Goal: Contribute content: Contribute content

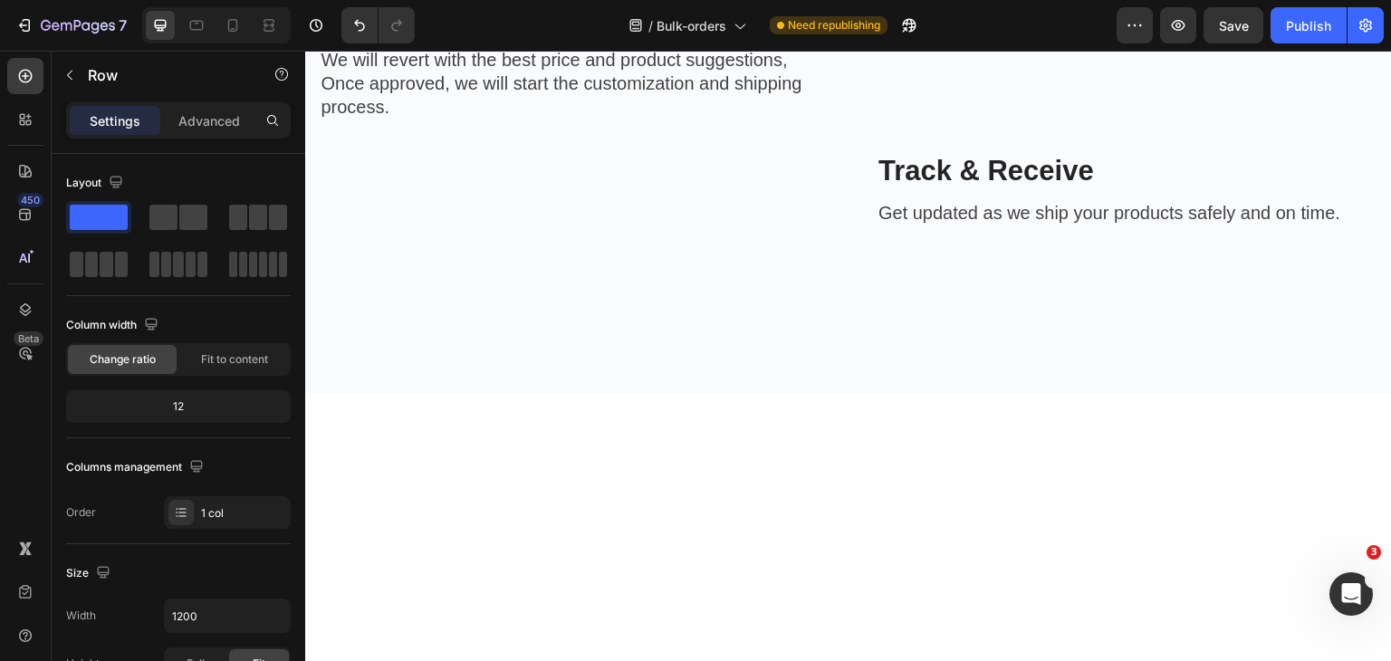
scroll to position [1720, 0]
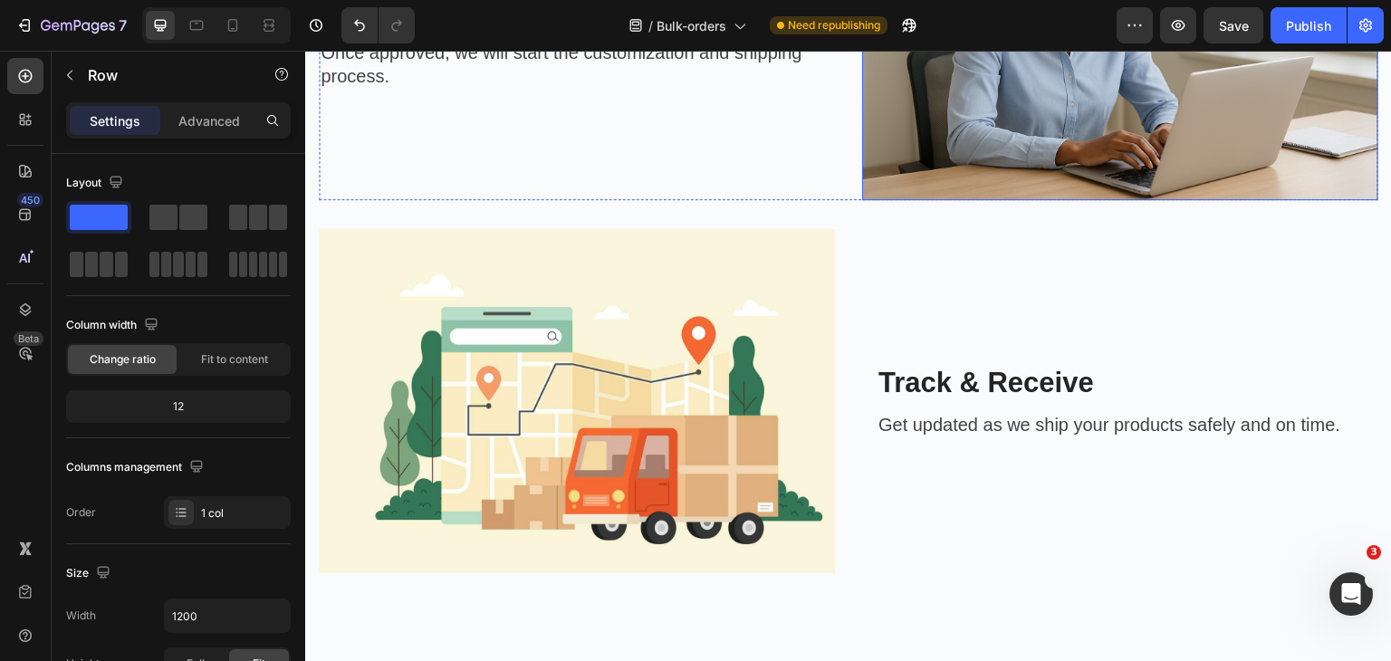
click at [991, 200] on img at bounding box center [1120, 28] width 516 height 344
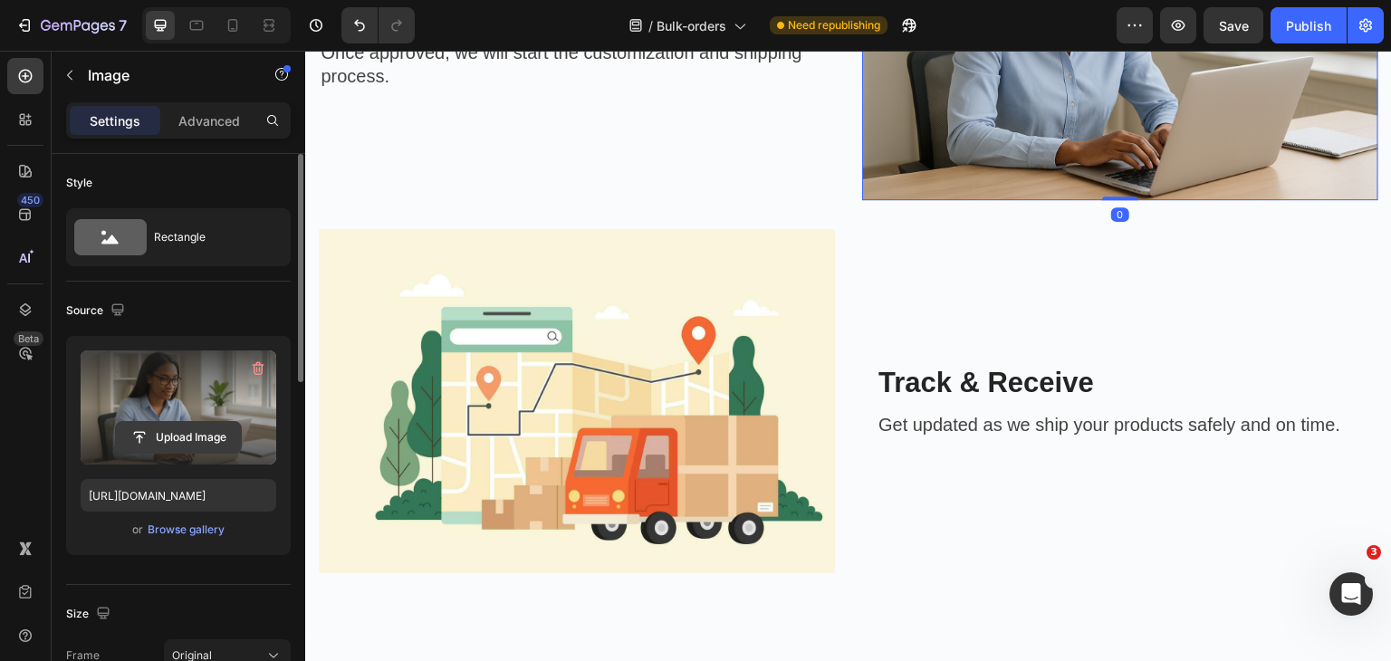
click at [168, 429] on input "file" at bounding box center [178, 437] width 125 height 31
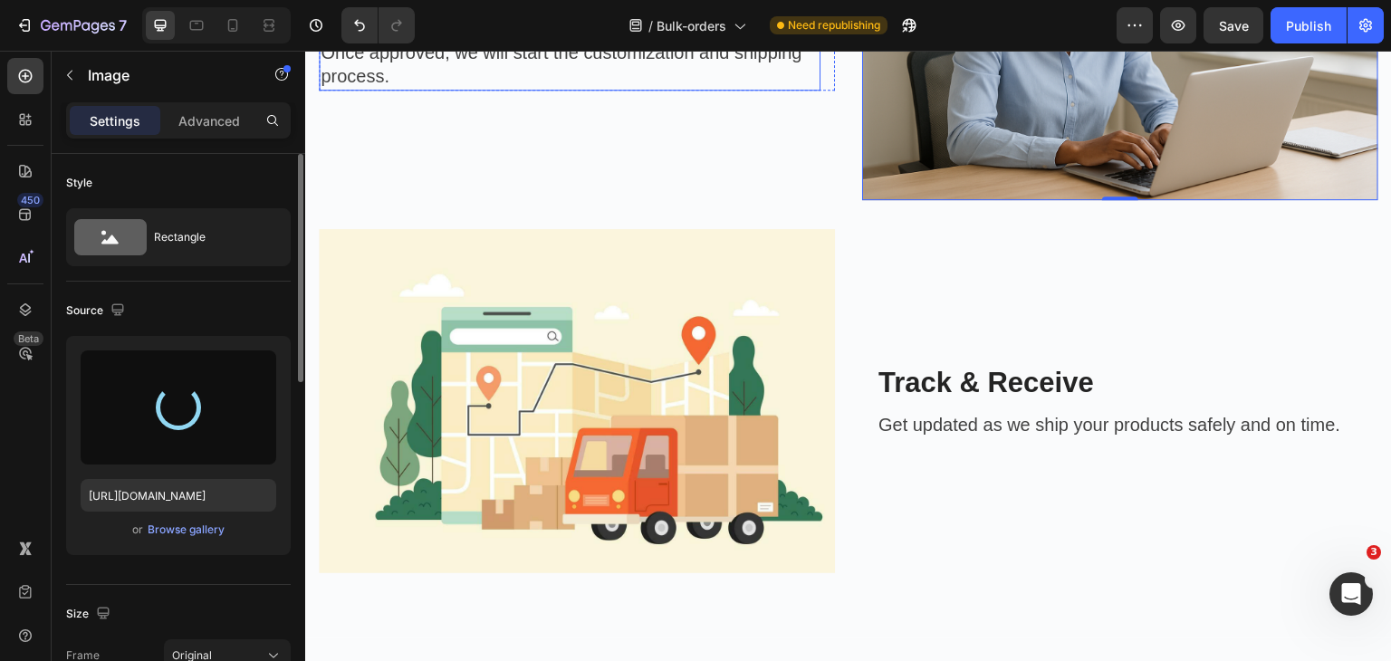
type input "[URL][DOMAIN_NAME]"
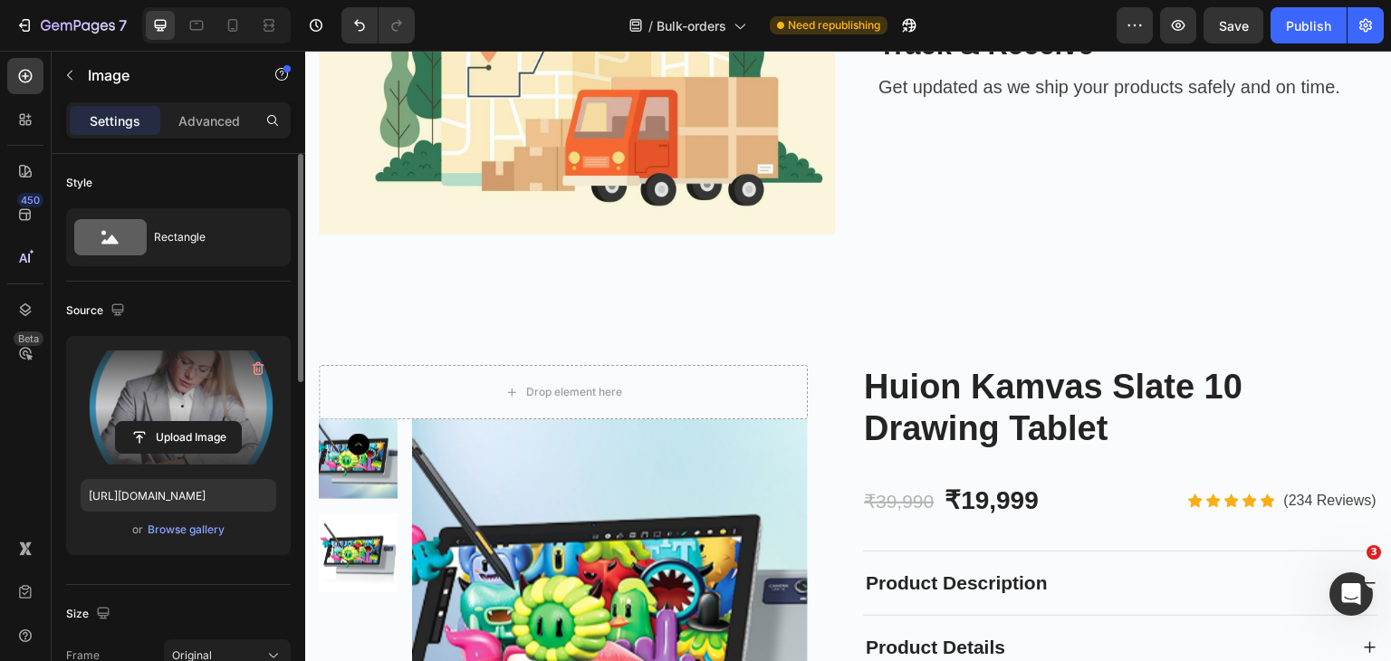
scroll to position [2354, 0]
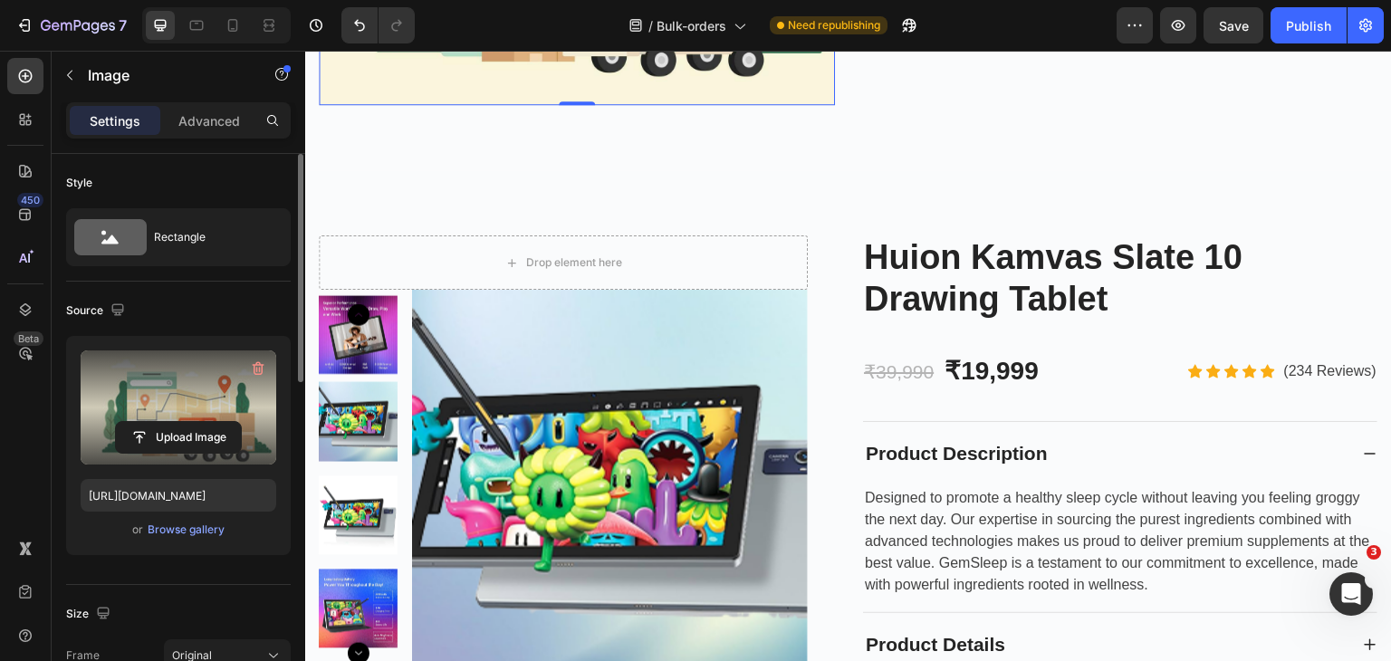
click at [188, 406] on label at bounding box center [179, 407] width 196 height 114
click at [188, 422] on input "file" at bounding box center [178, 437] width 125 height 31
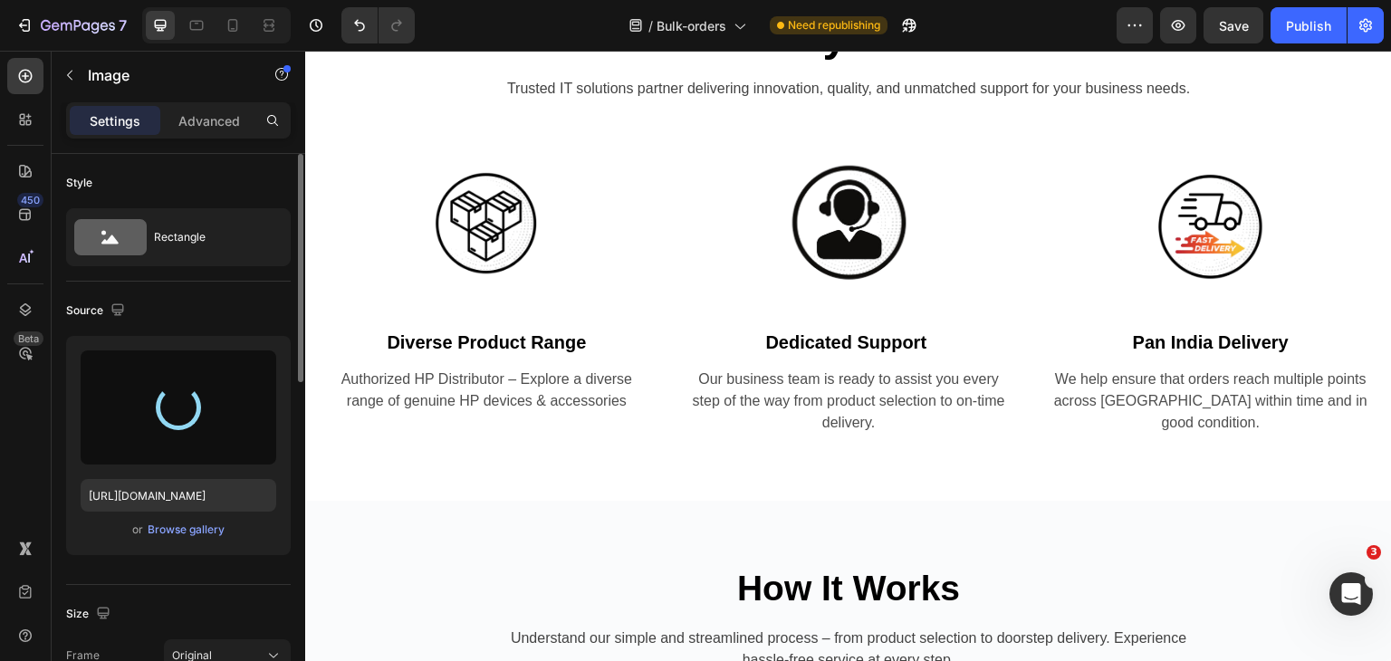
scroll to position [1268, 0]
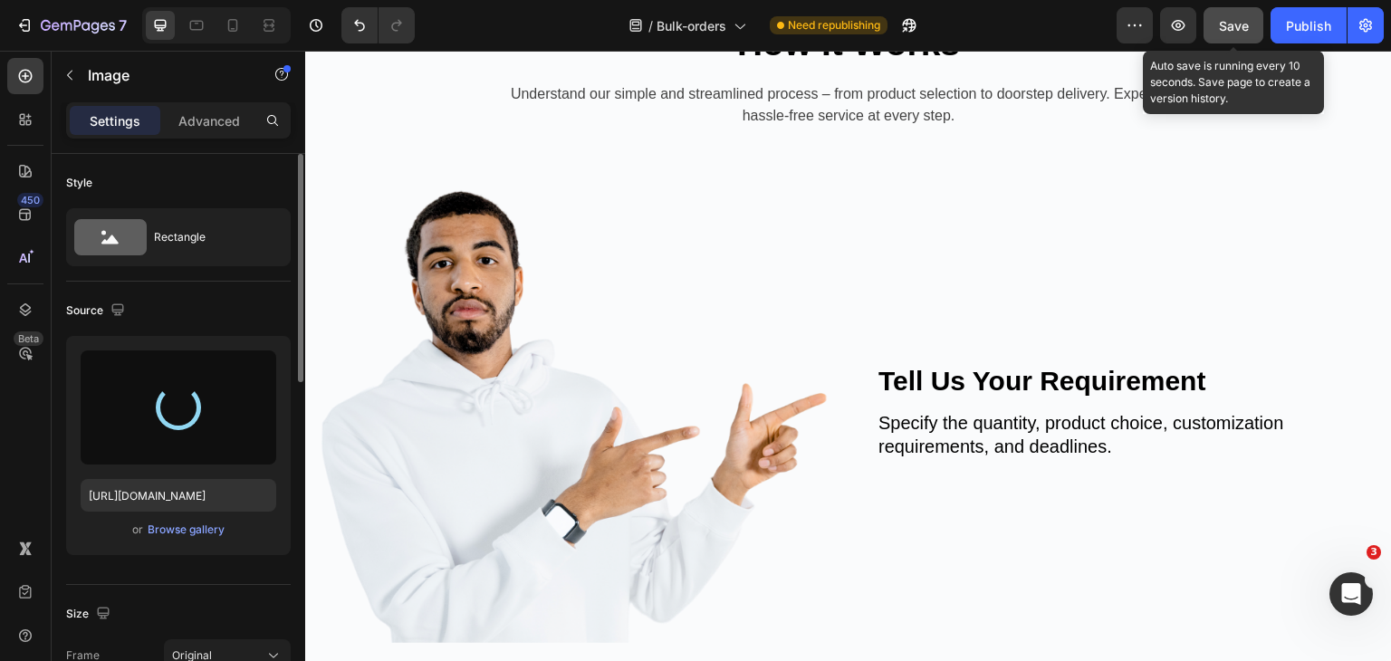
click at [1228, 32] on span "Save" at bounding box center [1234, 25] width 30 height 15
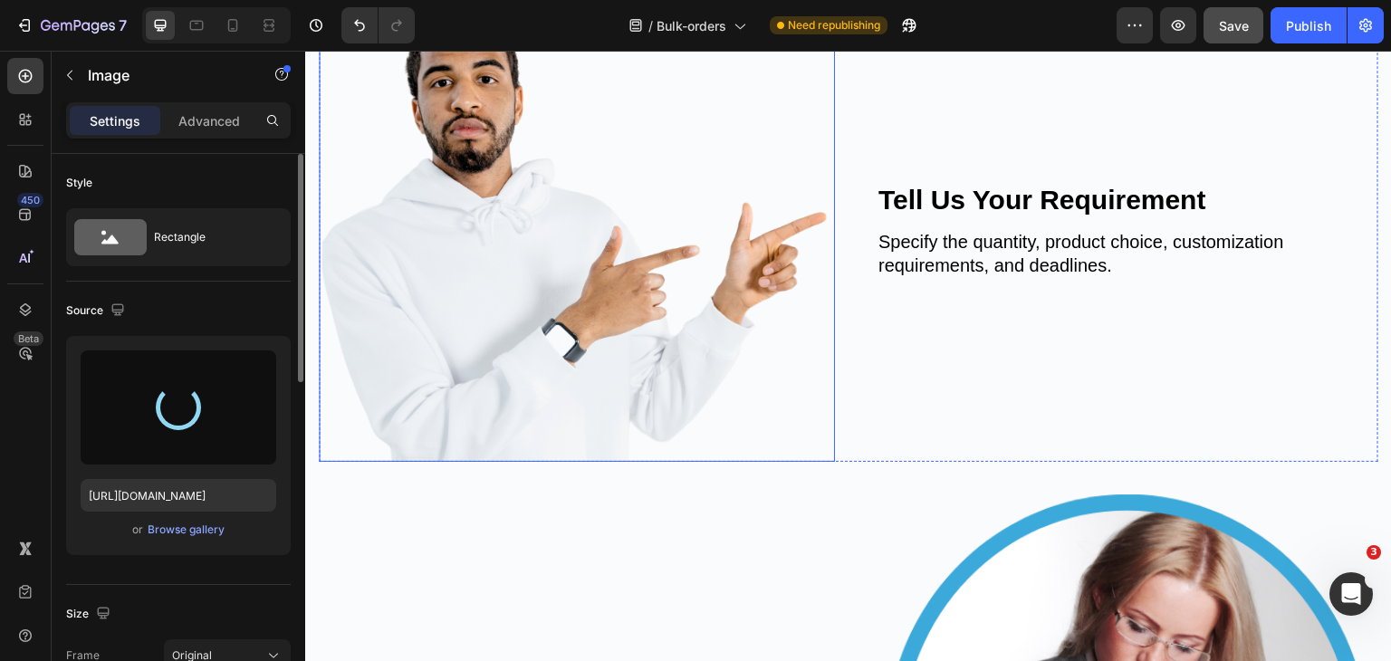
scroll to position [1630, 0]
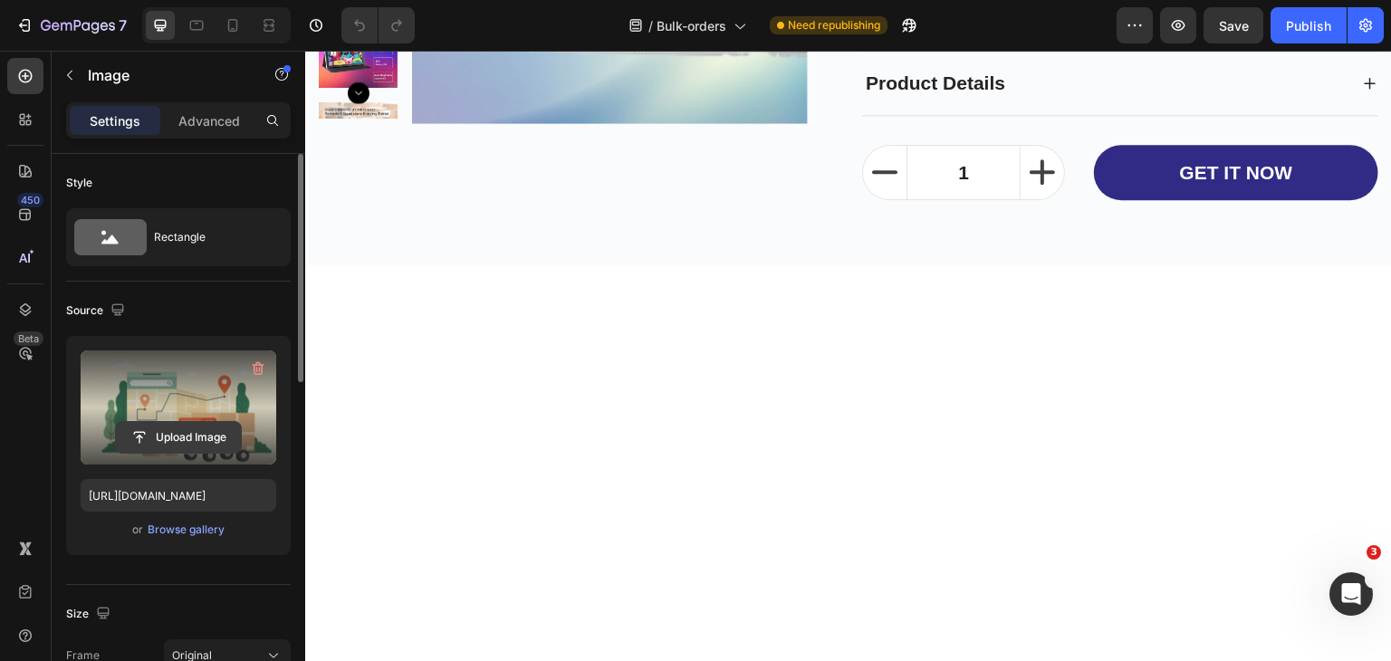
click at [167, 432] on input "file" at bounding box center [178, 437] width 125 height 31
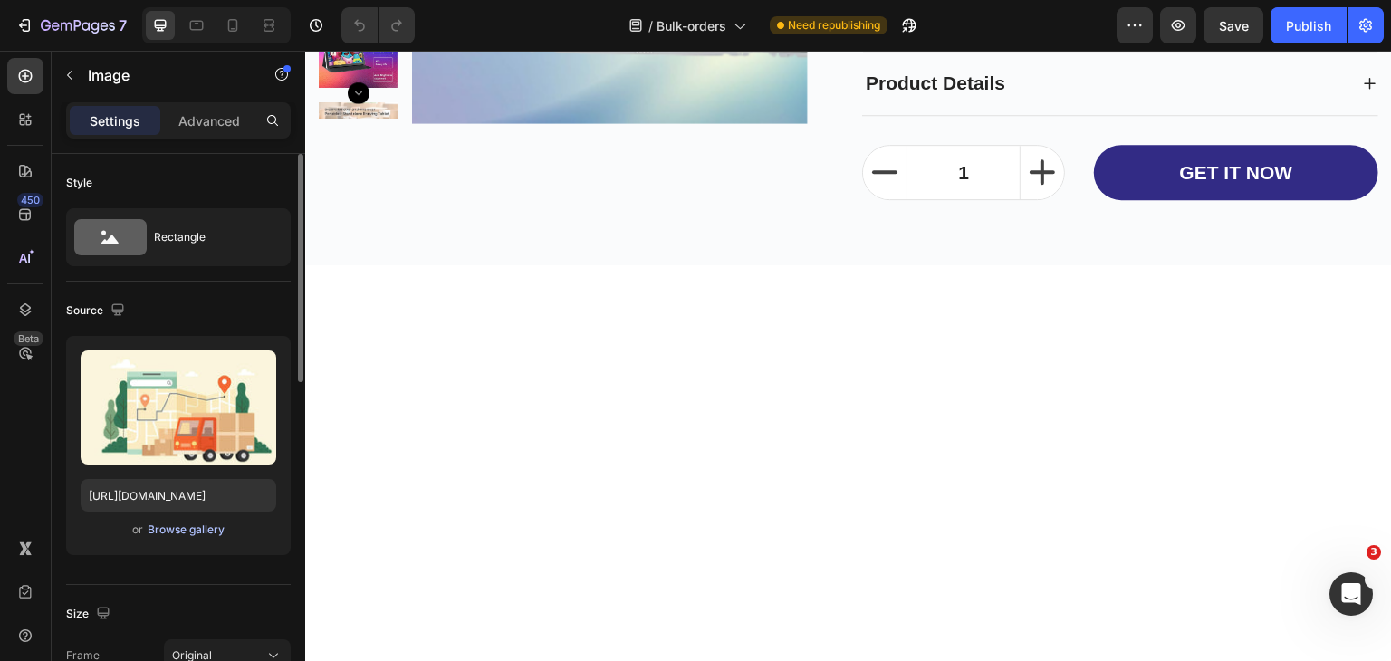
click at [181, 531] on div "Browse gallery" at bounding box center [186, 530] width 77 height 16
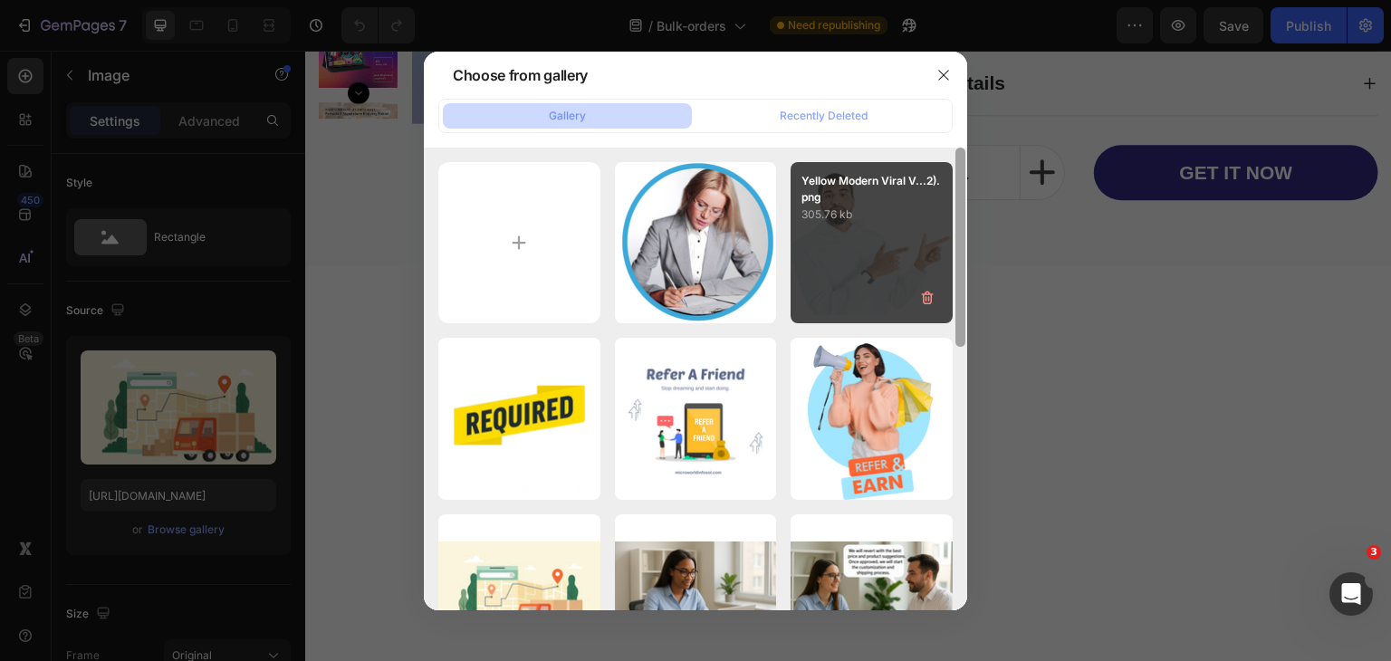
drag, startPoint x: 963, startPoint y: 414, endPoint x: 950, endPoint y: 169, distance: 244.8
click at [950, 169] on div "Blue Modern Tips and ...il.png 298.26 kb Yellow Modern Viral V...2).png 305.76 …" at bounding box center [695, 379] width 543 height 463
click at [900, 164] on div "Yellow Modern Viral V...2).png 305.76 kb" at bounding box center [872, 193] width 162 height 62
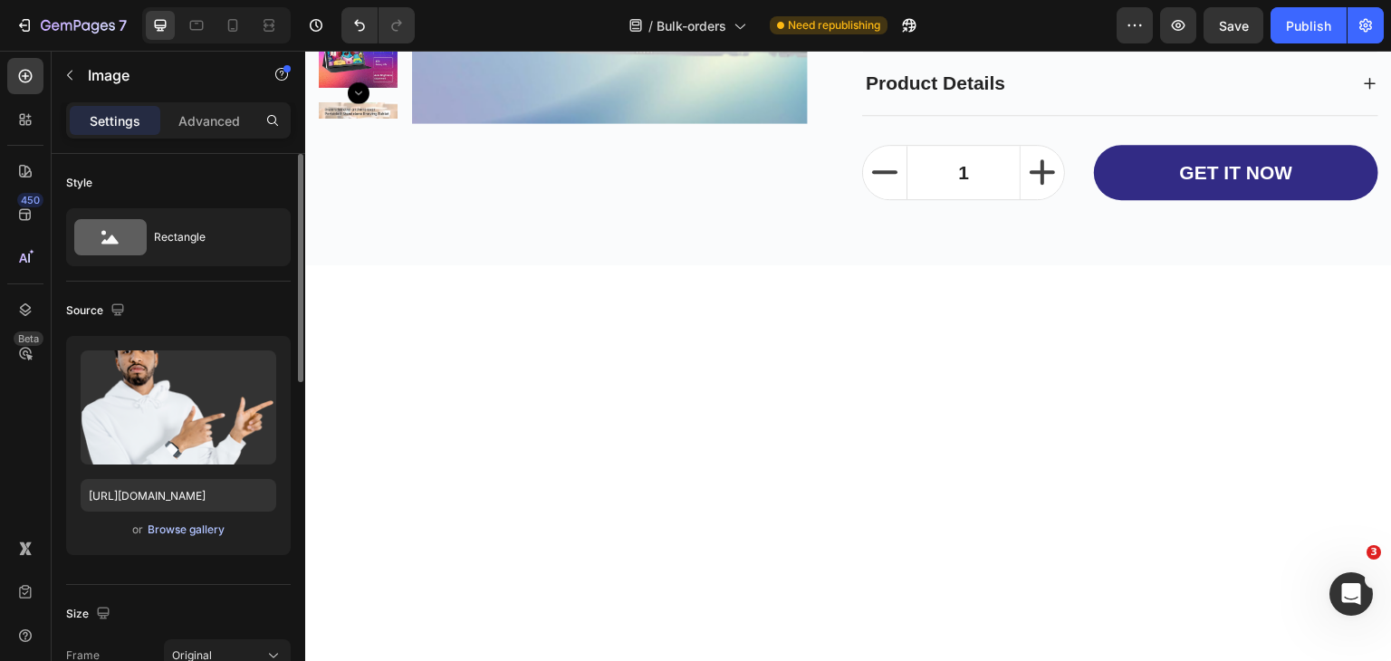
click at [170, 530] on div "Browse gallery" at bounding box center [186, 530] width 77 height 16
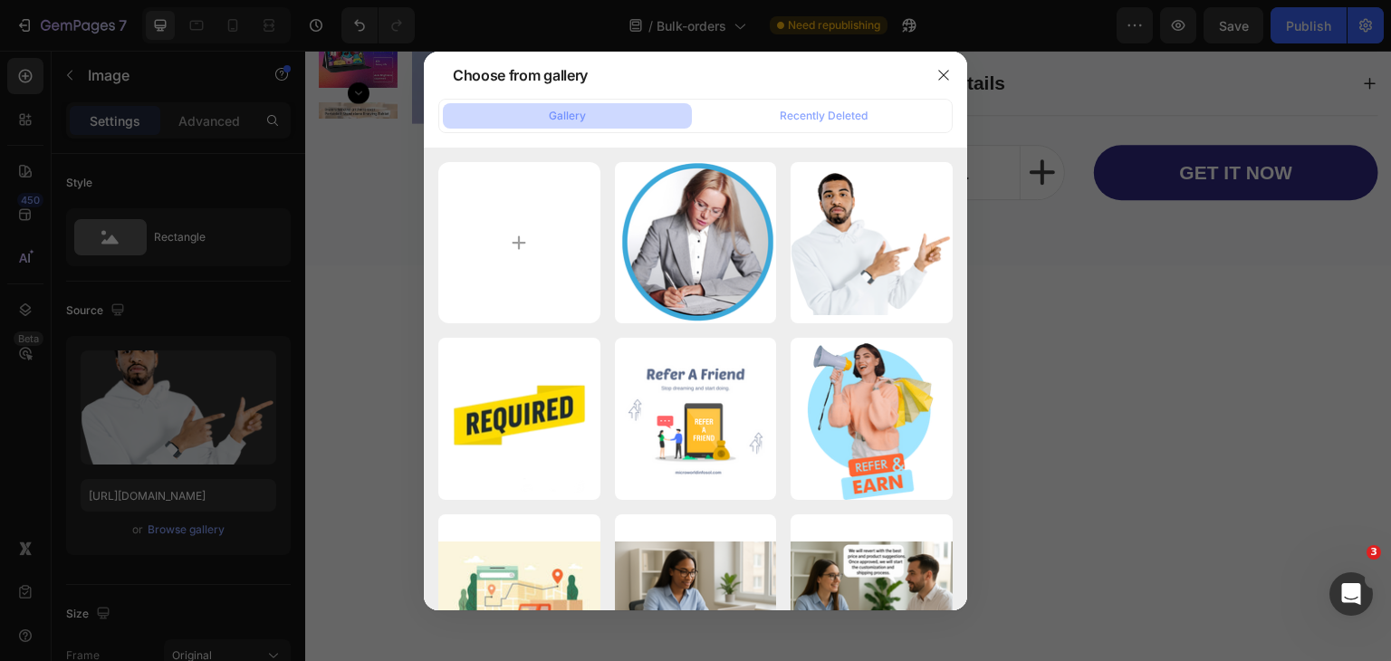
click at [1287, 522] on div at bounding box center [695, 330] width 1391 height 661
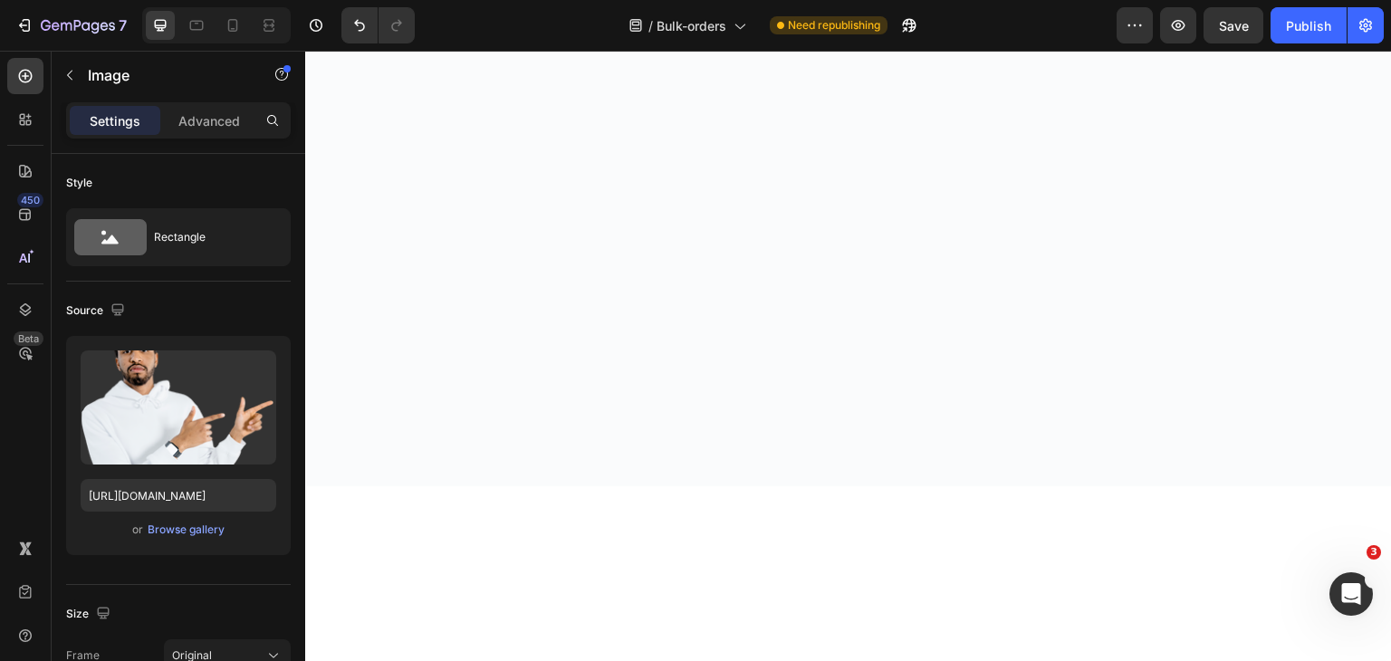
scroll to position [2181, 0]
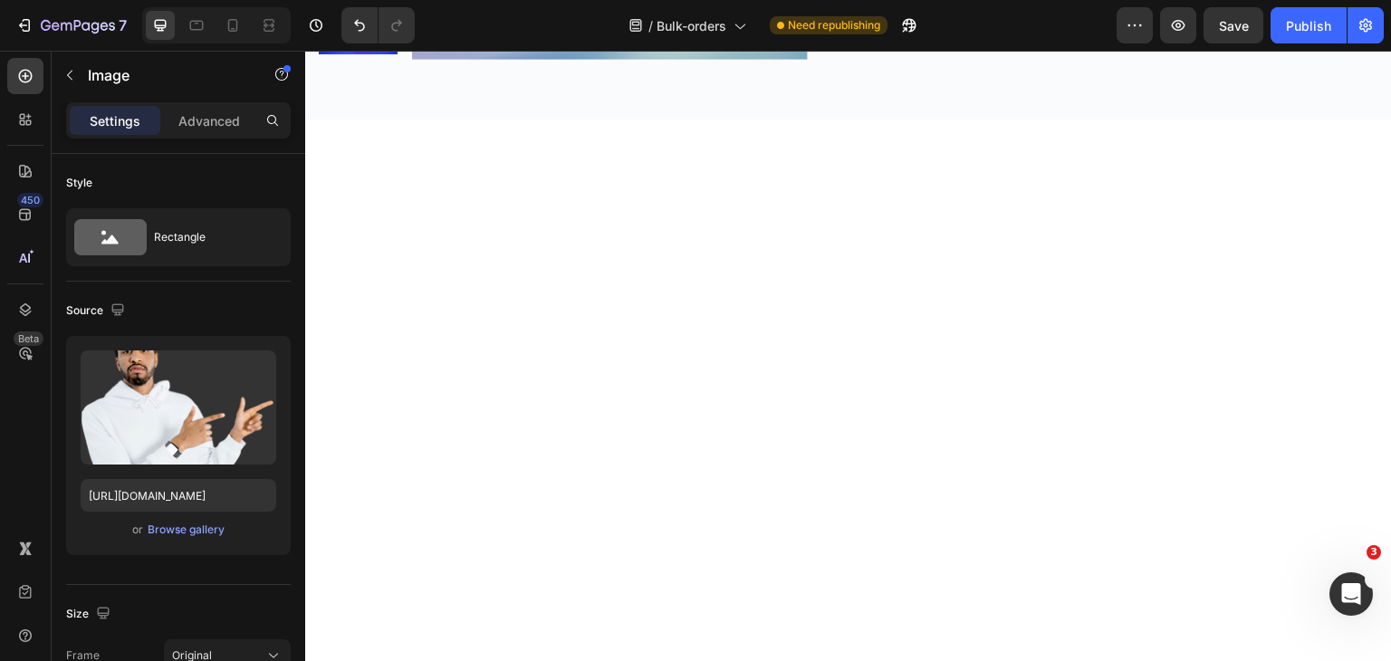
scroll to position [2453, 0]
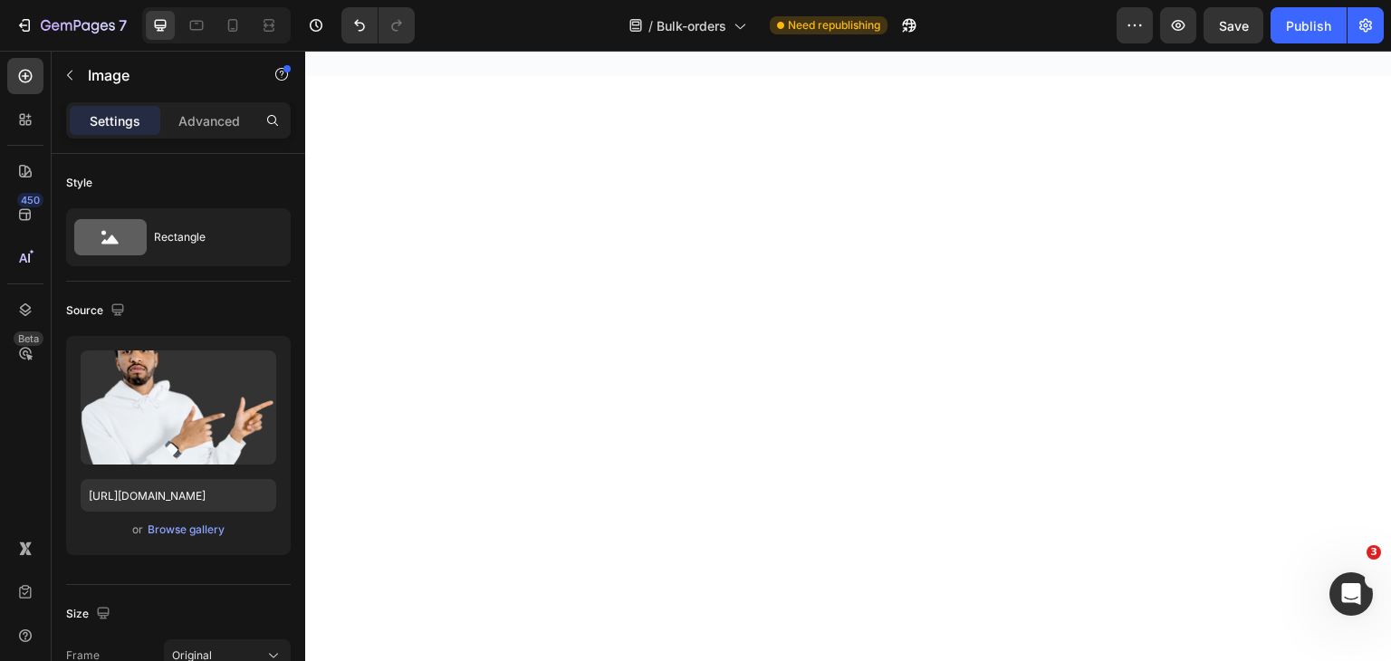
click at [183, 533] on div "Browse gallery" at bounding box center [186, 530] width 77 height 16
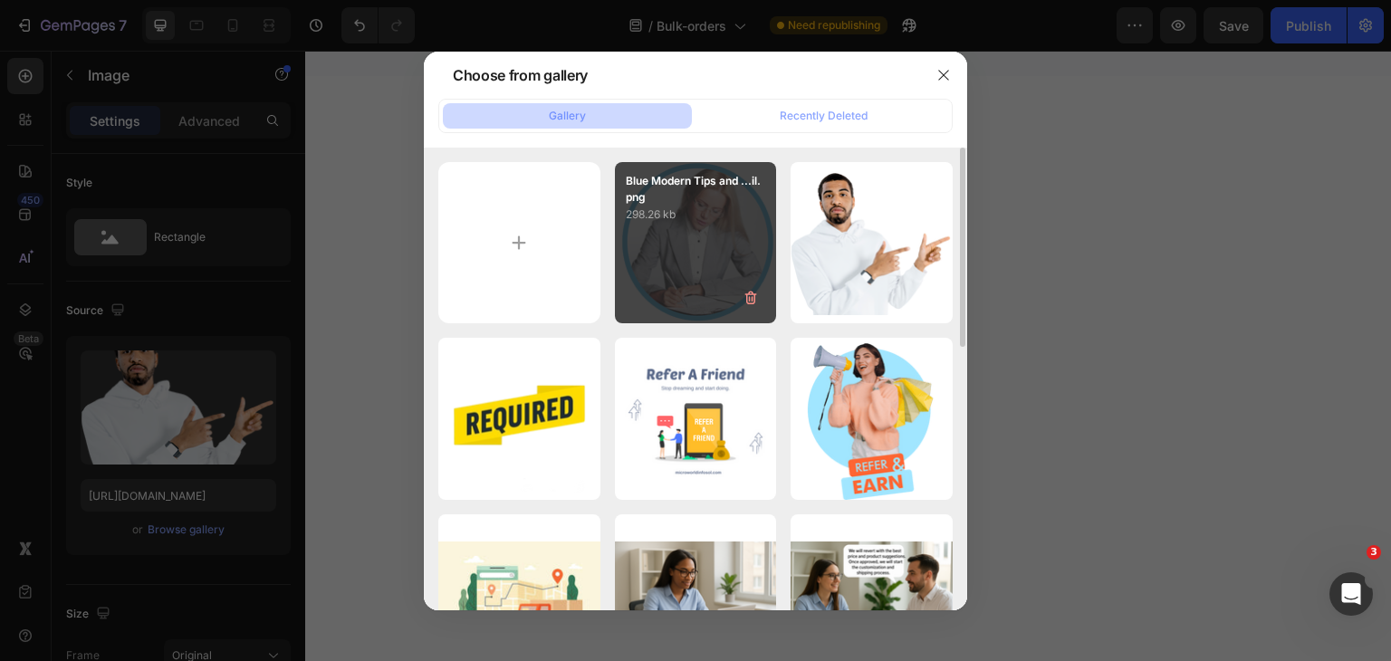
click at [669, 271] on div "Blue Modern Tips and ...il.png 298.26 kb" at bounding box center [696, 243] width 162 height 162
type input "[URL][DOMAIN_NAME]"
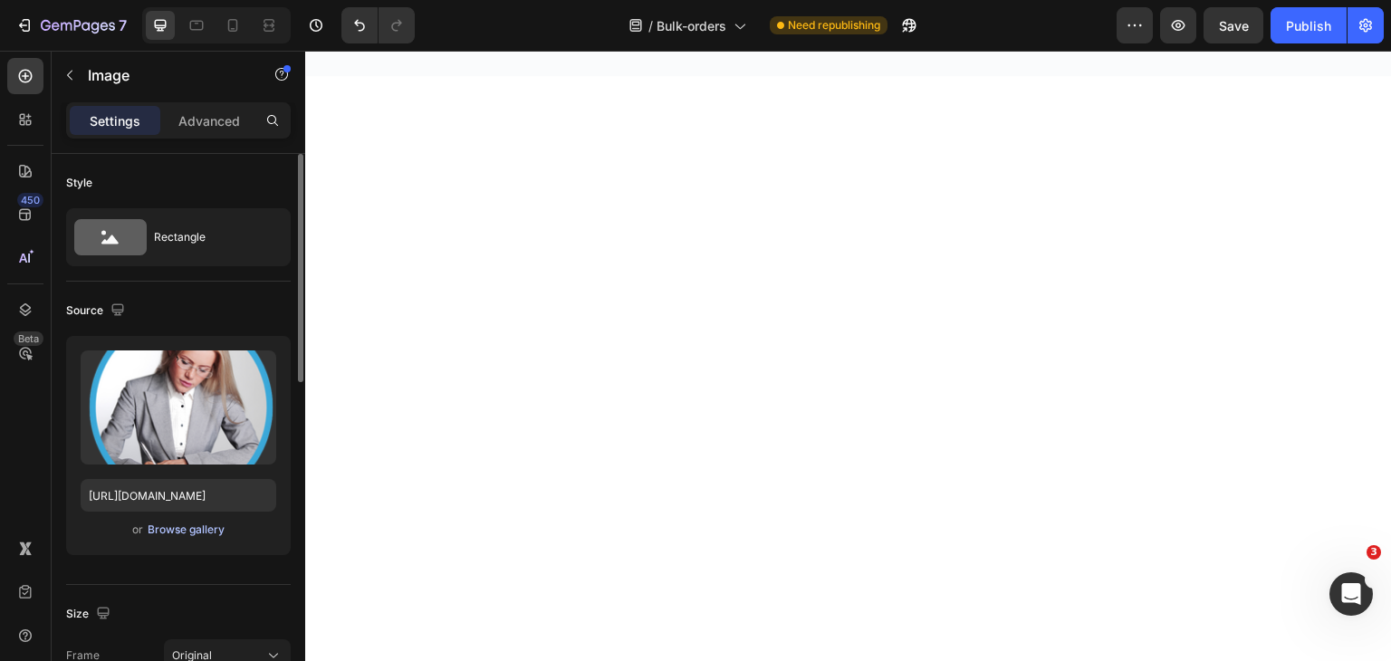
click at [186, 534] on div "Browse gallery" at bounding box center [186, 530] width 77 height 16
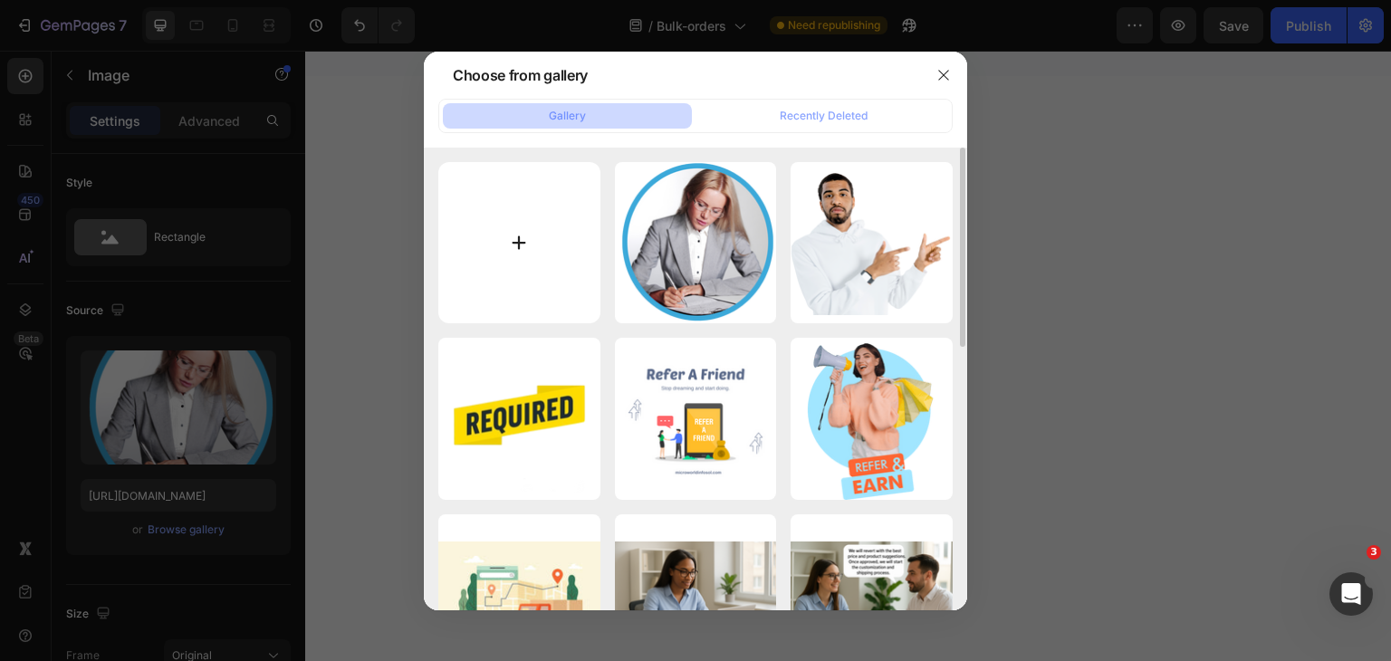
click at [468, 254] on input "file" at bounding box center [519, 243] width 162 height 162
type input "C:\fakepath\Orange Modern Inventory Tracking System Services Poster Landscape.p…"
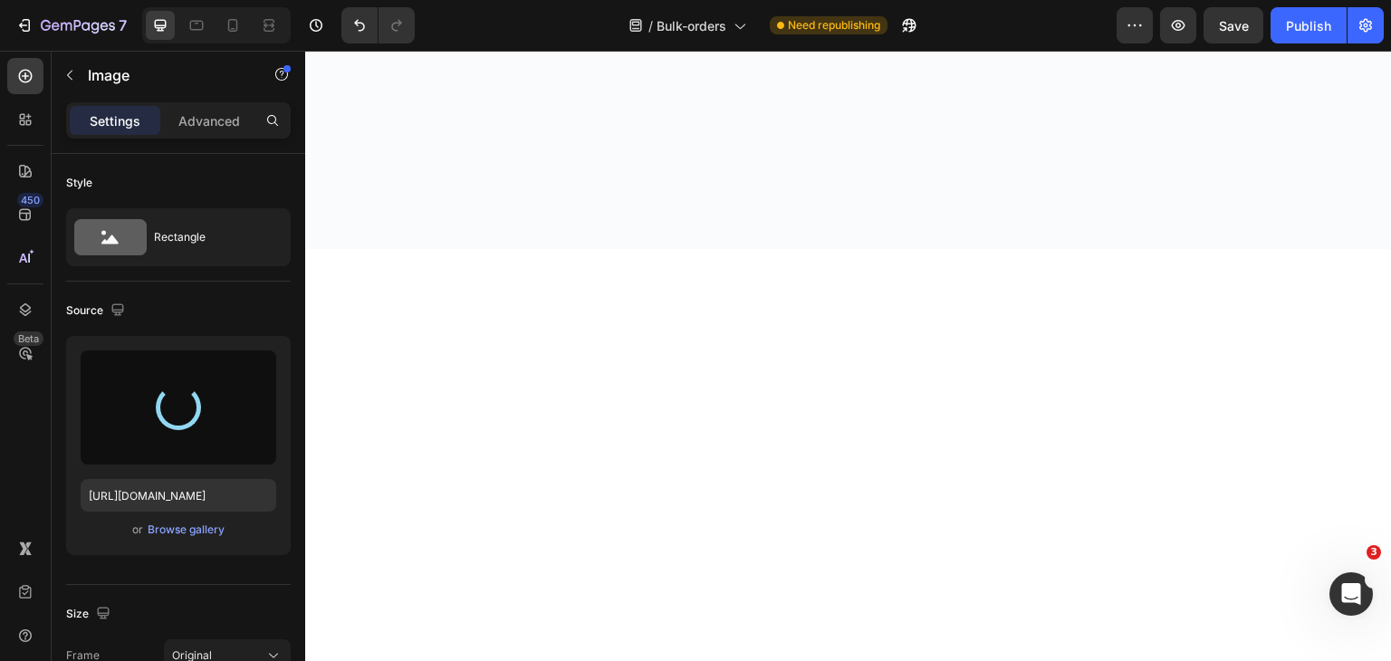
scroll to position [2362, 0]
type input "[URL][DOMAIN_NAME]"
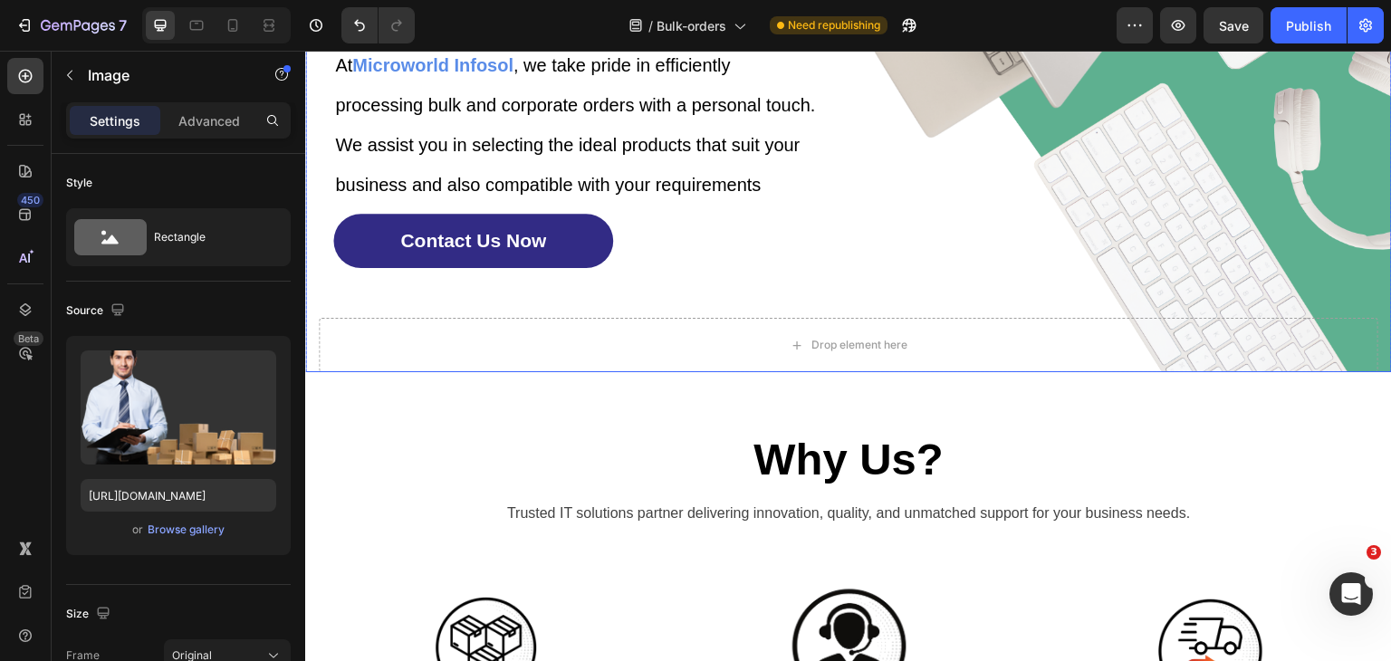
scroll to position [189, 0]
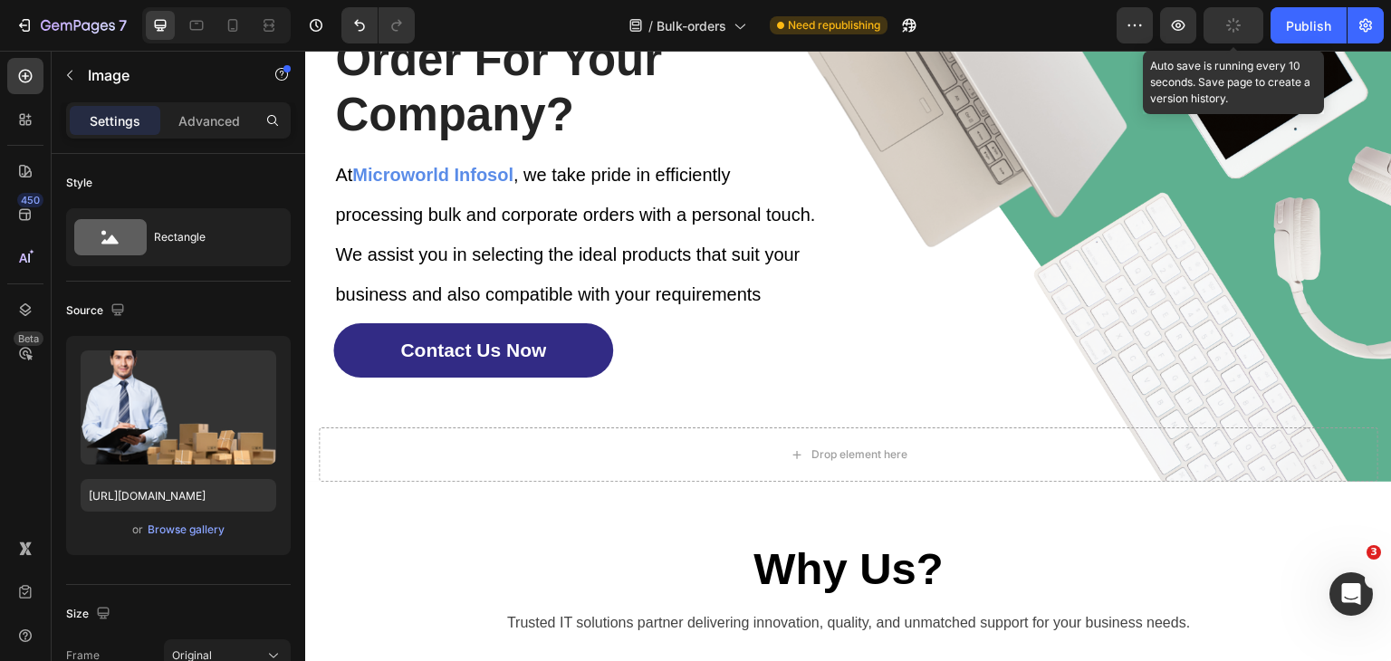
click at [1213, 26] on button "button" at bounding box center [1233, 25] width 60 height 36
click at [1225, 25] on icon "button" at bounding box center [1233, 25] width 18 height 18
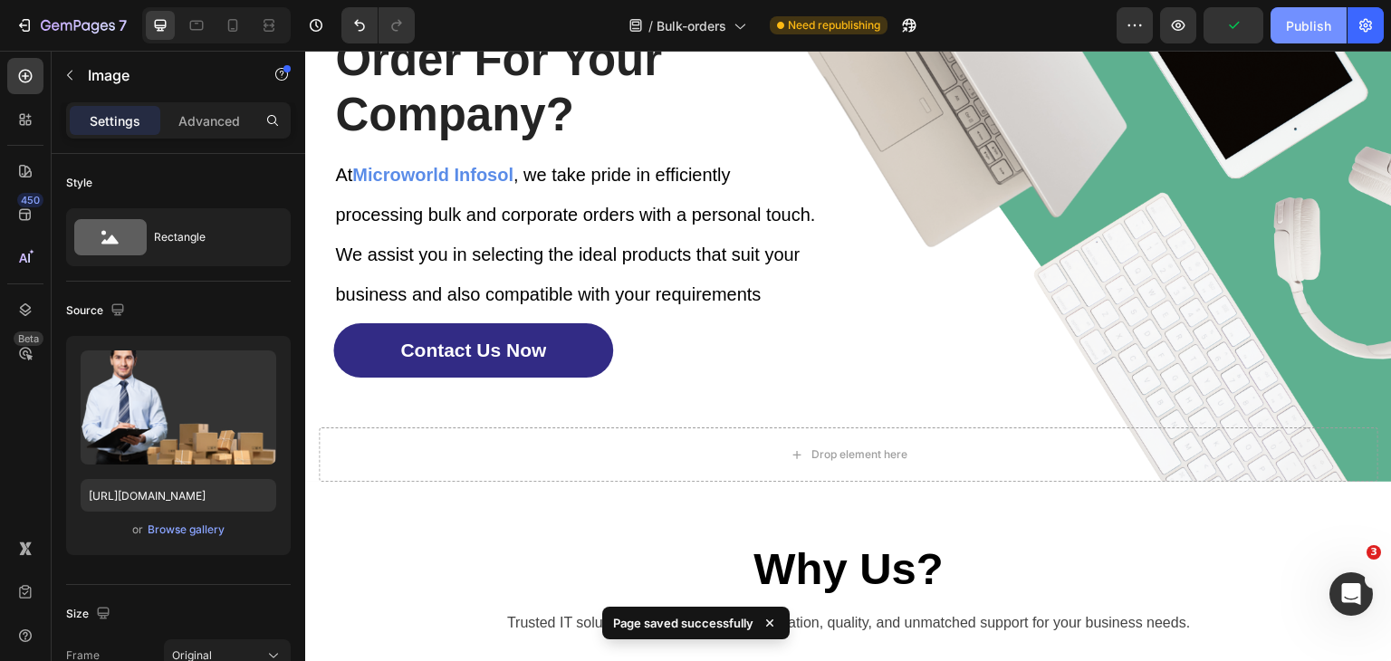
click at [1310, 21] on div "Publish" at bounding box center [1308, 25] width 45 height 19
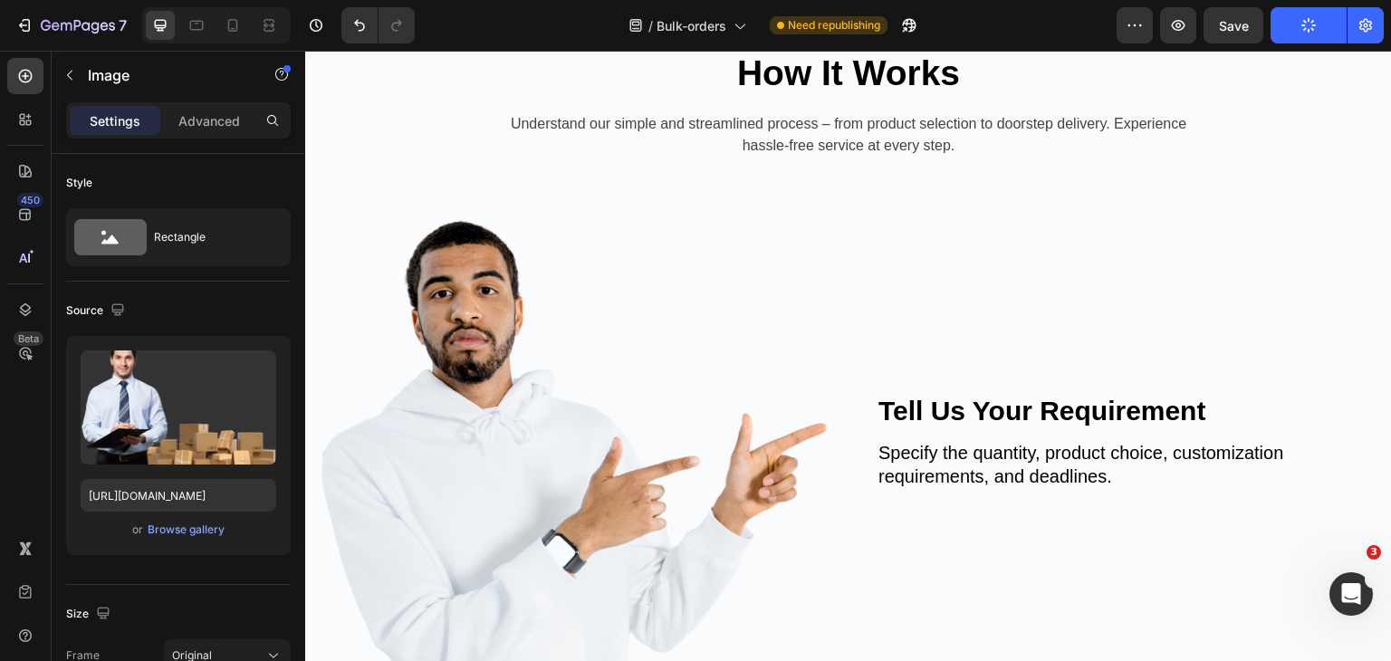
scroll to position [1276, 0]
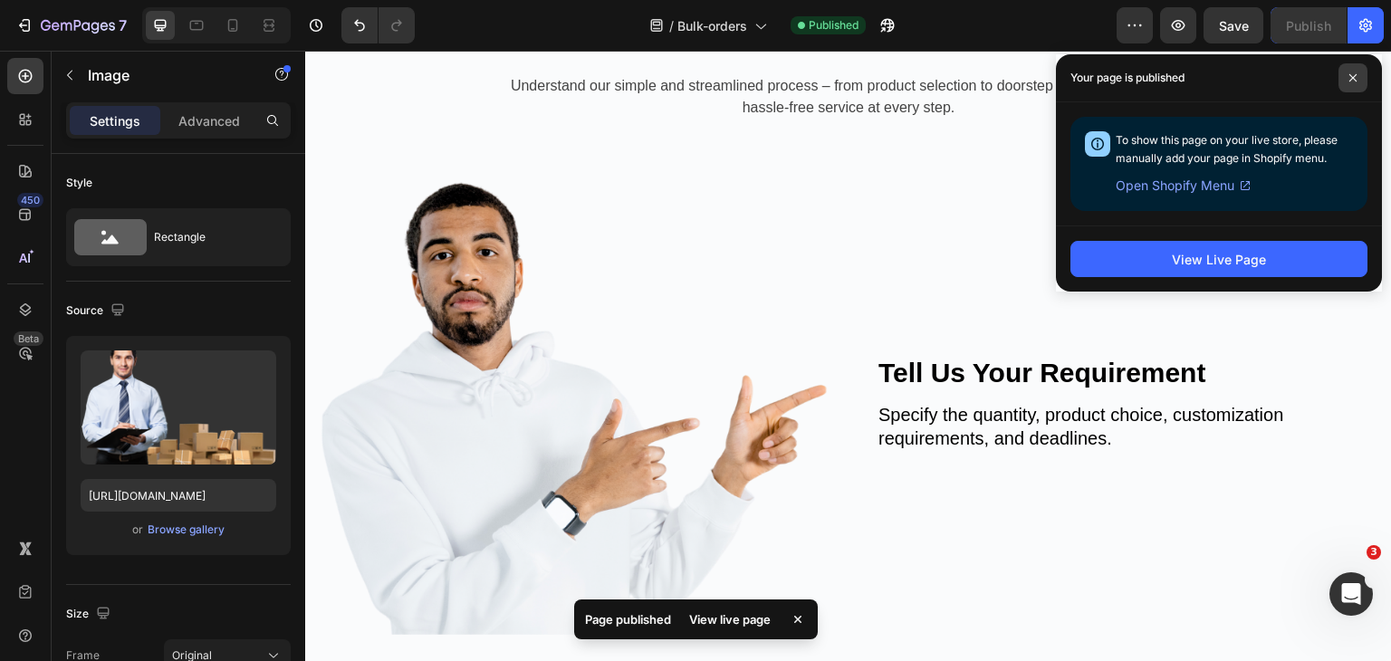
click at [1351, 77] on icon at bounding box center [1352, 77] width 9 height 9
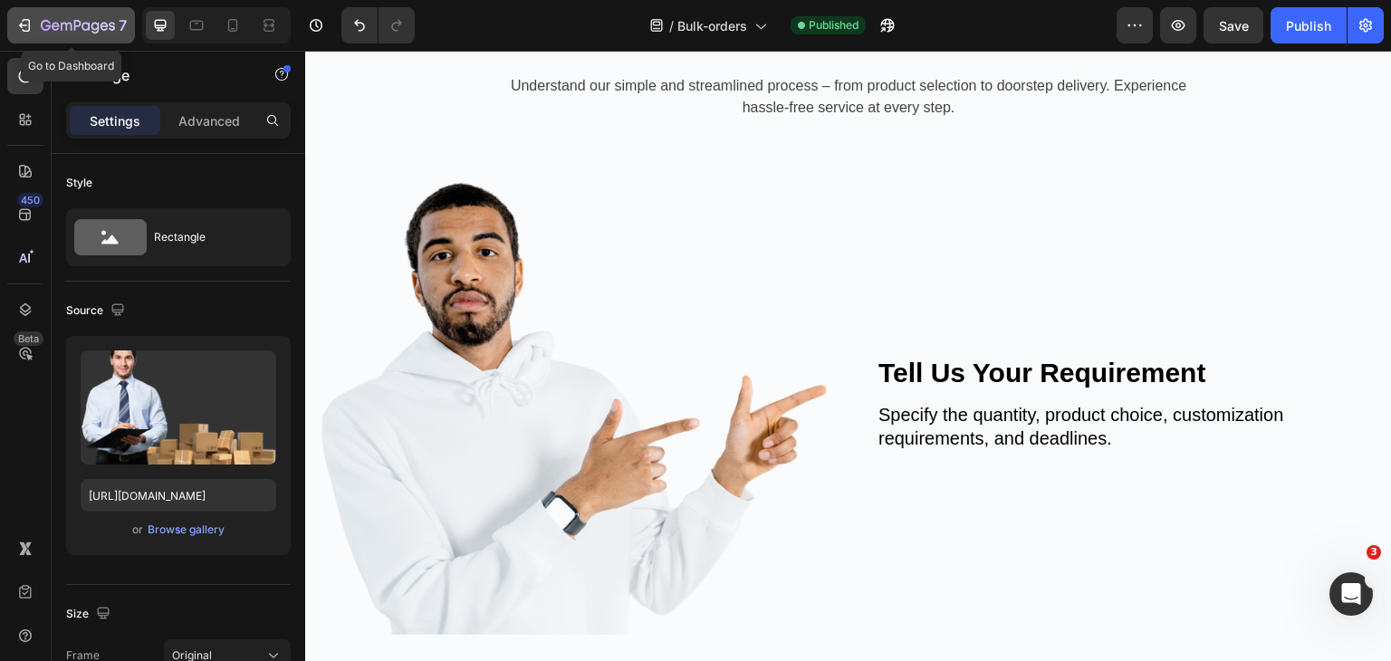
click at [75, 13] on button "7" at bounding box center [71, 25] width 128 height 36
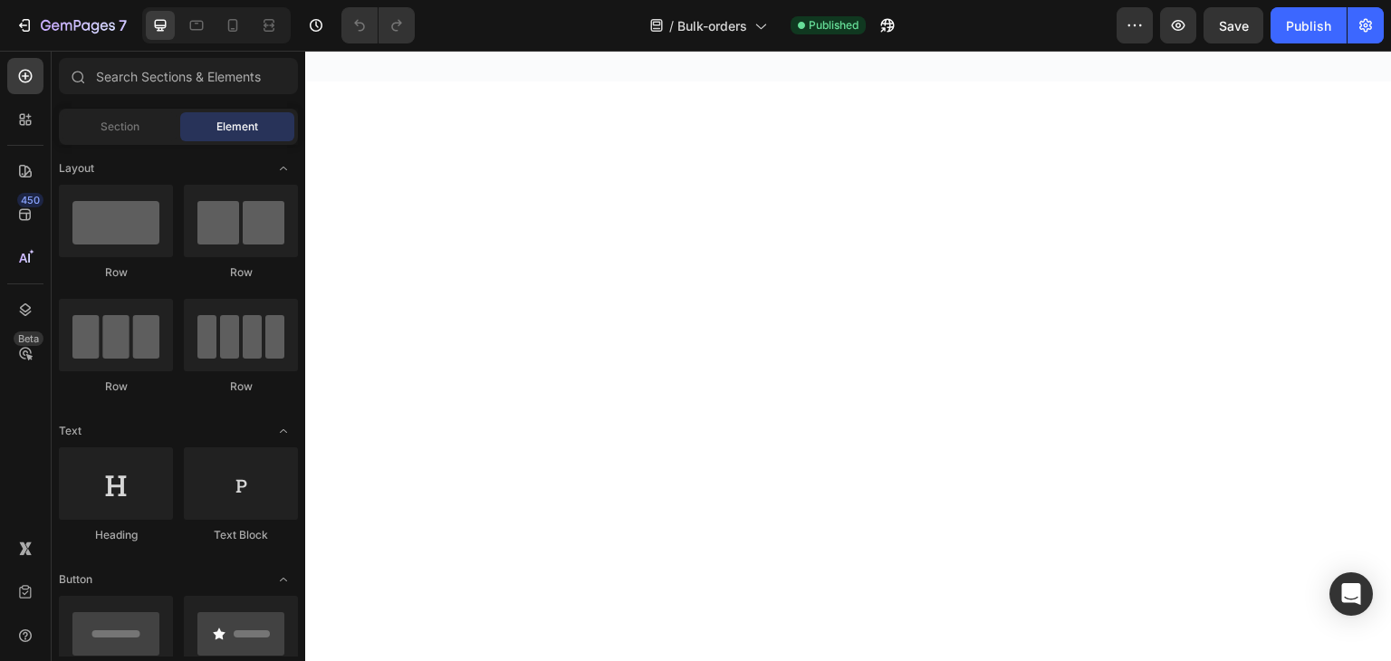
scroll to position [1902, 0]
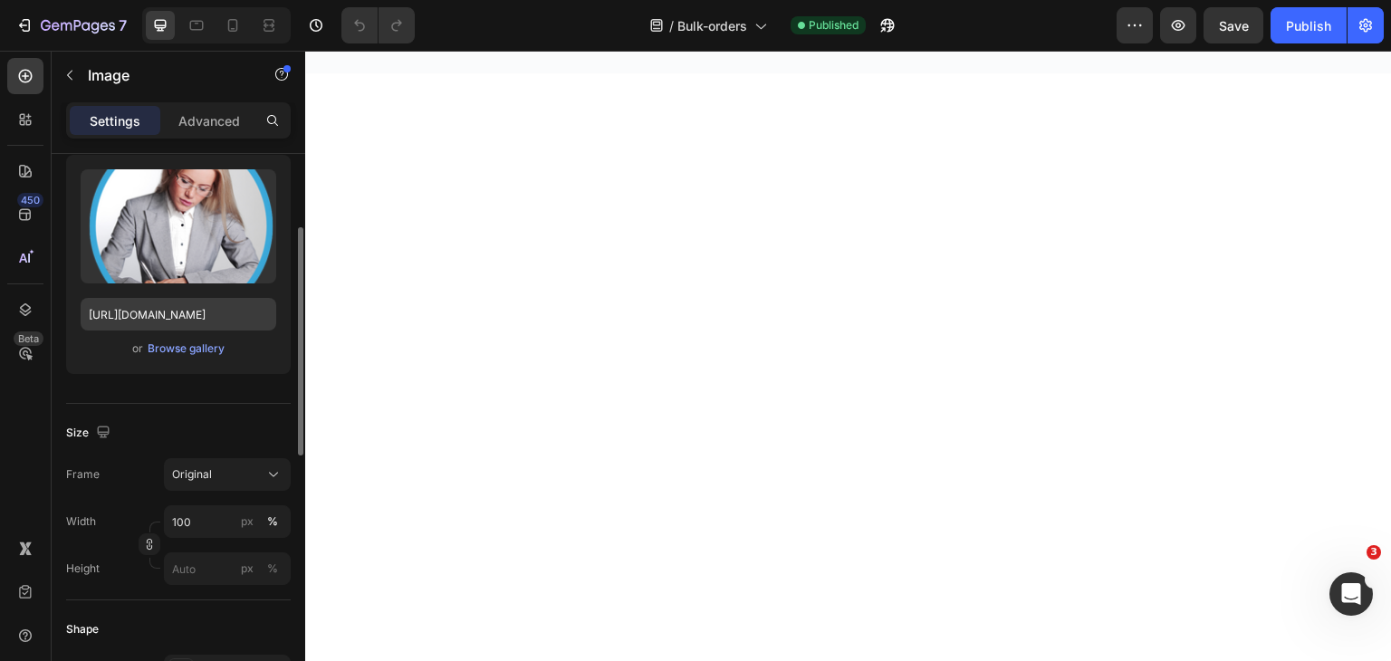
scroll to position [272, 0]
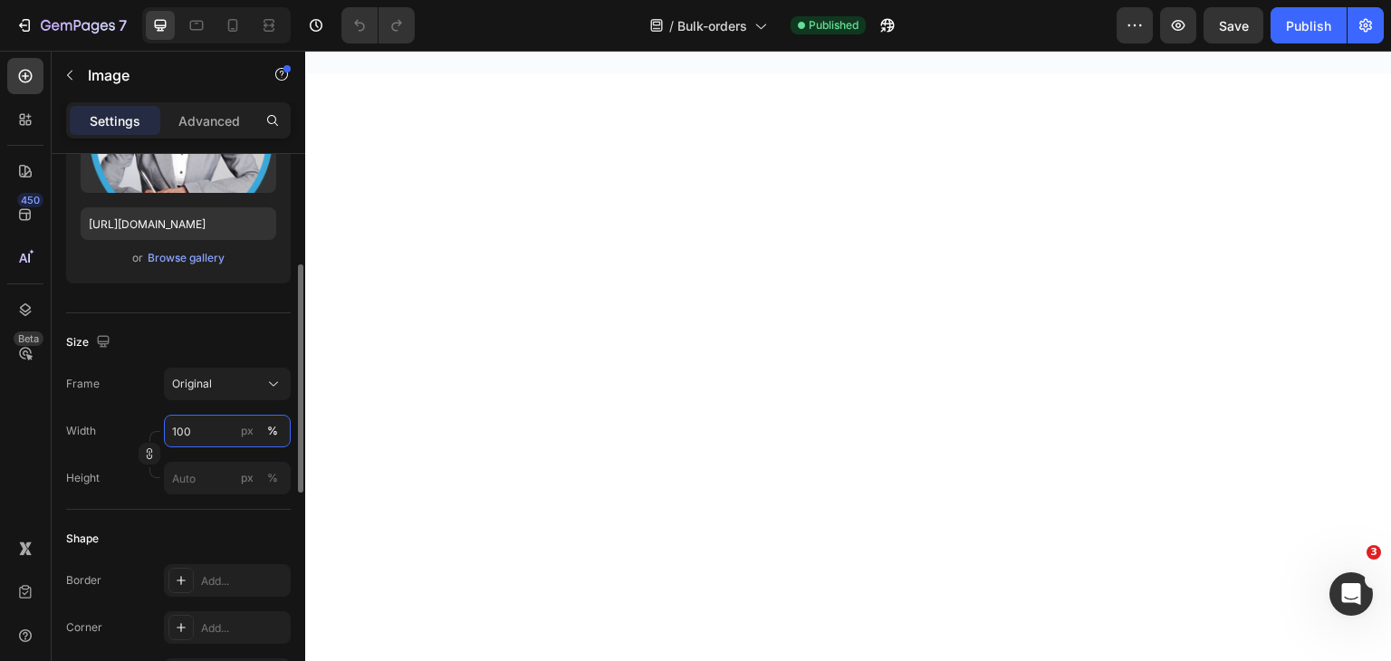
click at [192, 432] on input "100" at bounding box center [227, 431] width 127 height 33
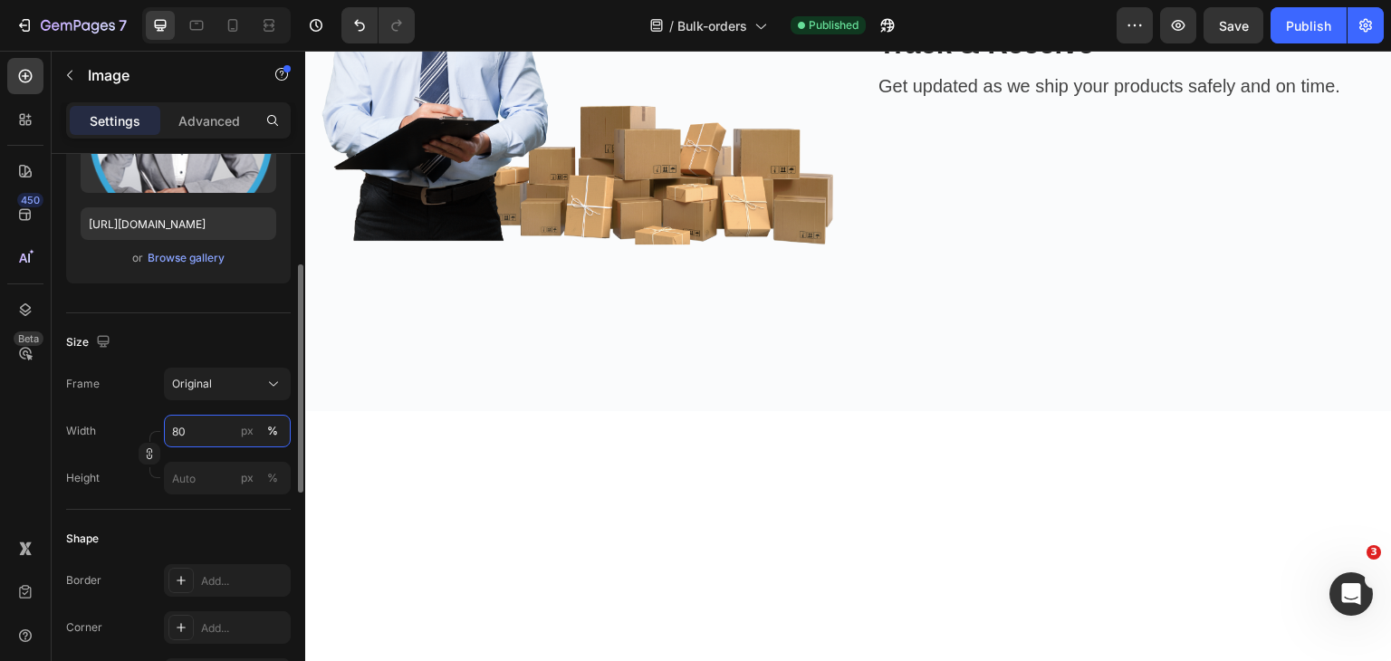
type input "8"
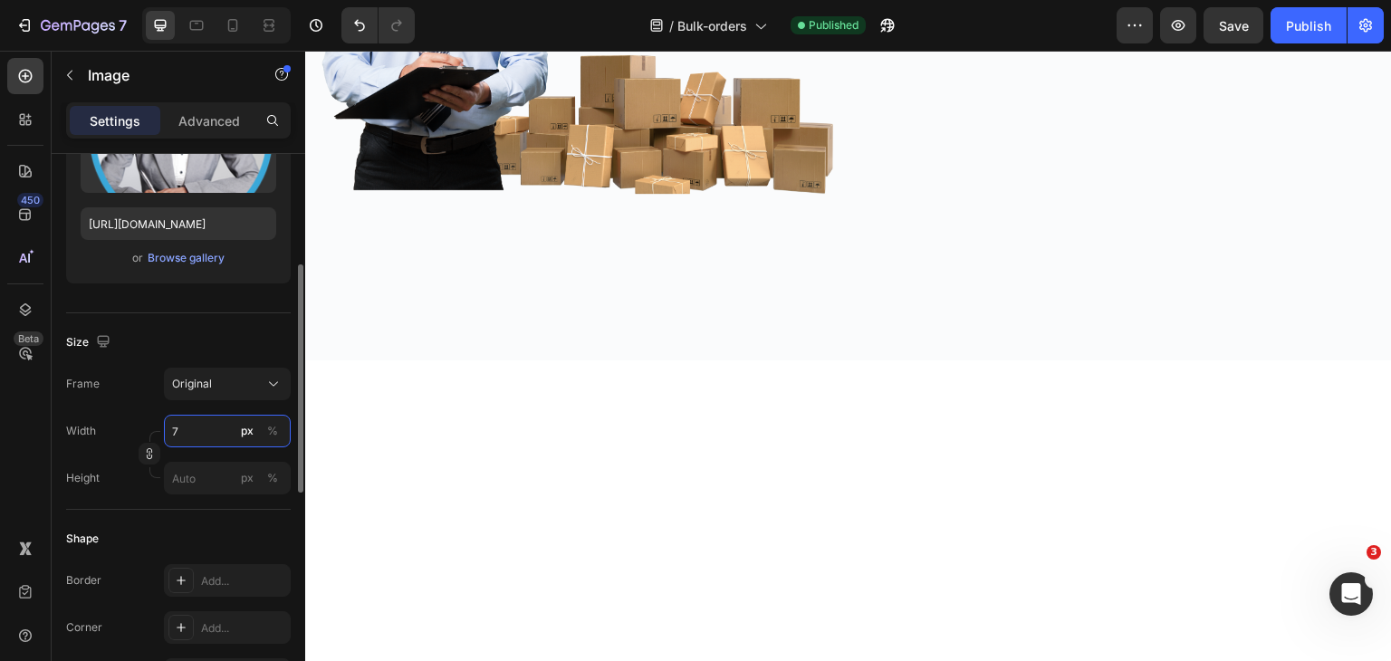
scroll to position [1711, 0]
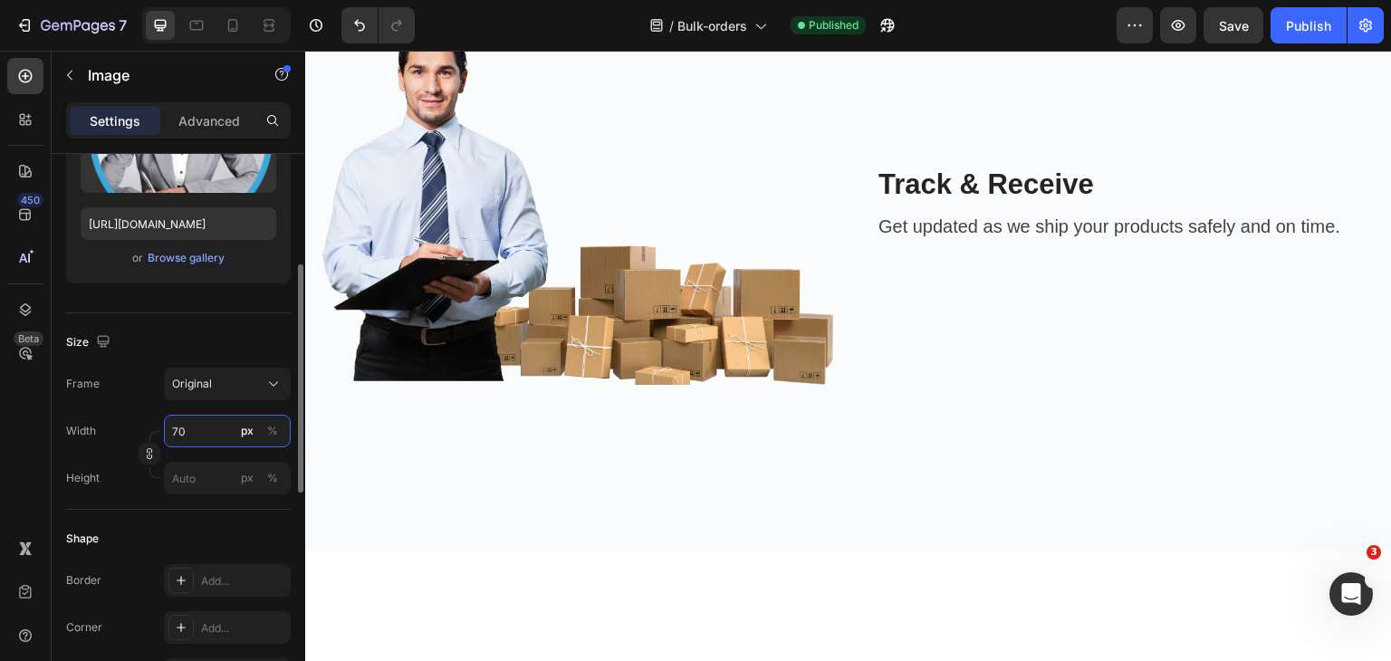
click at [197, 425] on input "70" at bounding box center [227, 431] width 127 height 33
type input "8"
type input "1"
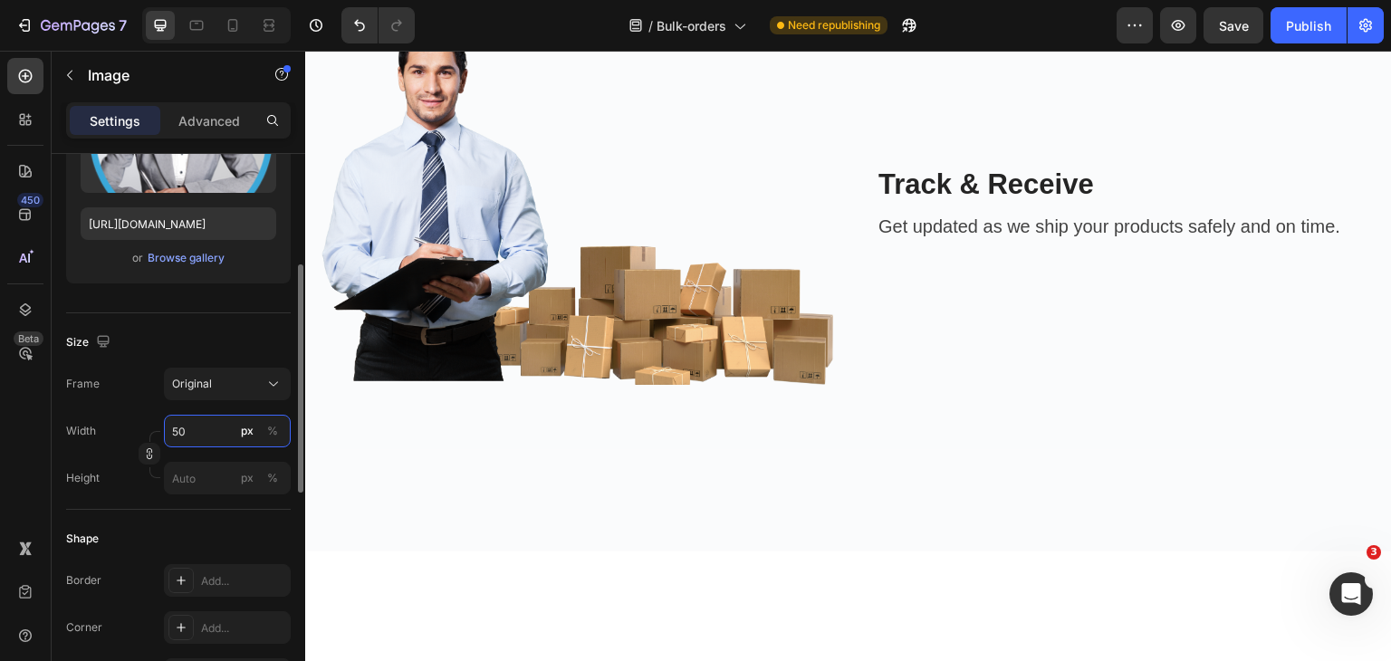
type input "5"
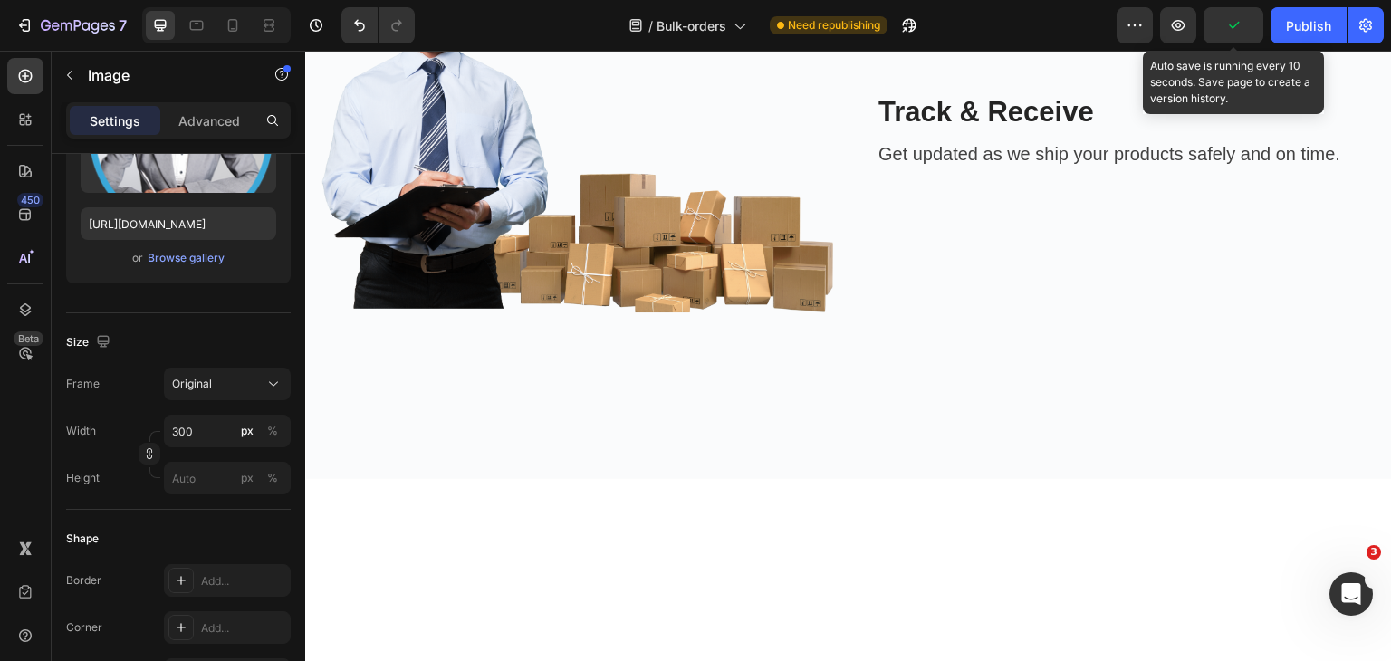
click at [1239, 26] on icon "button" at bounding box center [1233, 25] width 18 height 18
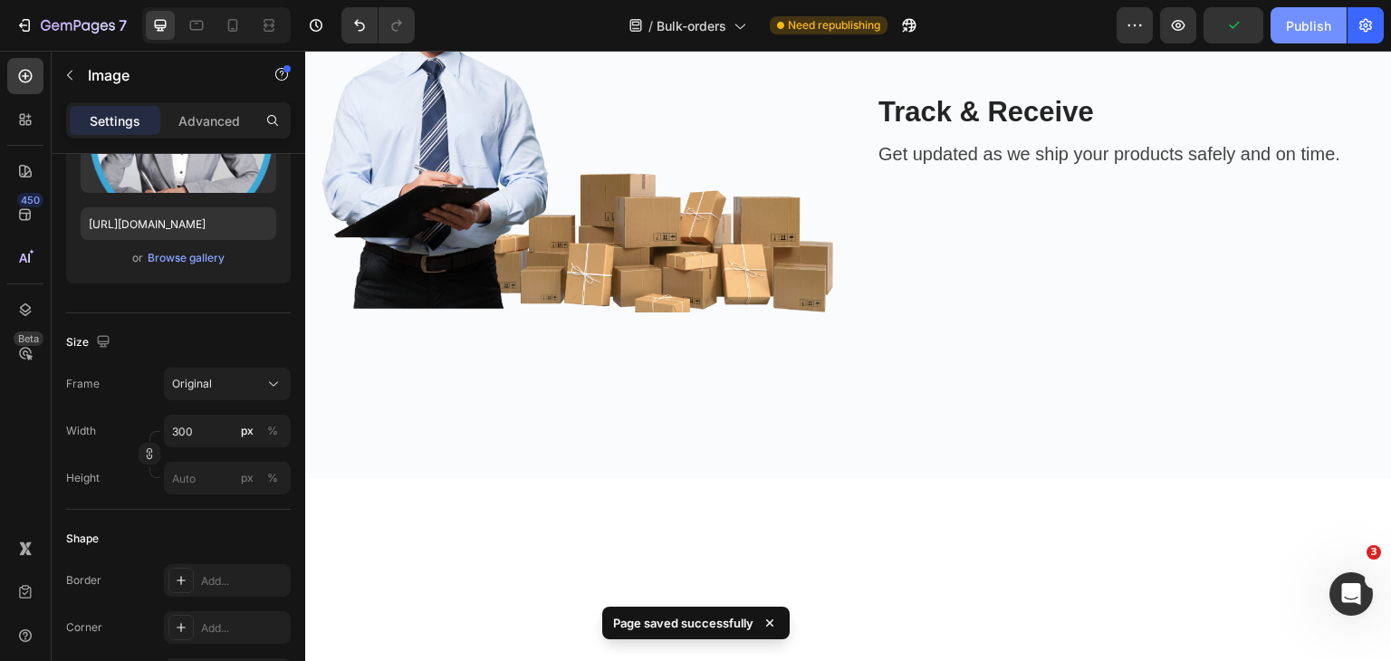
click at [1297, 19] on div "Publish" at bounding box center [1308, 25] width 45 height 19
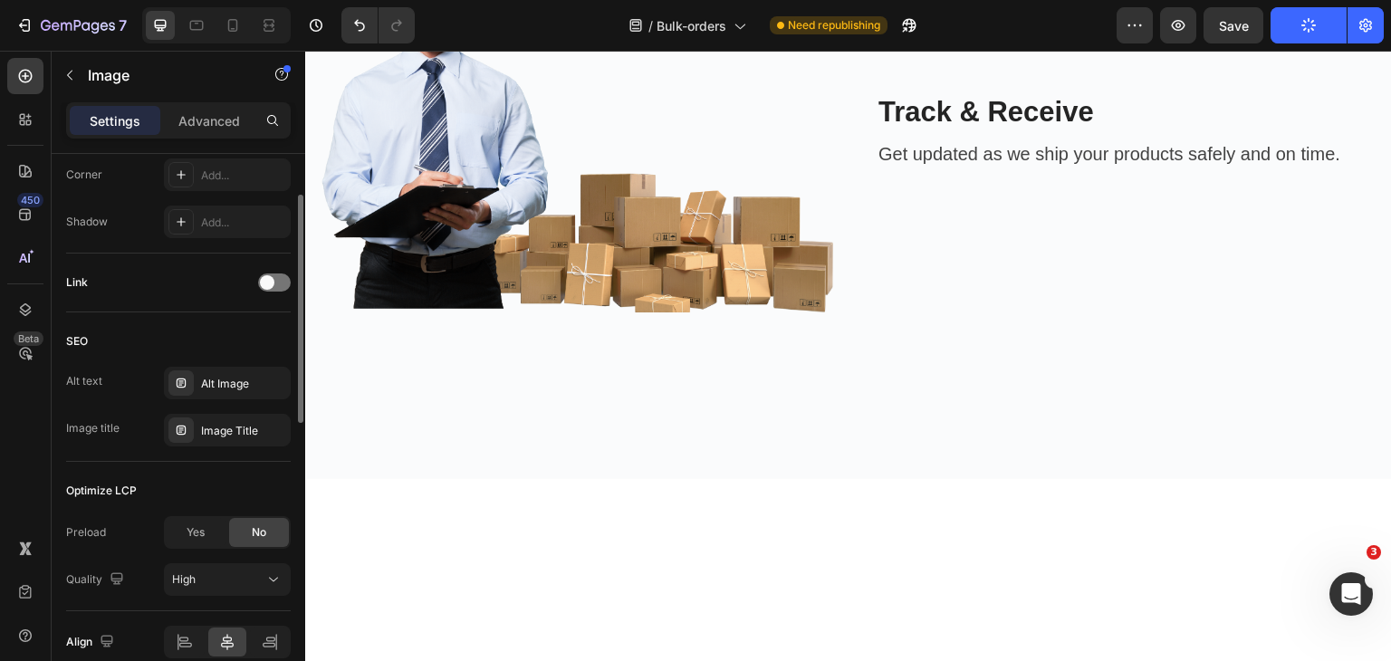
scroll to position [453, 0]
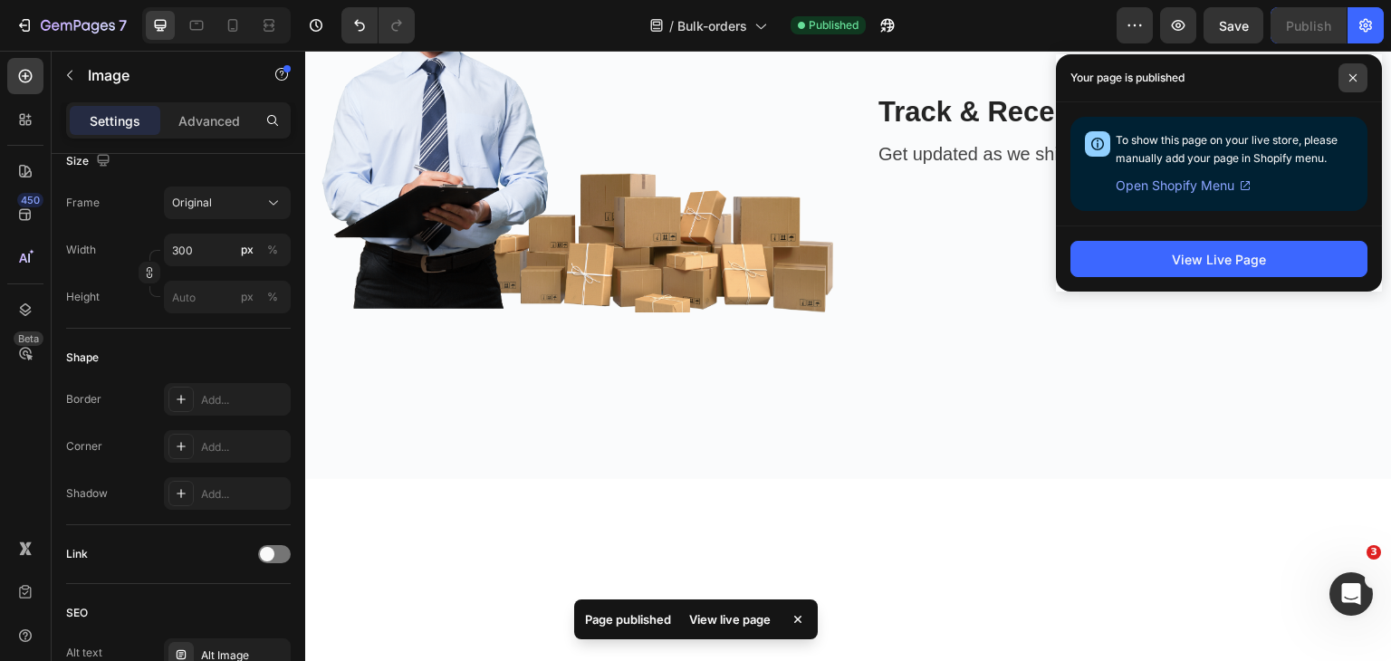
click at [1347, 79] on span at bounding box center [1352, 77] width 29 height 29
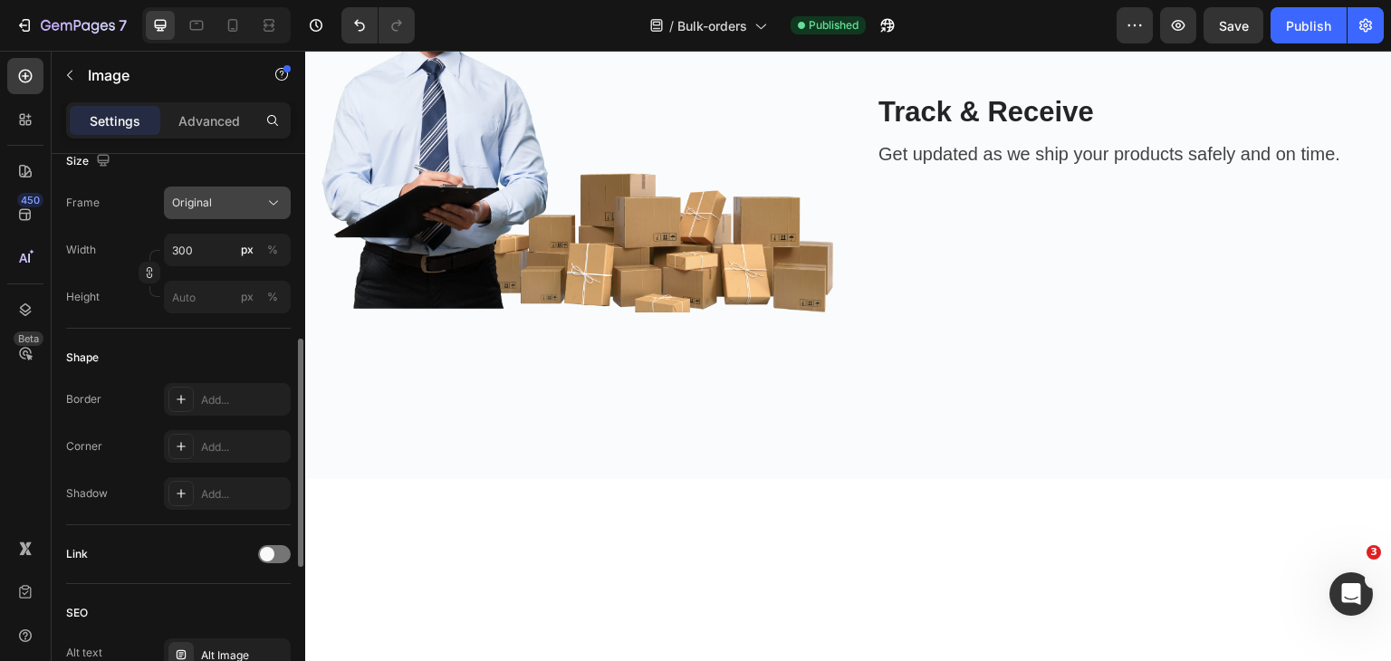
click at [252, 211] on div "Original" at bounding box center [227, 203] width 110 height 18
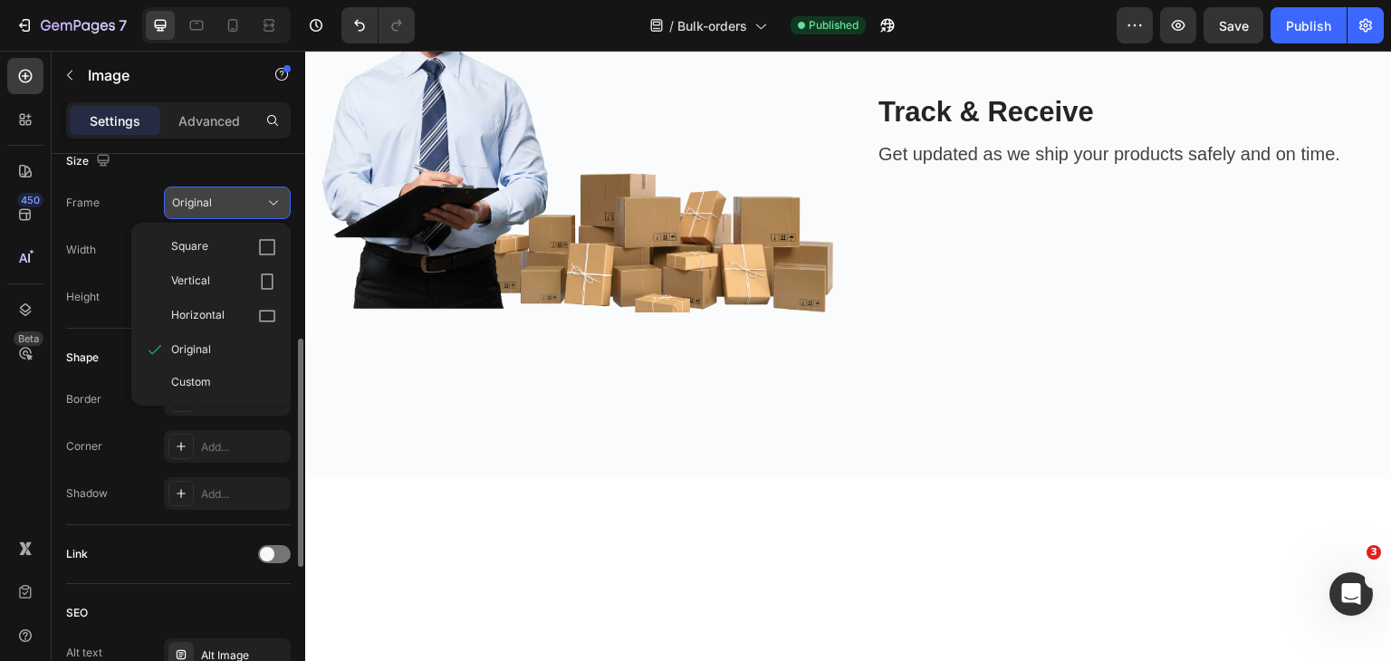
click at [252, 211] on div "Original" at bounding box center [227, 203] width 110 height 18
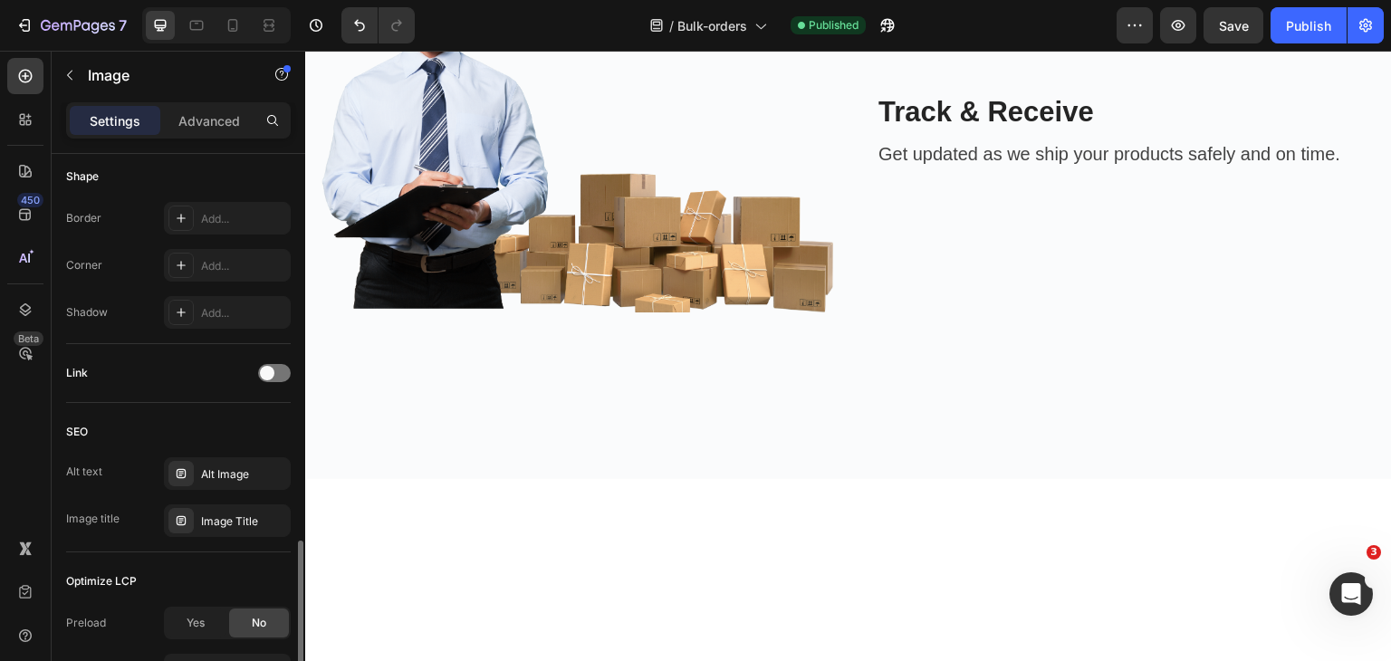
scroll to position [272, 0]
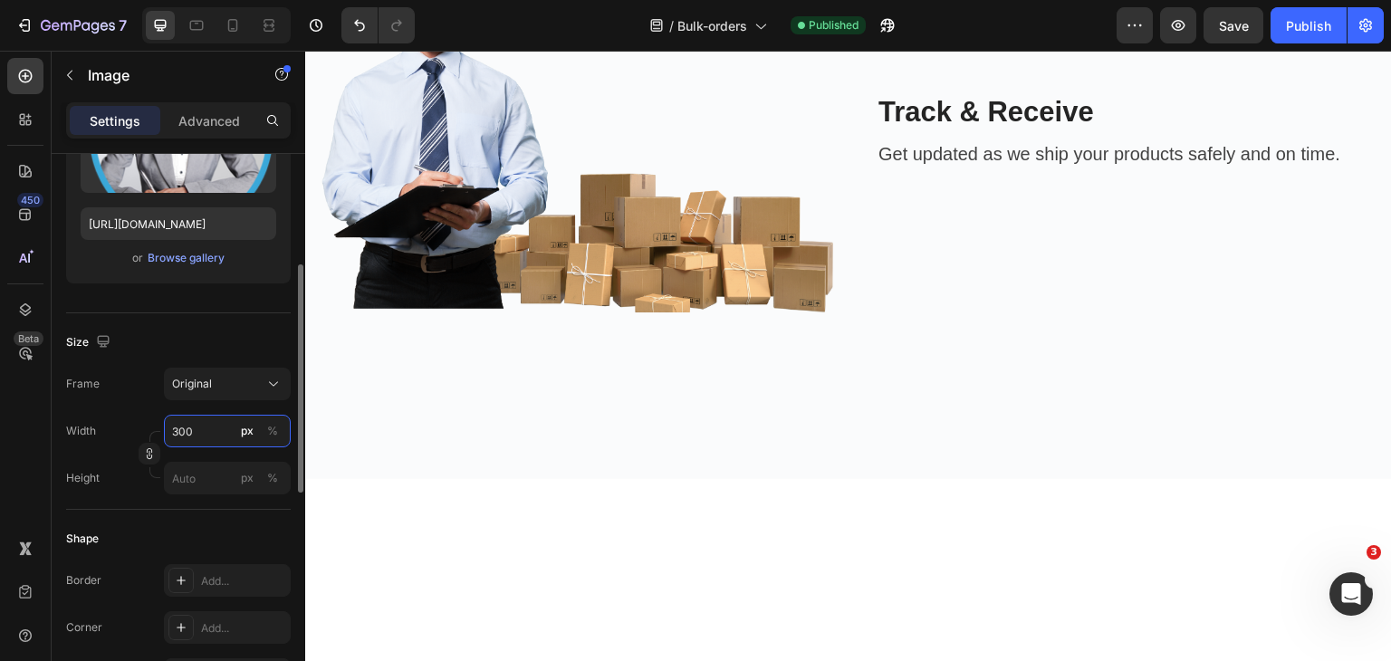
click at [196, 439] on input "300" at bounding box center [227, 431] width 127 height 33
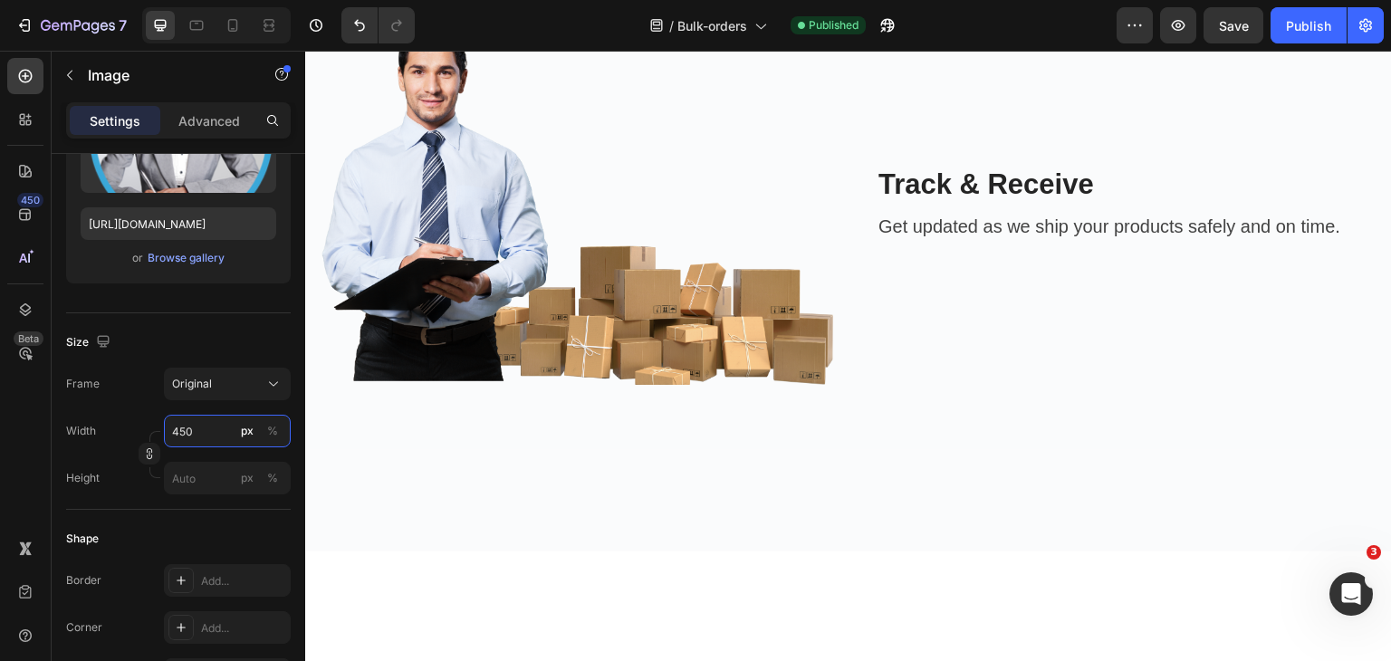
scroll to position [1851, 0]
type input "400"
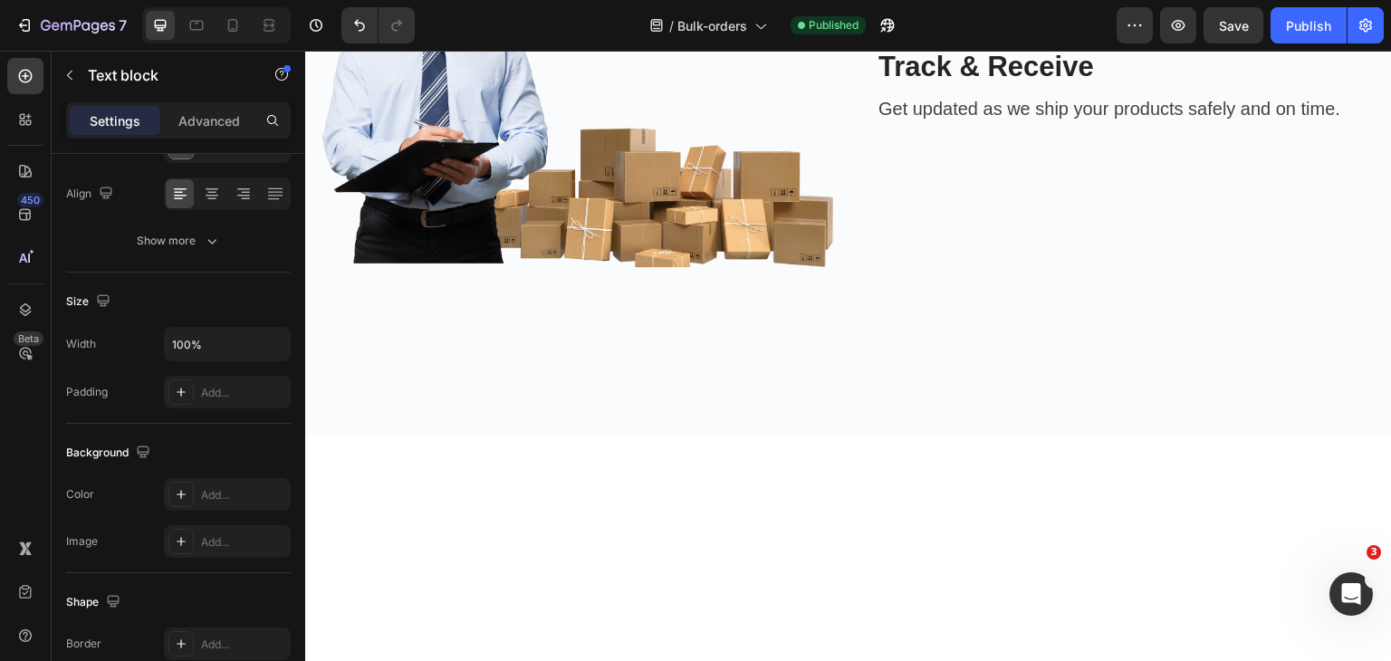
scroll to position [0, 0]
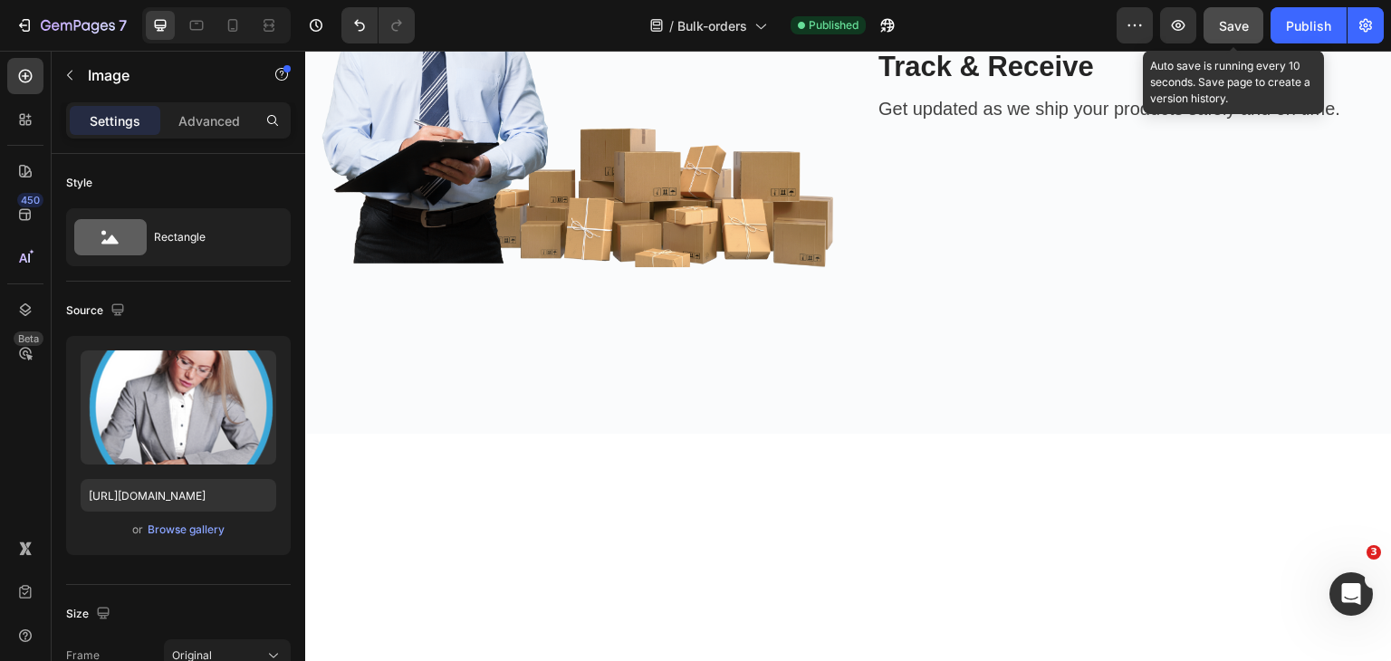
click at [1221, 34] on button "Save" at bounding box center [1233, 25] width 60 height 36
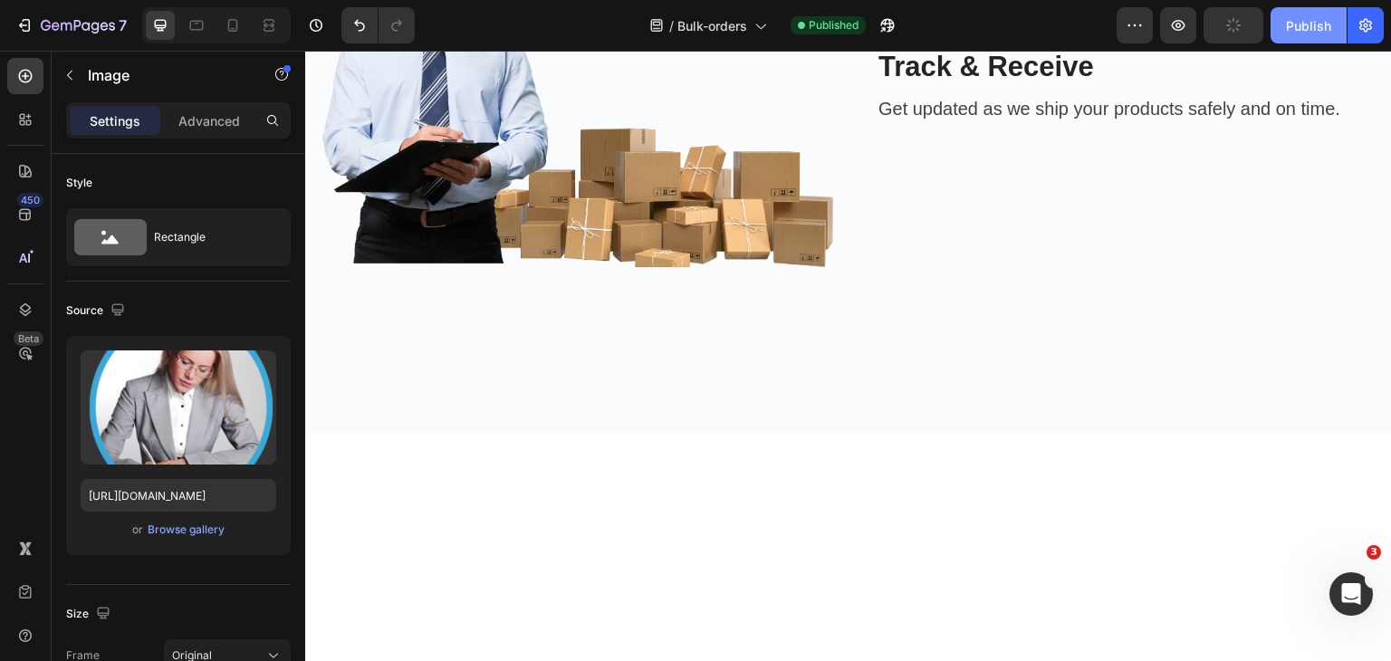
click at [1305, 31] on div "Publish" at bounding box center [1308, 25] width 45 height 19
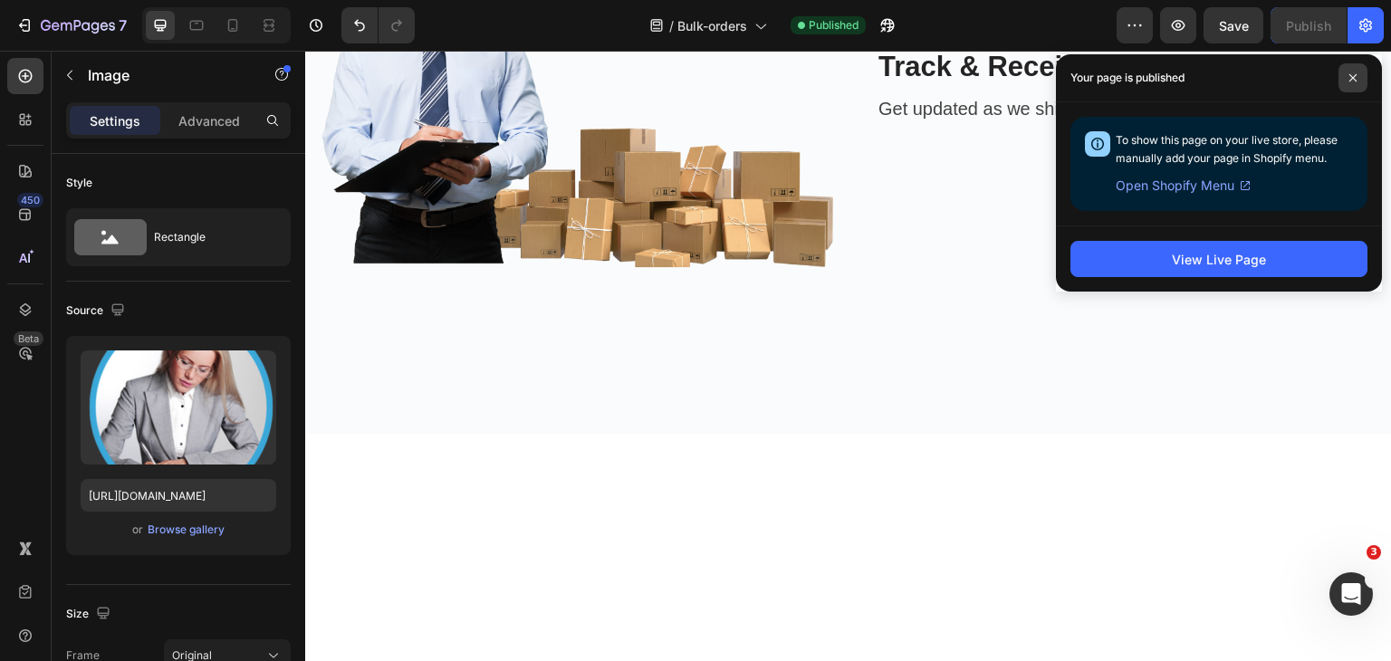
click at [1348, 80] on icon at bounding box center [1352, 77] width 9 height 9
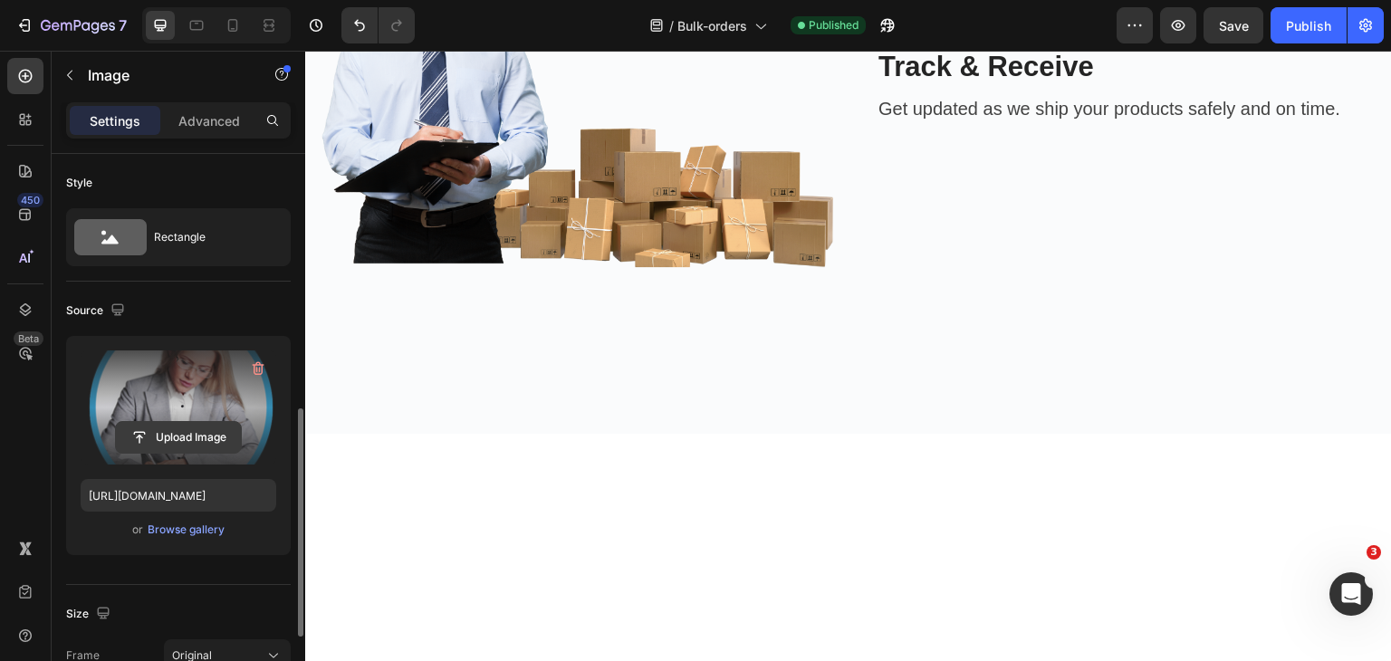
scroll to position [181, 0]
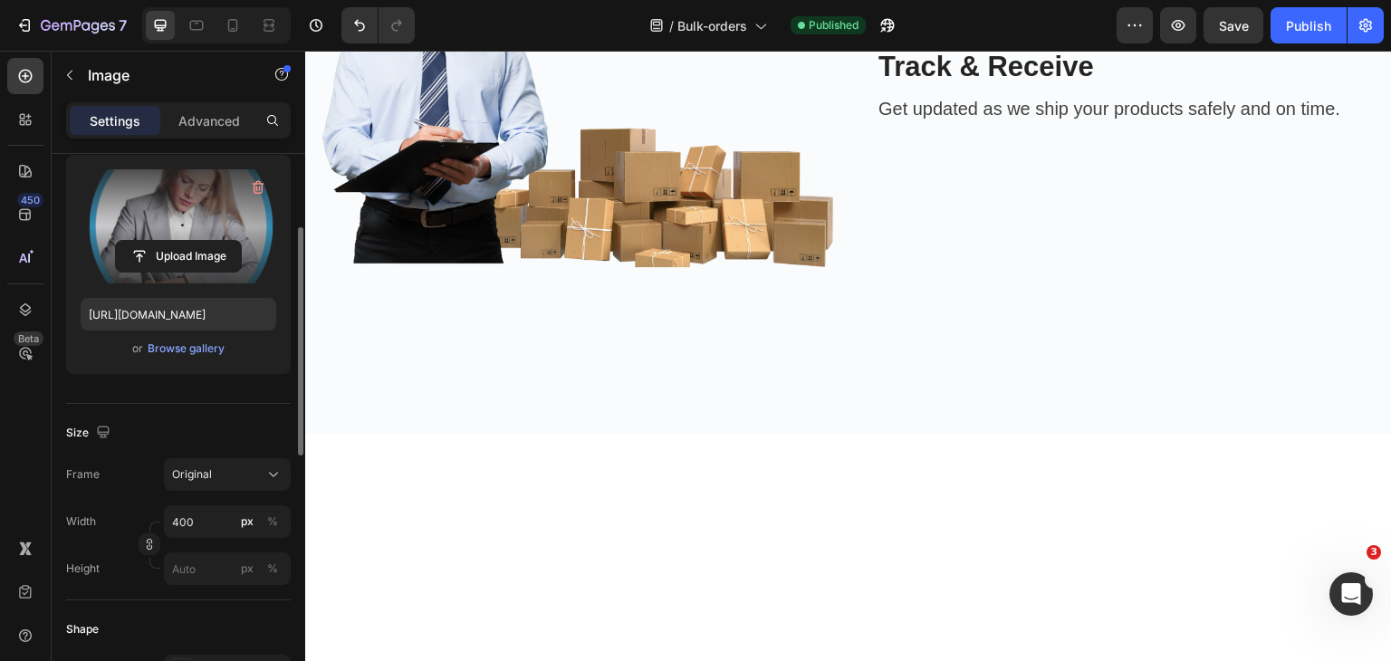
click at [196, 231] on label at bounding box center [179, 226] width 196 height 114
click at [196, 241] on input "file" at bounding box center [178, 256] width 125 height 31
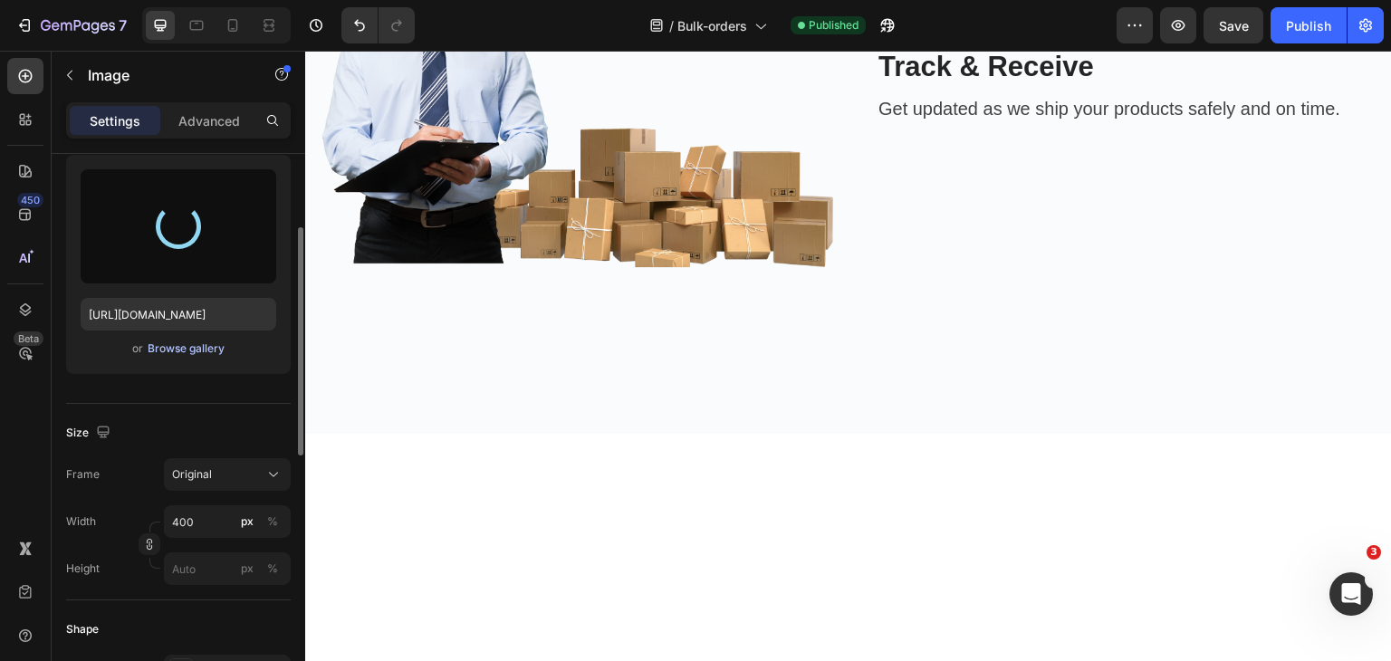
click at [172, 345] on div "Browse gallery" at bounding box center [186, 348] width 77 height 16
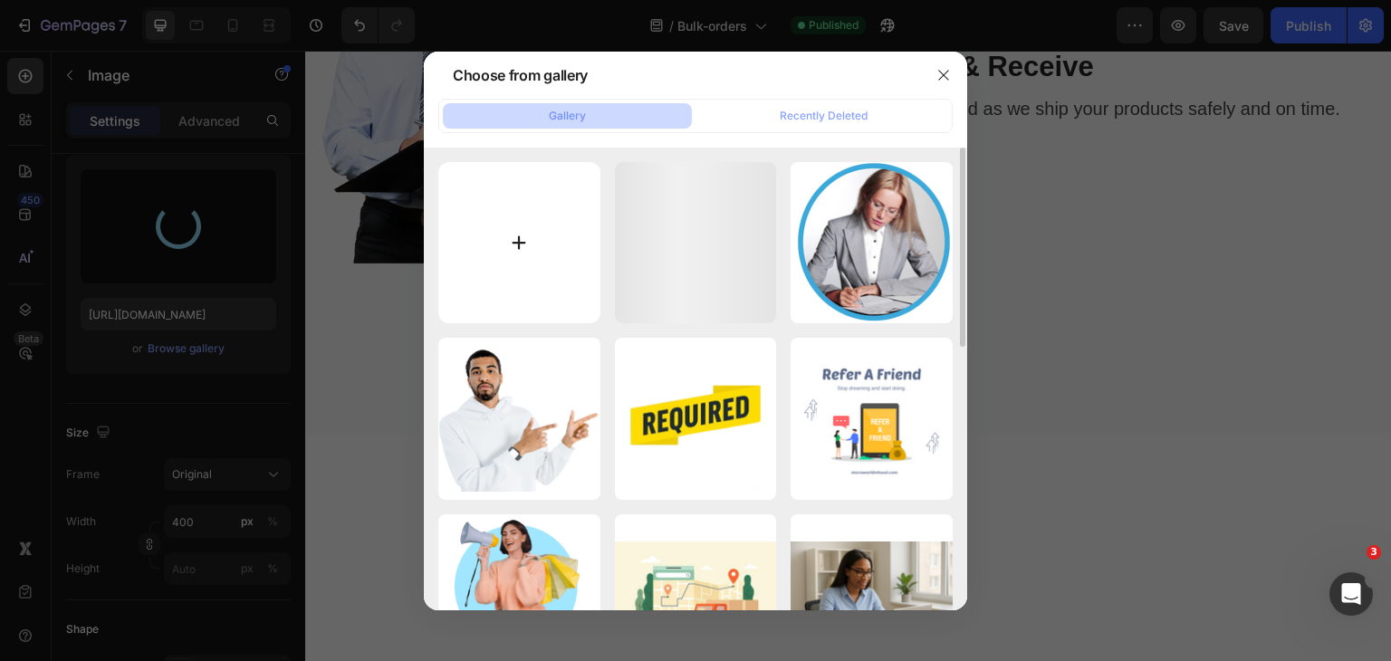
click at [547, 267] on input "file" at bounding box center [519, 243] width 162 height 162
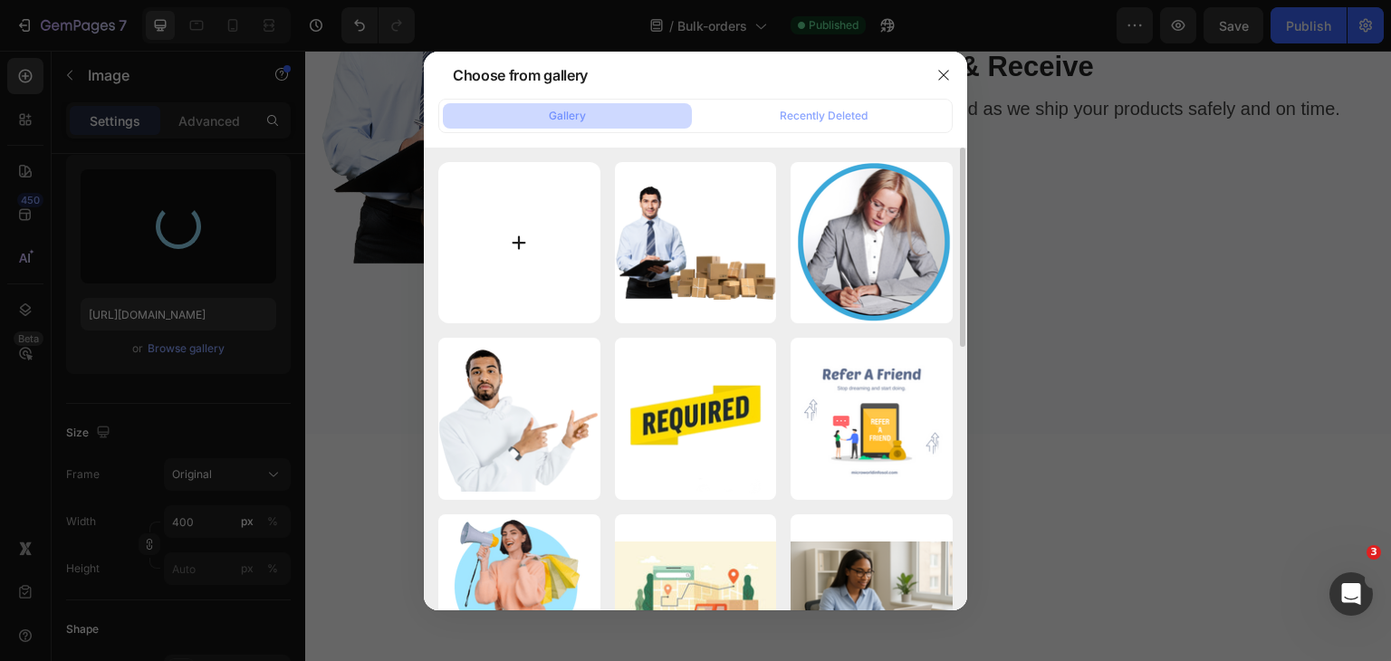
type input "C:\fakepath\Orange and Black Bold and Bright Personal Motivational YouTube Thum…"
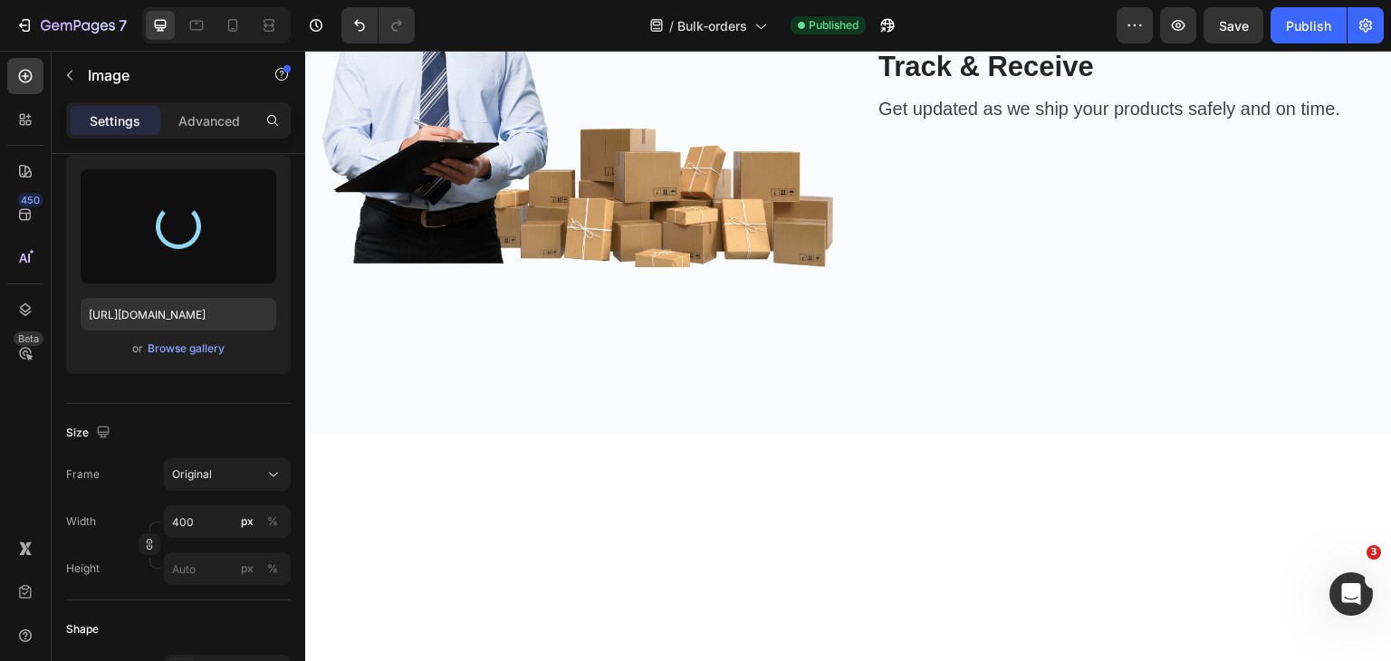
type input "https://cdn.shopify.com/s/files/1/0704/8049/4628/files/gempages_547574620954297…"
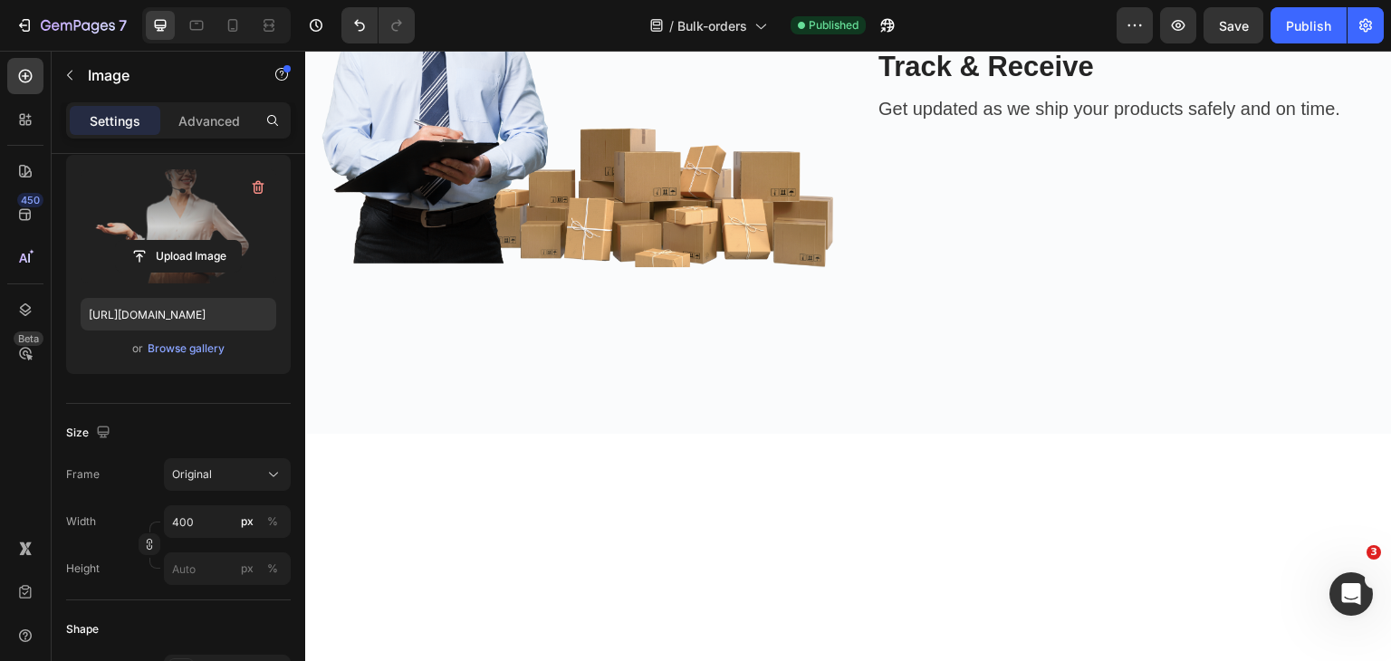
scroll to position [1808, 0]
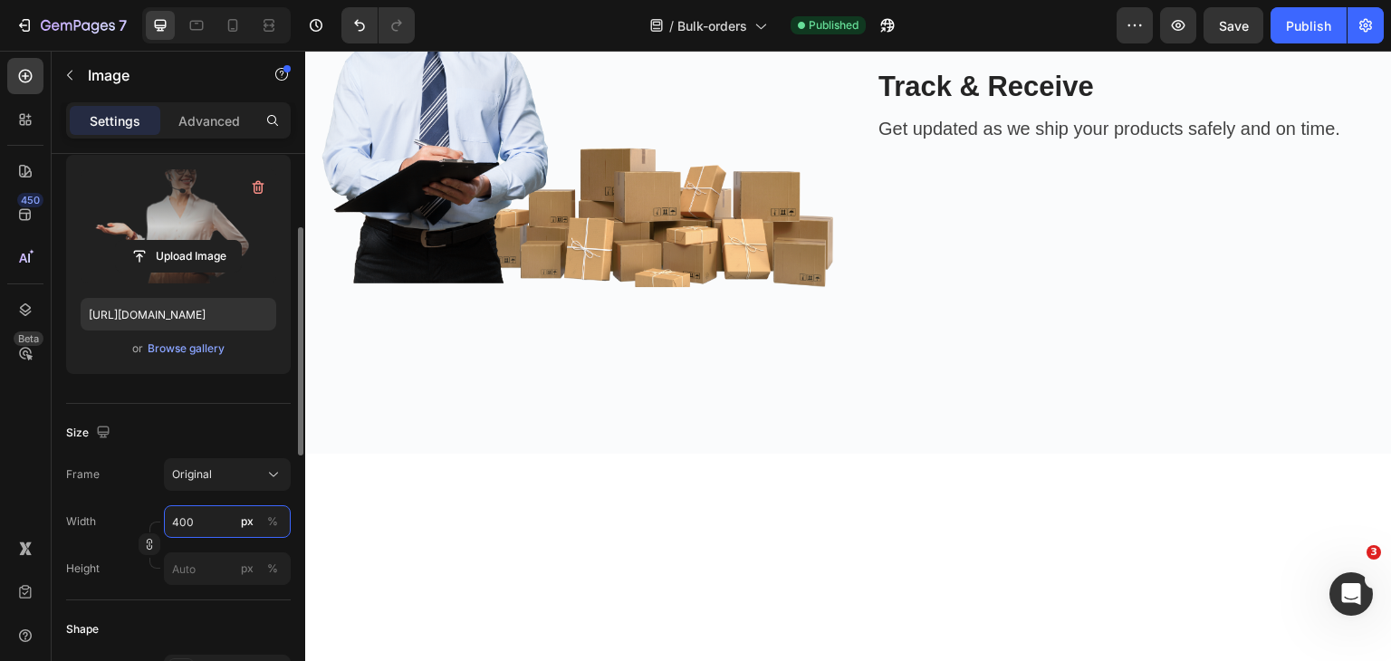
click at [183, 527] on input "400" at bounding box center [227, 521] width 127 height 33
click at [206, 569] on p "Full 100%" at bounding box center [223, 564] width 105 height 16
type input "100"
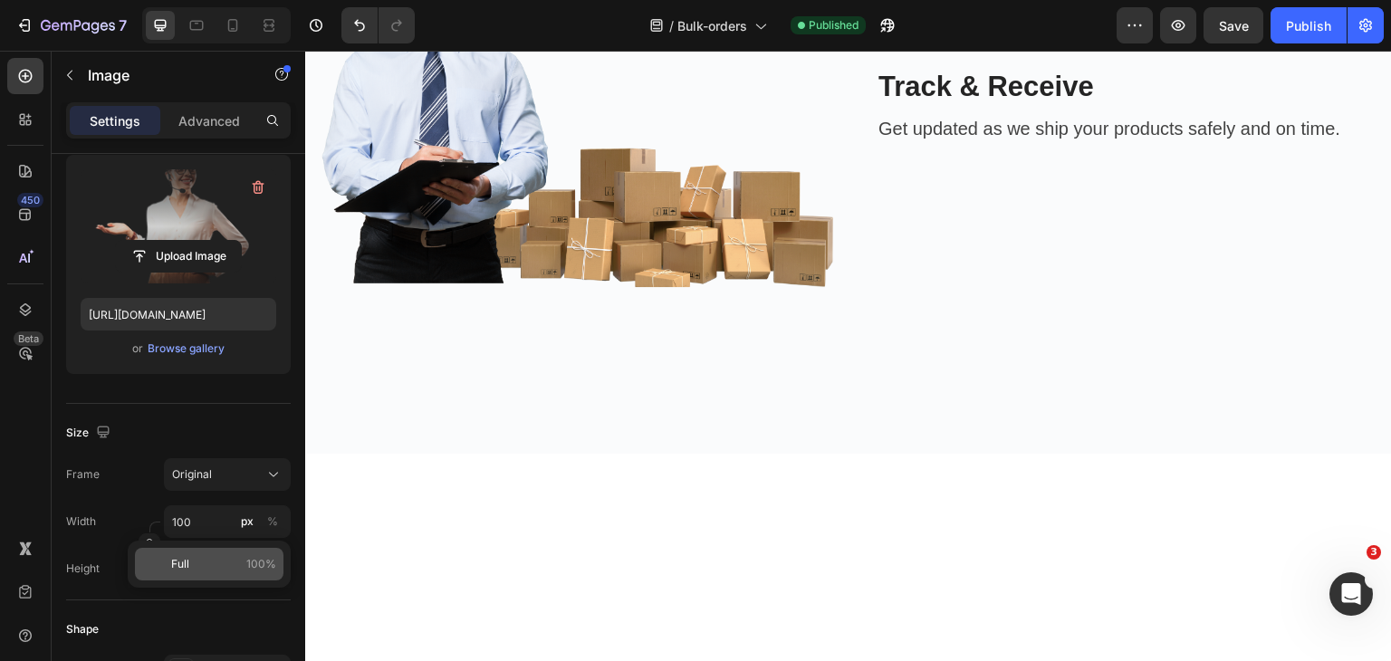
scroll to position [1873, 0]
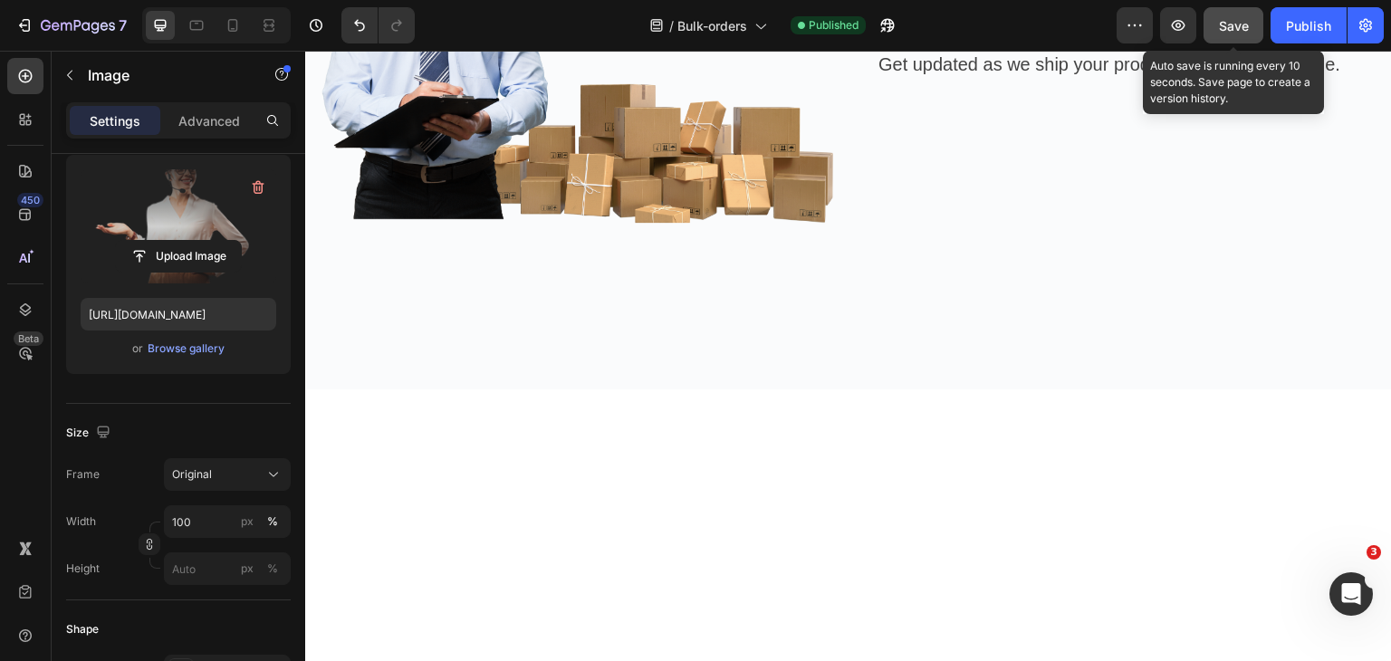
click at [1213, 30] on button "Save" at bounding box center [1233, 25] width 60 height 36
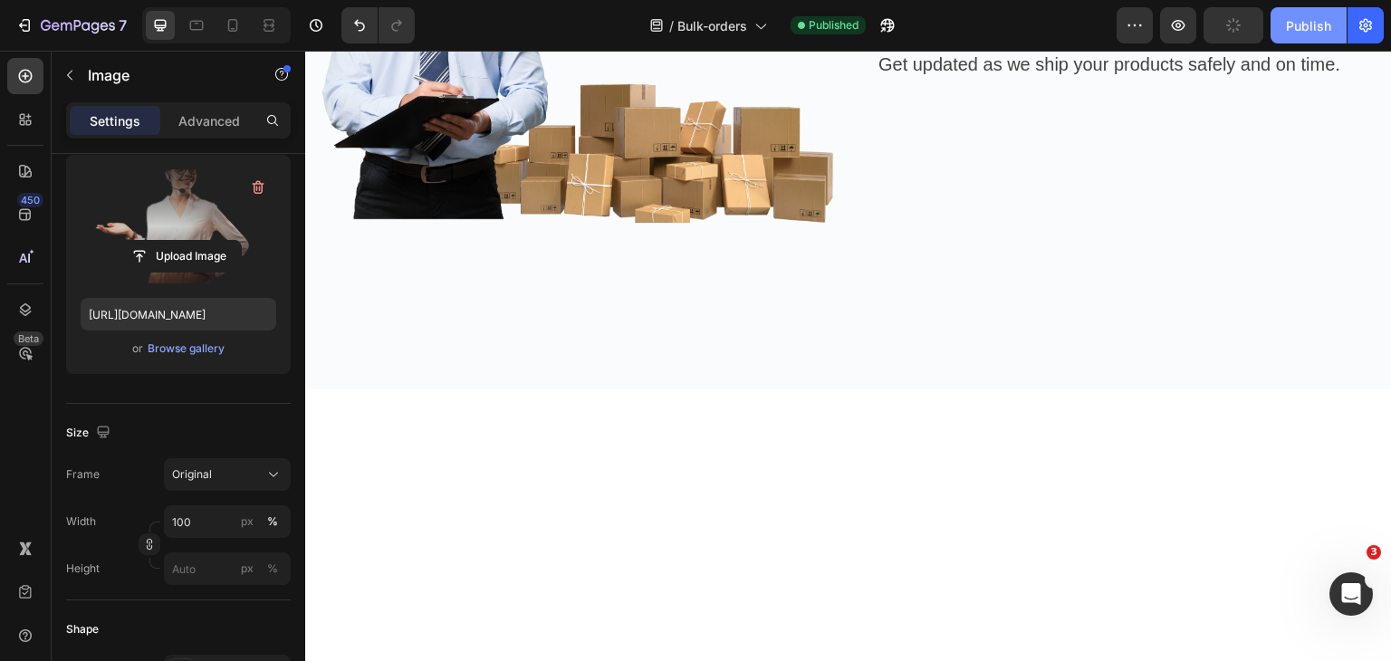
click at [1318, 23] on div "Publish" at bounding box center [1308, 25] width 45 height 19
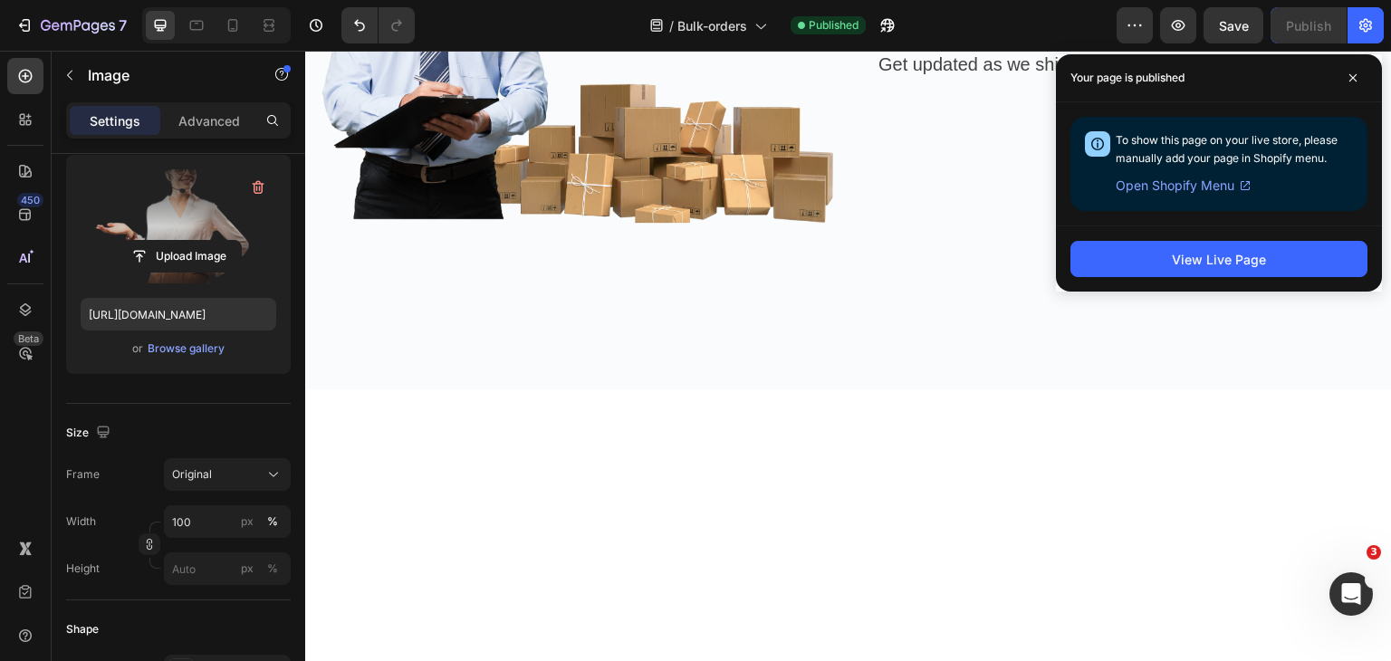
click at [552, 24] on div "/ Bulk-orders Published" at bounding box center [772, 25] width 687 height 36
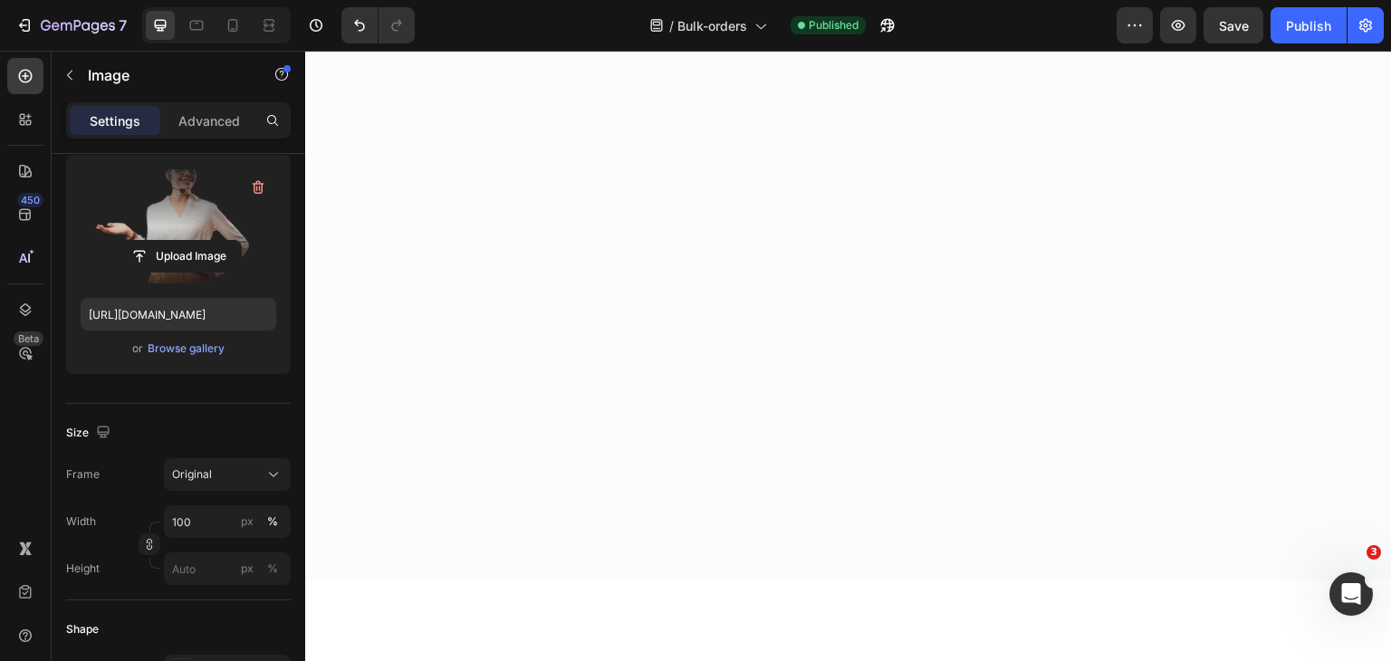
scroll to position [1782, 0]
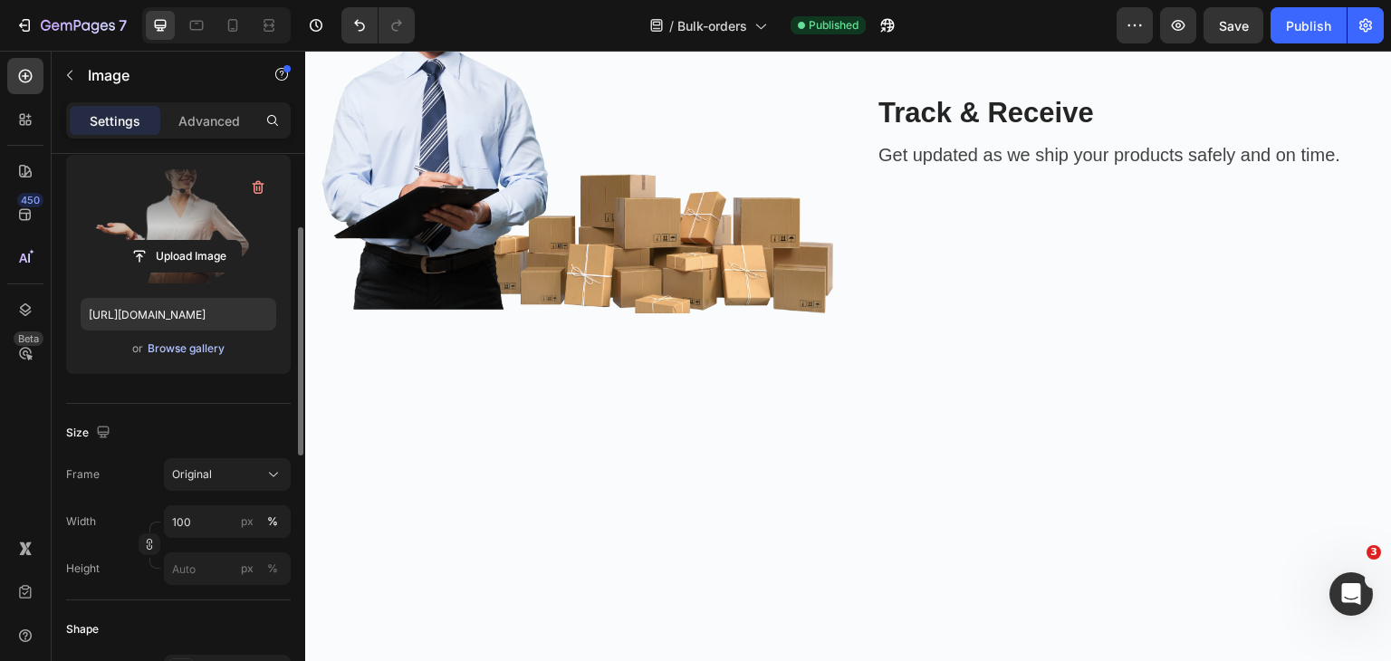
click at [174, 352] on div "Browse gallery" at bounding box center [186, 348] width 77 height 16
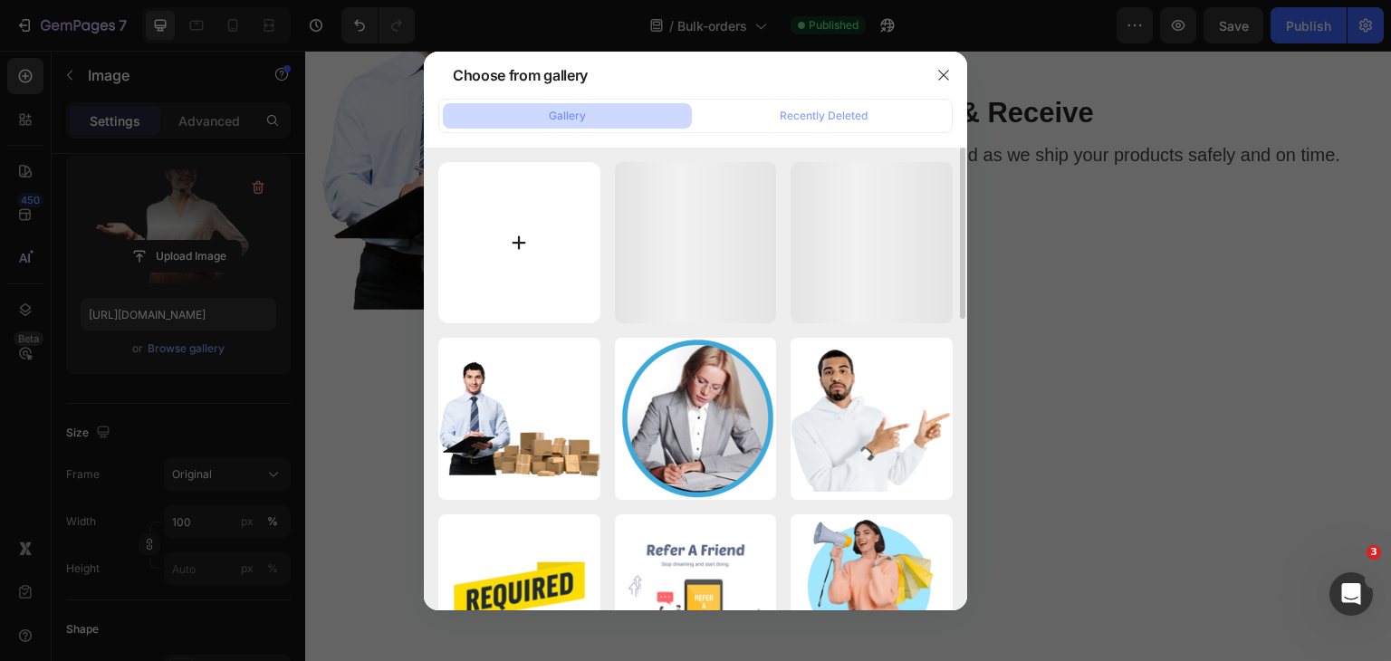
click at [538, 258] on input "file" at bounding box center [519, 243] width 162 height 162
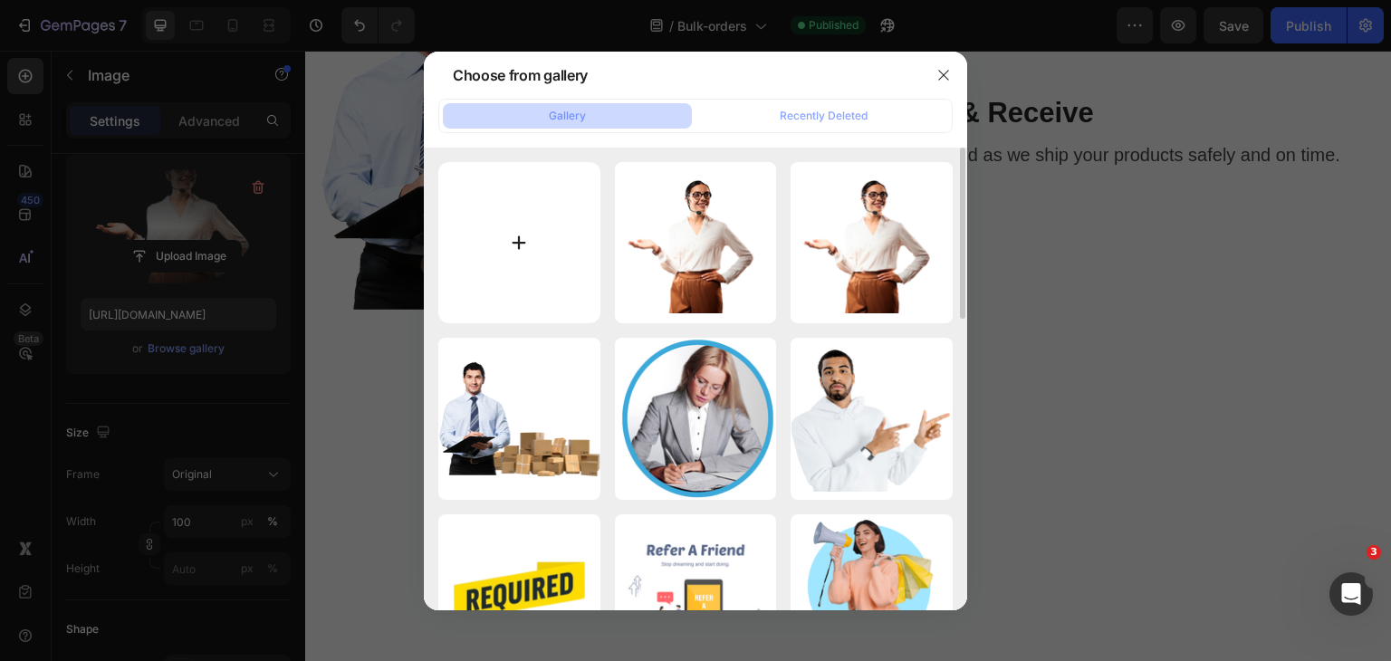
type input "C:\fakepath\Pink White Minimalist Lifestyle YouTube Thumbnail.png"
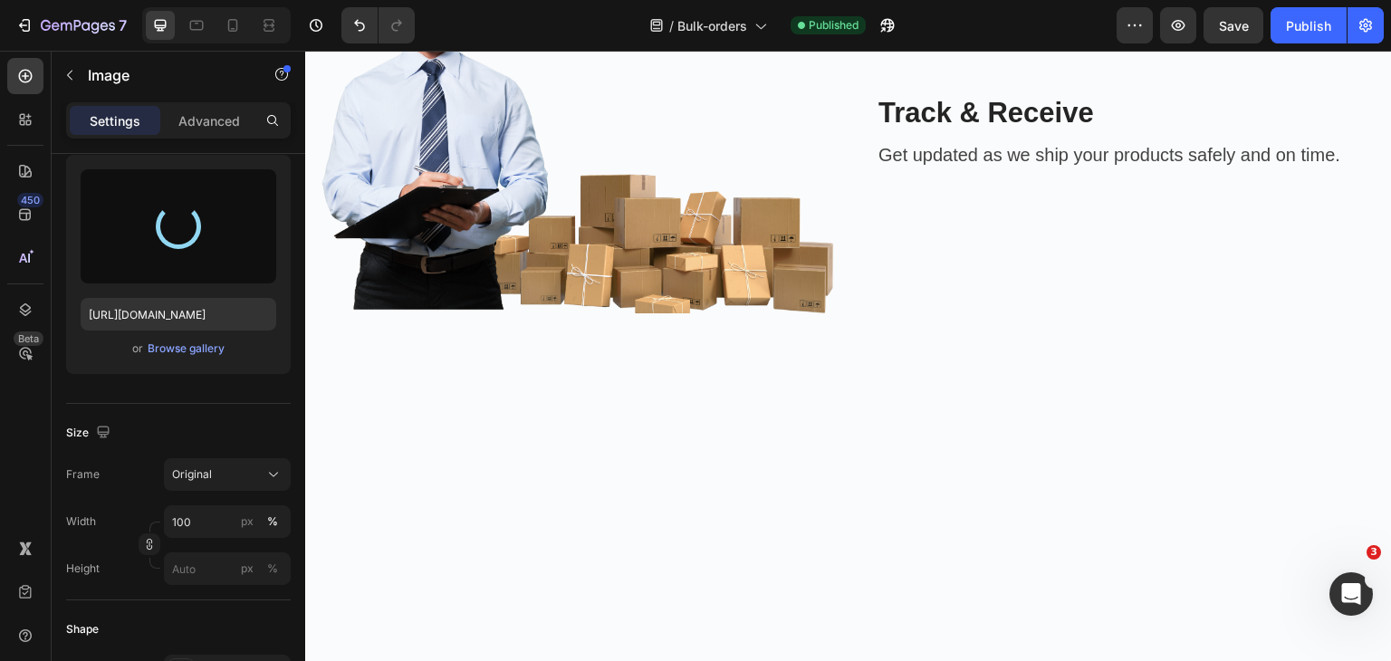
type input "https://cdn.shopify.com/s/files/1/0704/8049/4628/files/gempages_547574620954297…"
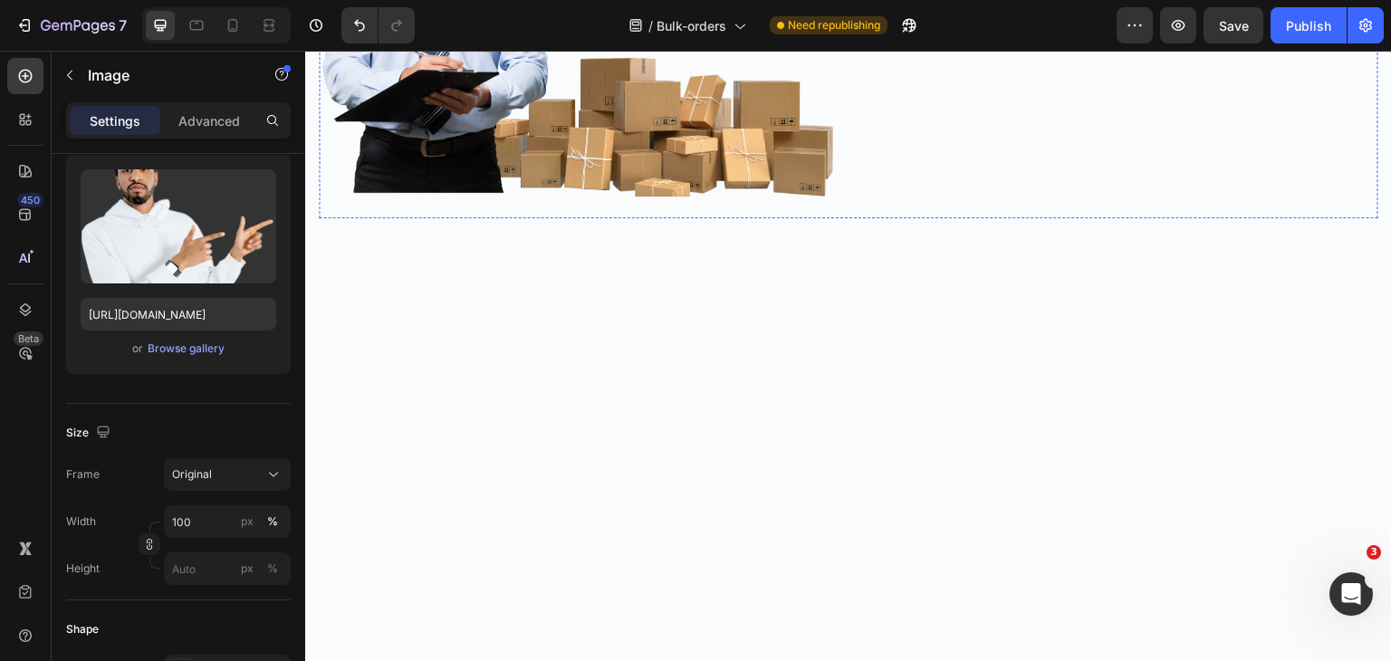
scroll to position [1873, 0]
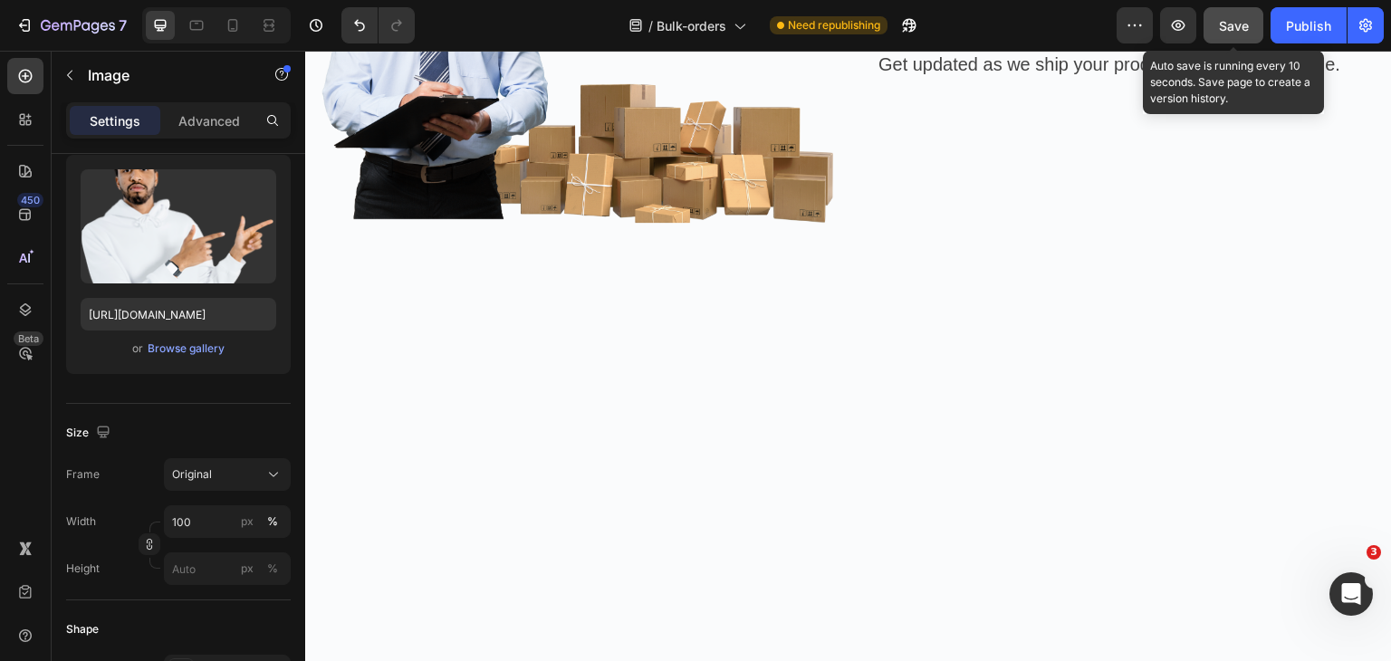
click at [1241, 29] on span "Save" at bounding box center [1234, 25] width 30 height 15
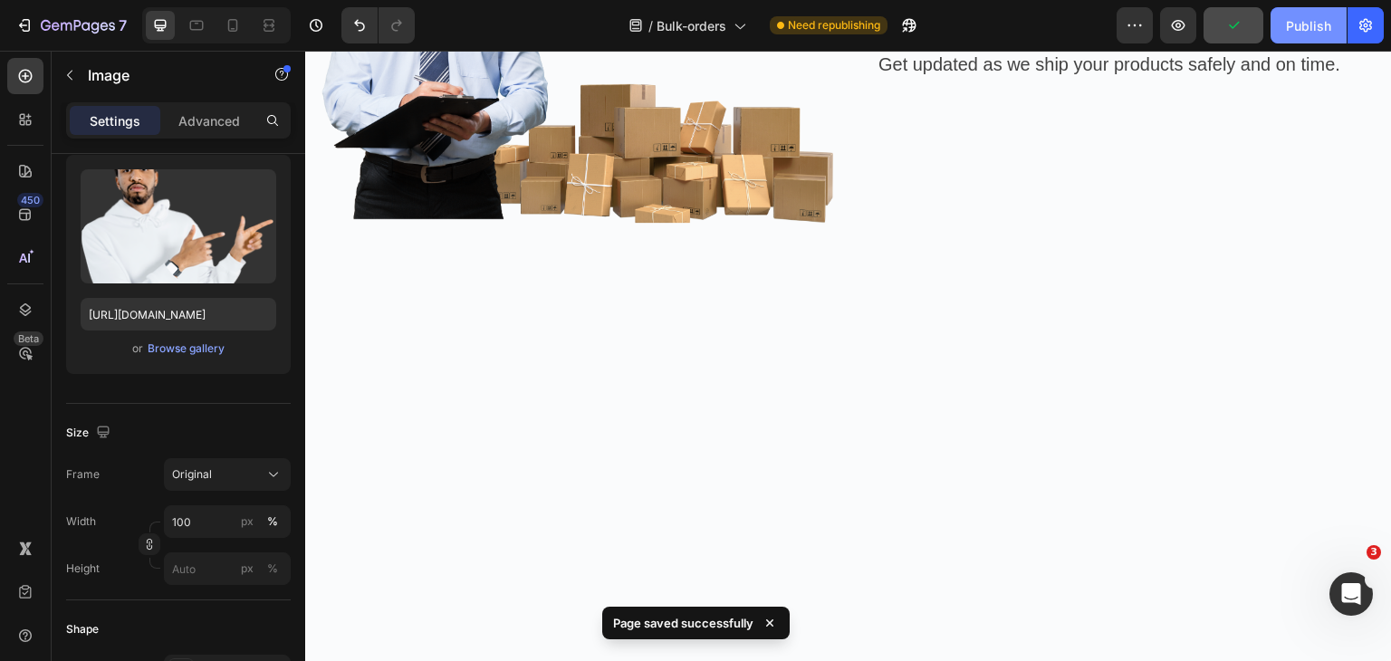
click at [1319, 24] on div "Publish" at bounding box center [1308, 25] width 45 height 19
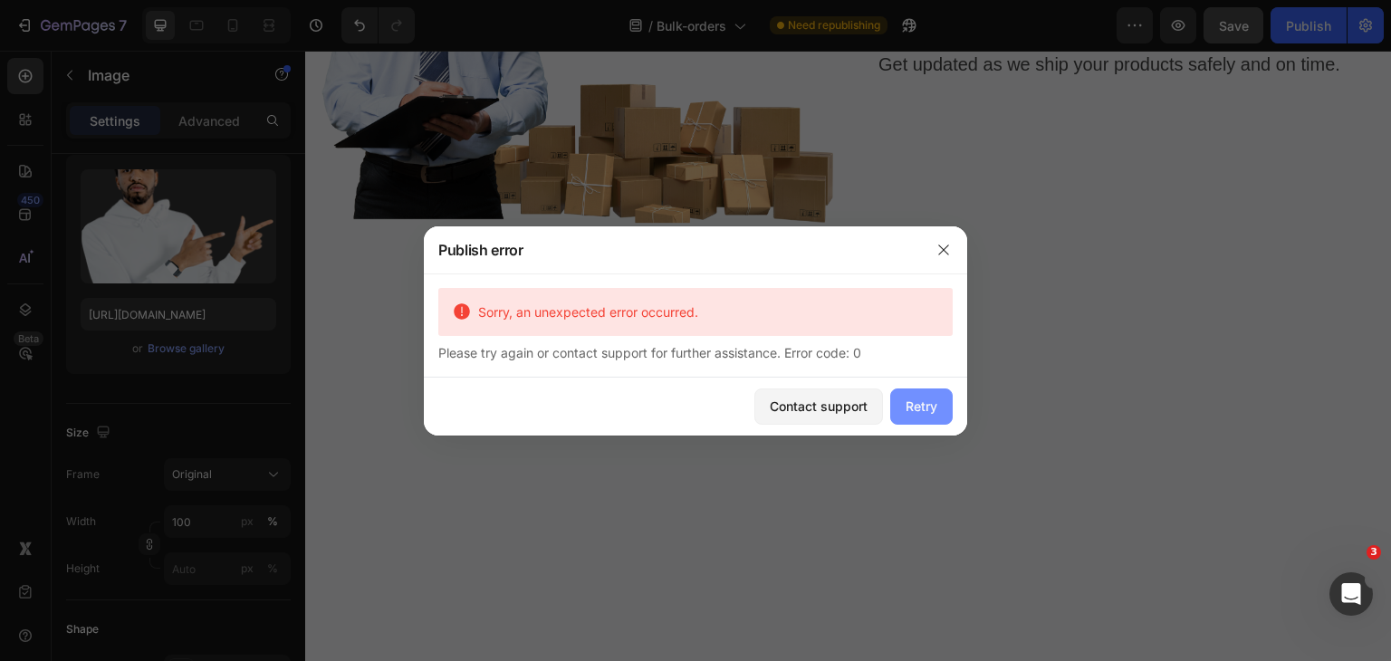
click at [913, 401] on div "Retry" at bounding box center [922, 406] width 32 height 19
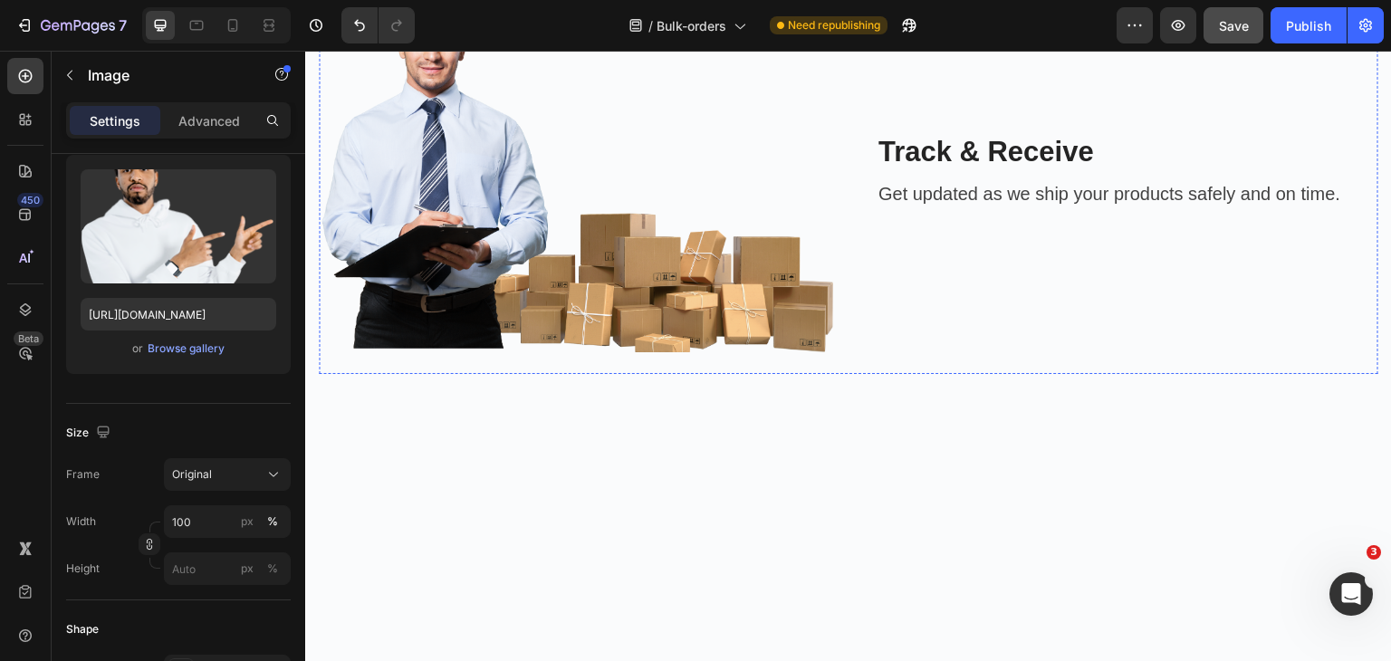
scroll to position [1782, 0]
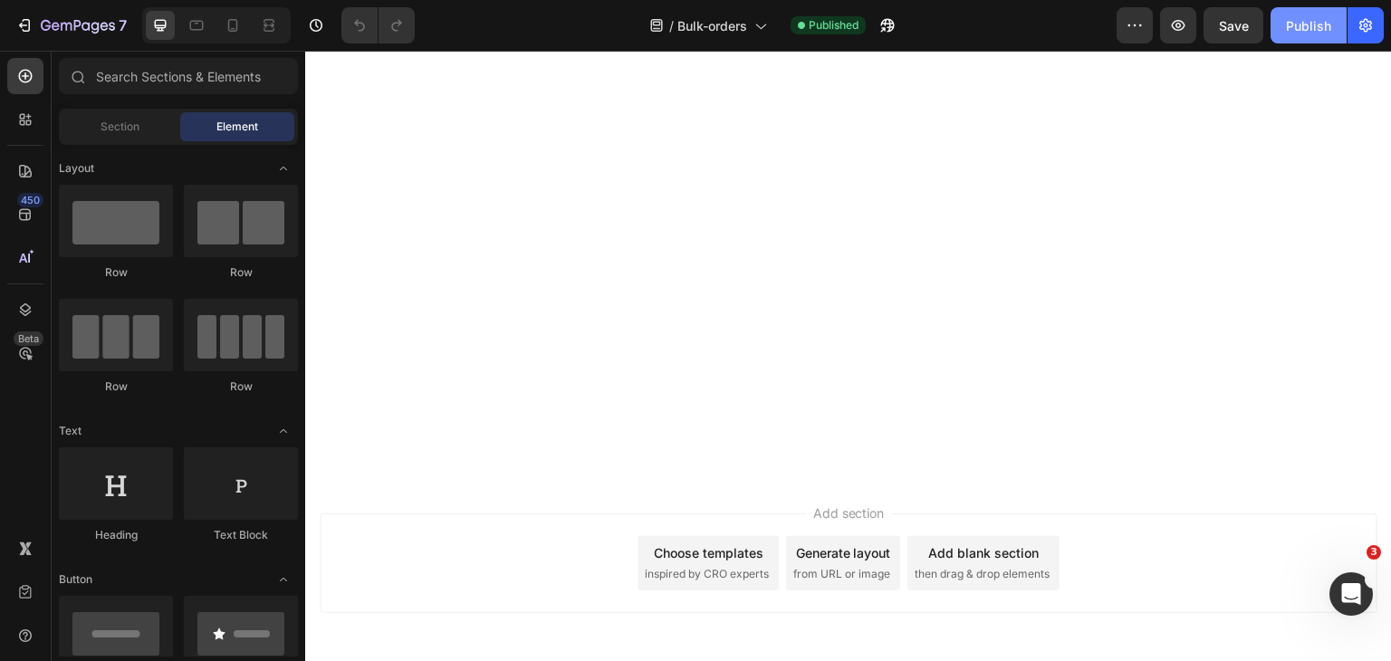
click at [1289, 24] on div "Publish" at bounding box center [1308, 25] width 45 height 19
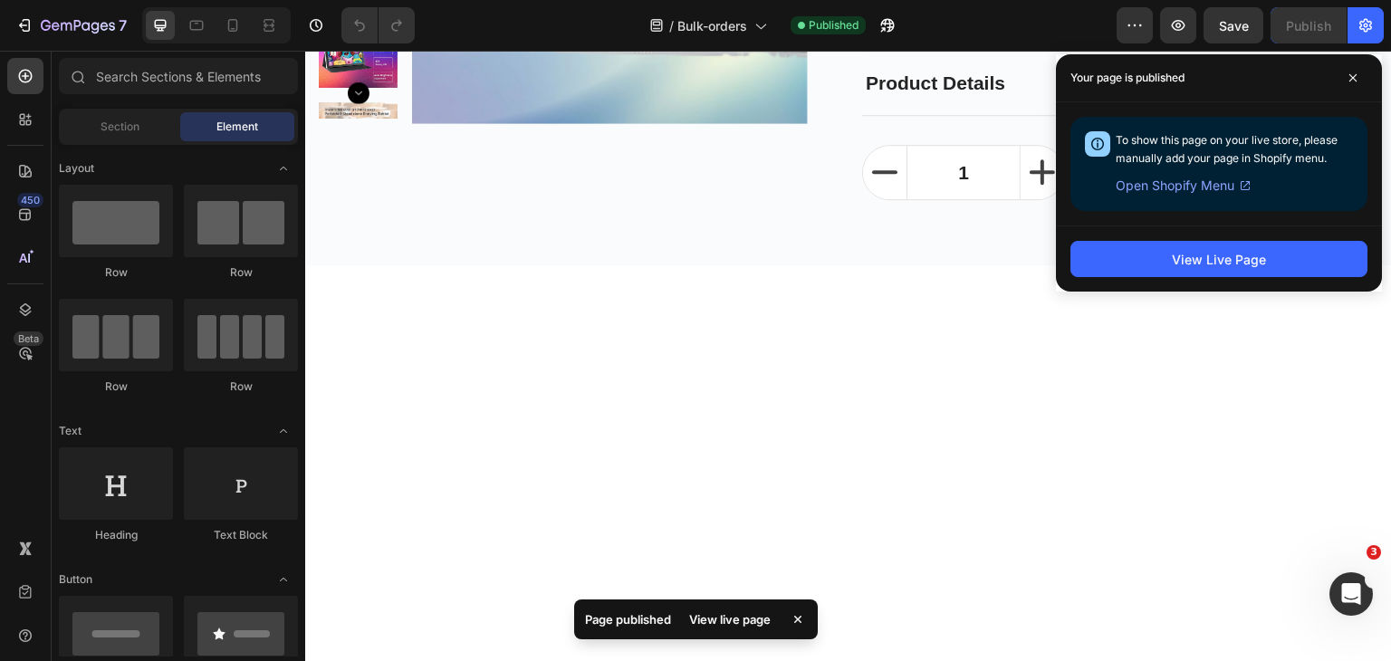
scroll to position [2173, 0]
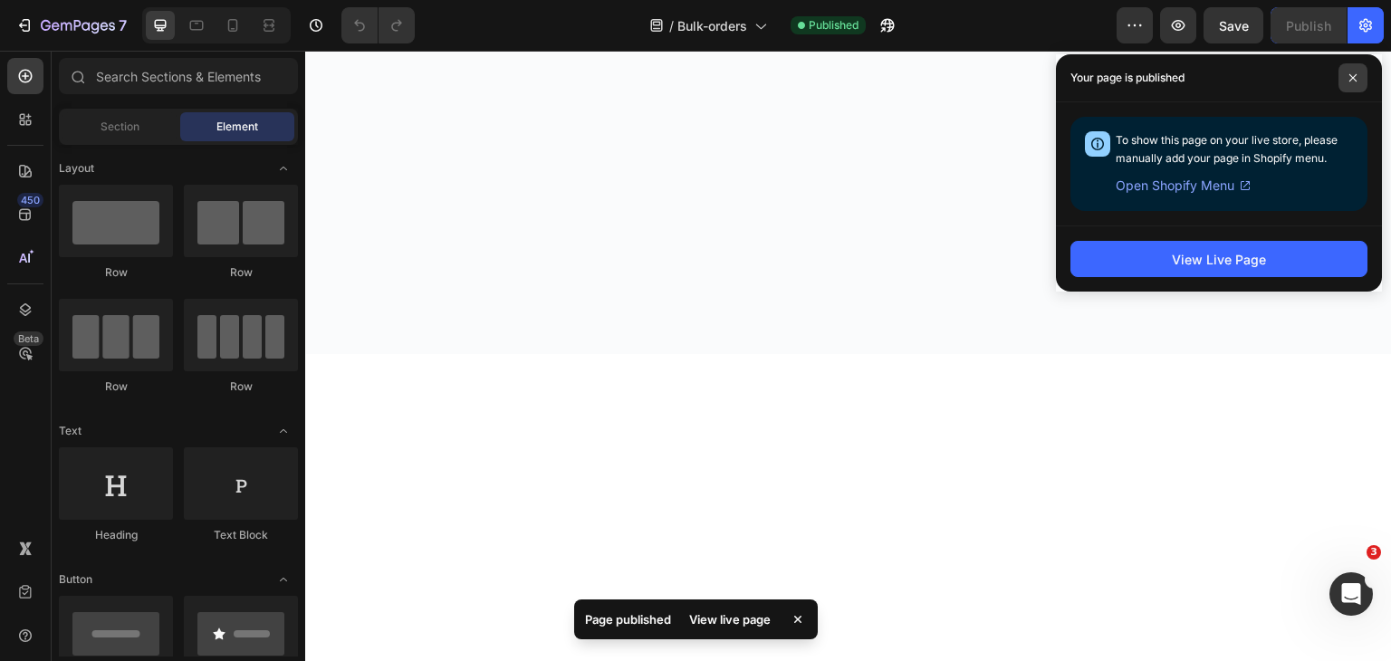
click at [1349, 72] on span at bounding box center [1352, 77] width 29 height 29
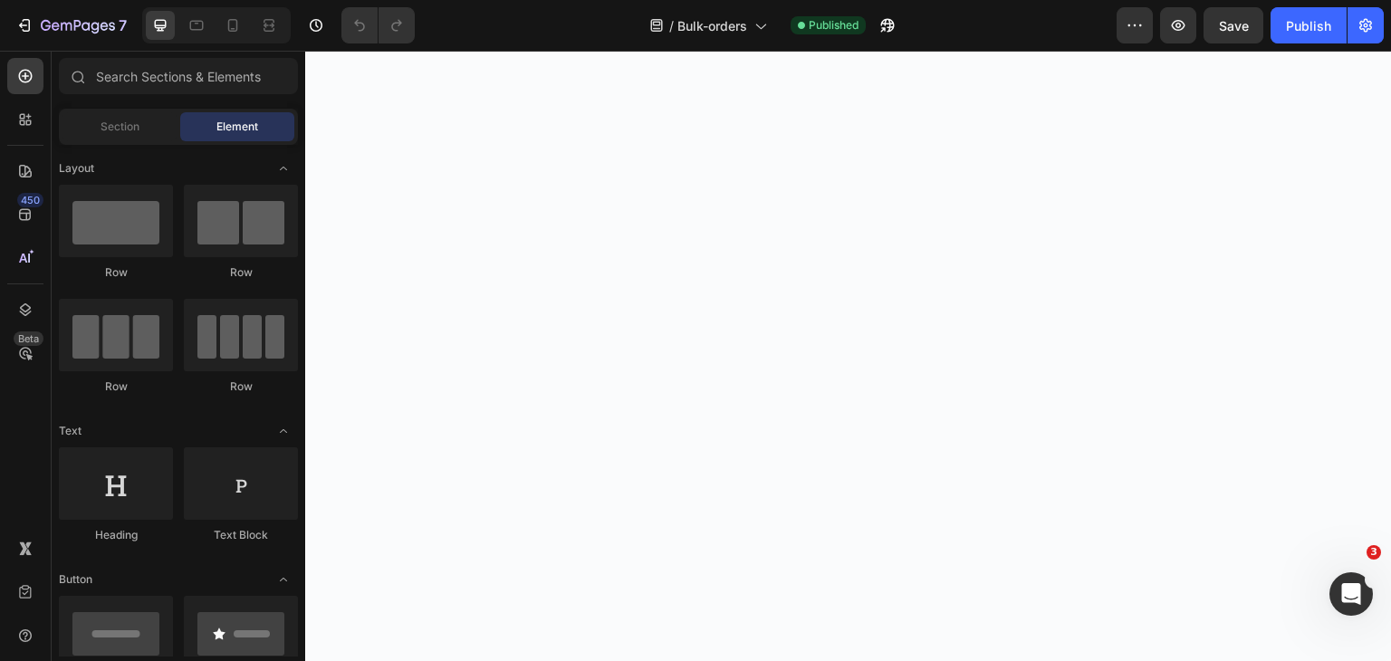
scroll to position [1902, 0]
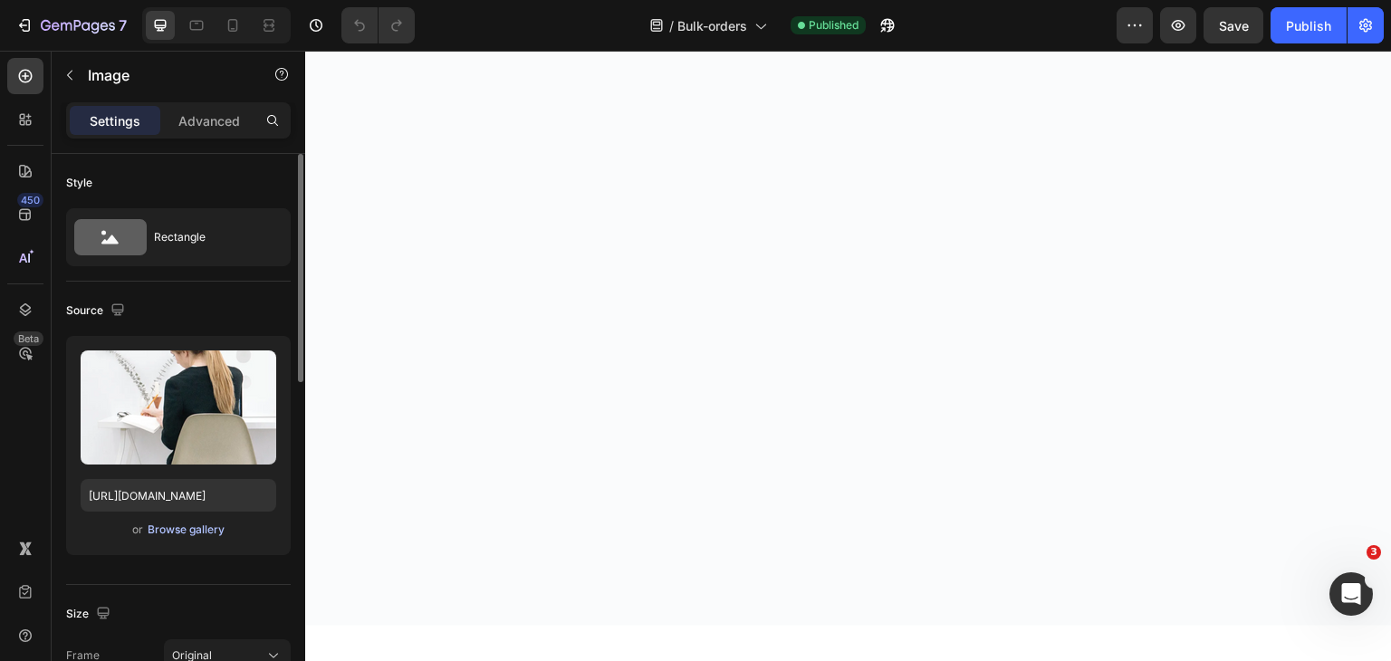
click at [160, 526] on div "Browse gallery" at bounding box center [186, 530] width 77 height 16
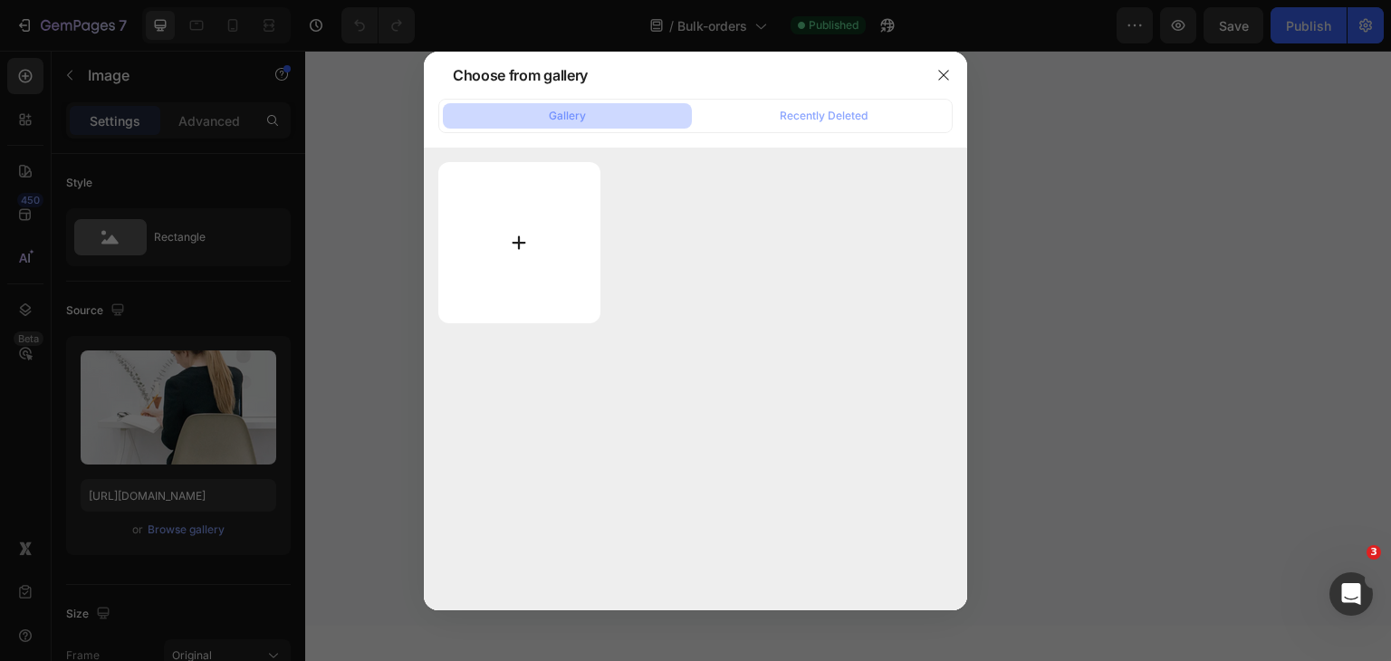
click at [475, 247] on input "file" at bounding box center [519, 242] width 162 height 161
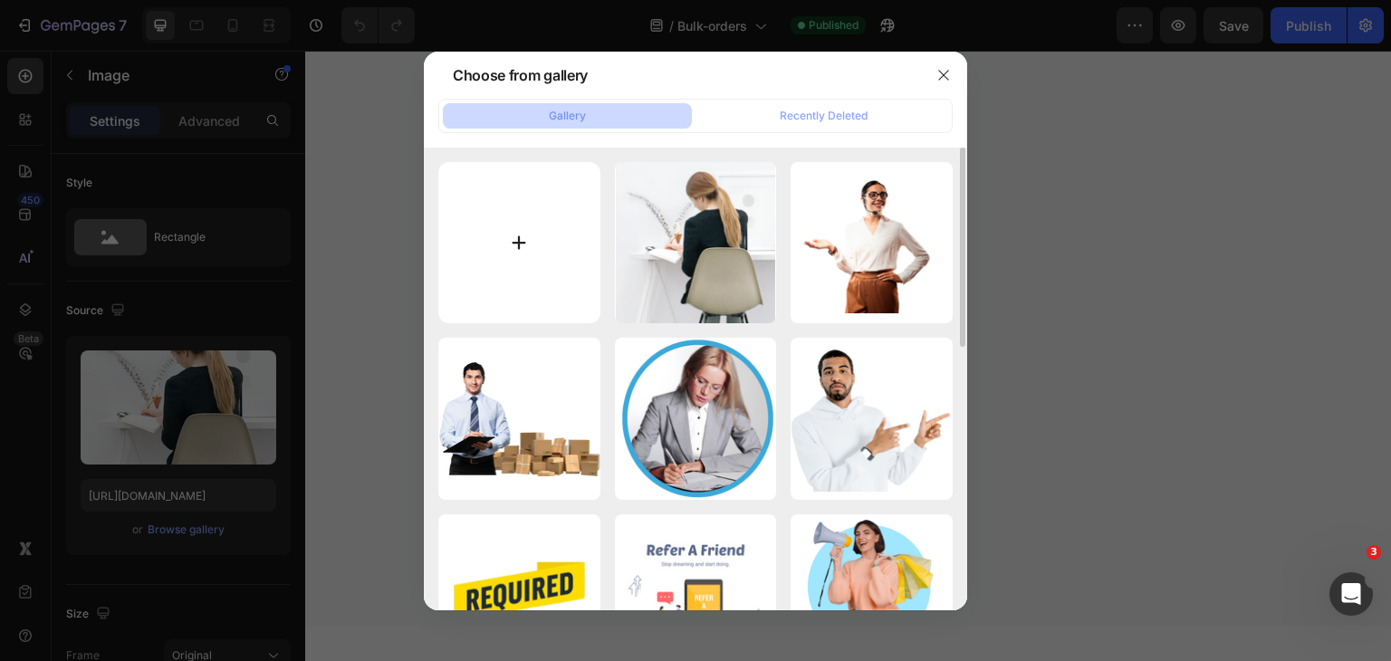
type input "C:\fakepath\Gold White Blue Modern Minimalist Church Youtube Thumbnail.png"
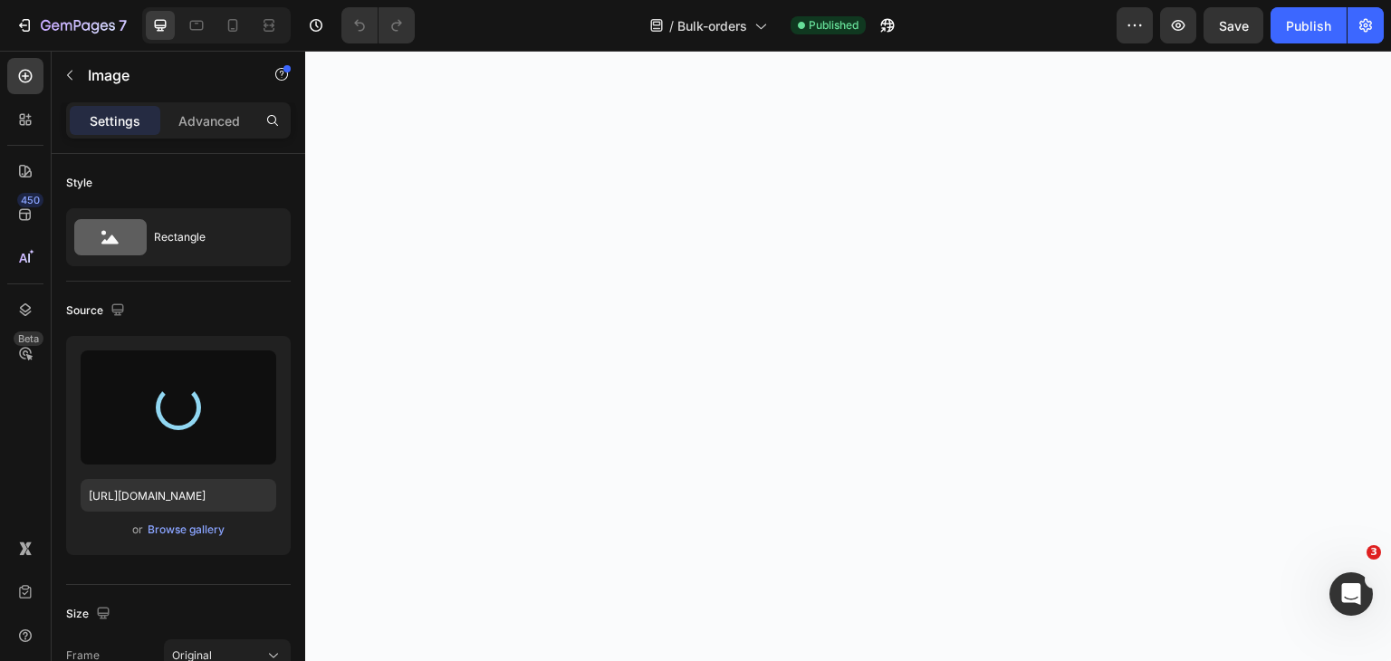
scroll to position [1811, 0]
type input "https://cdn.shopify.com/s/files/1/0704/8049/4628/files/gempages_547574620954297…"
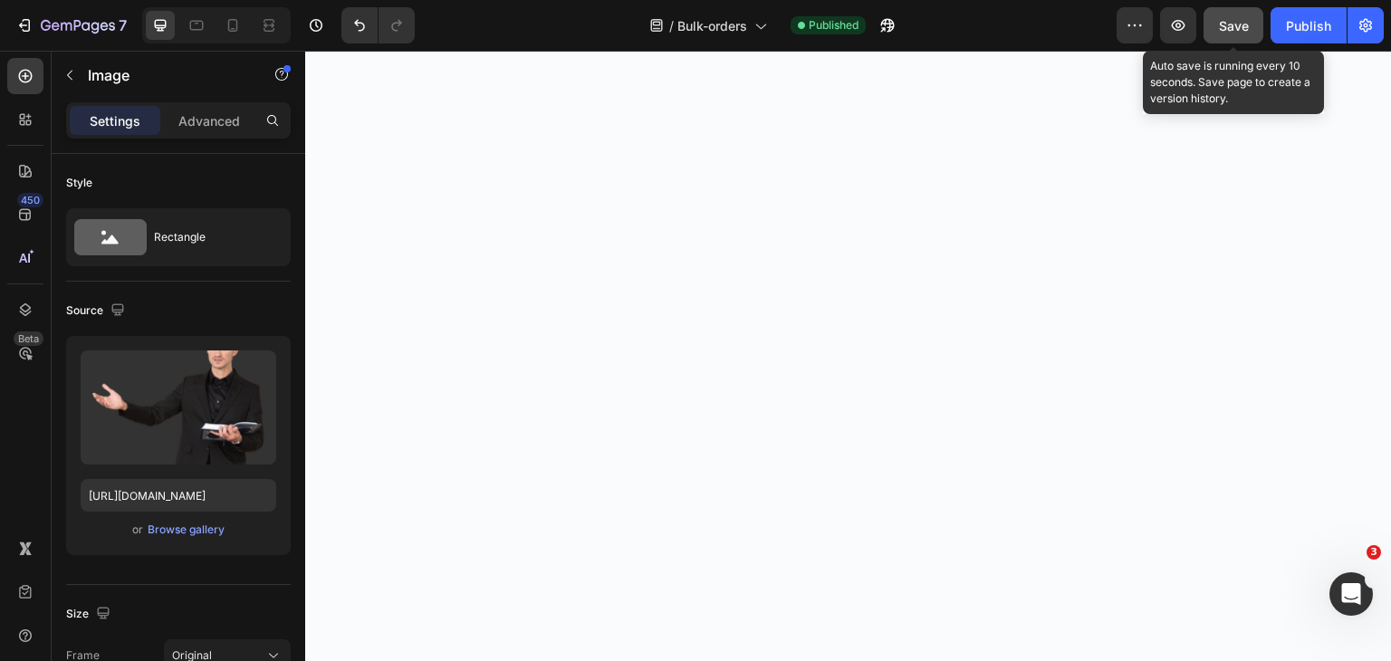
click at [1224, 28] on span "Save" at bounding box center [1234, 25] width 30 height 15
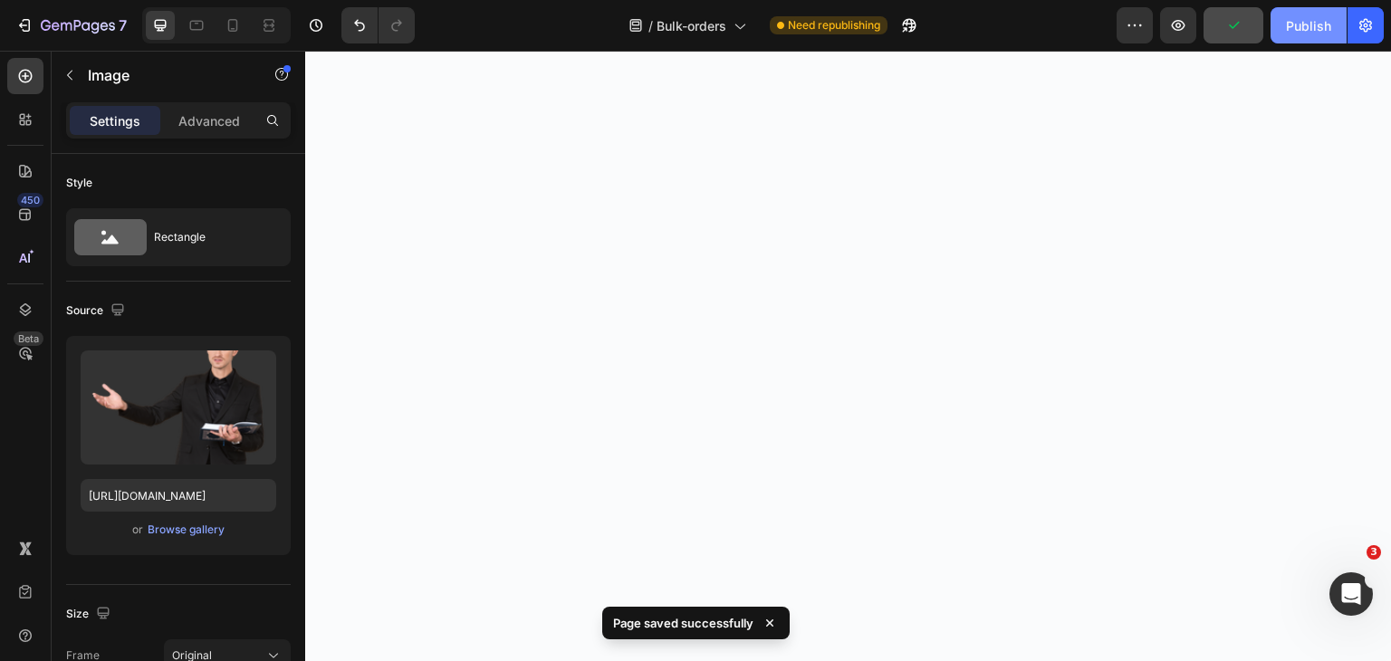
click at [1299, 25] on div "Publish" at bounding box center [1308, 25] width 45 height 19
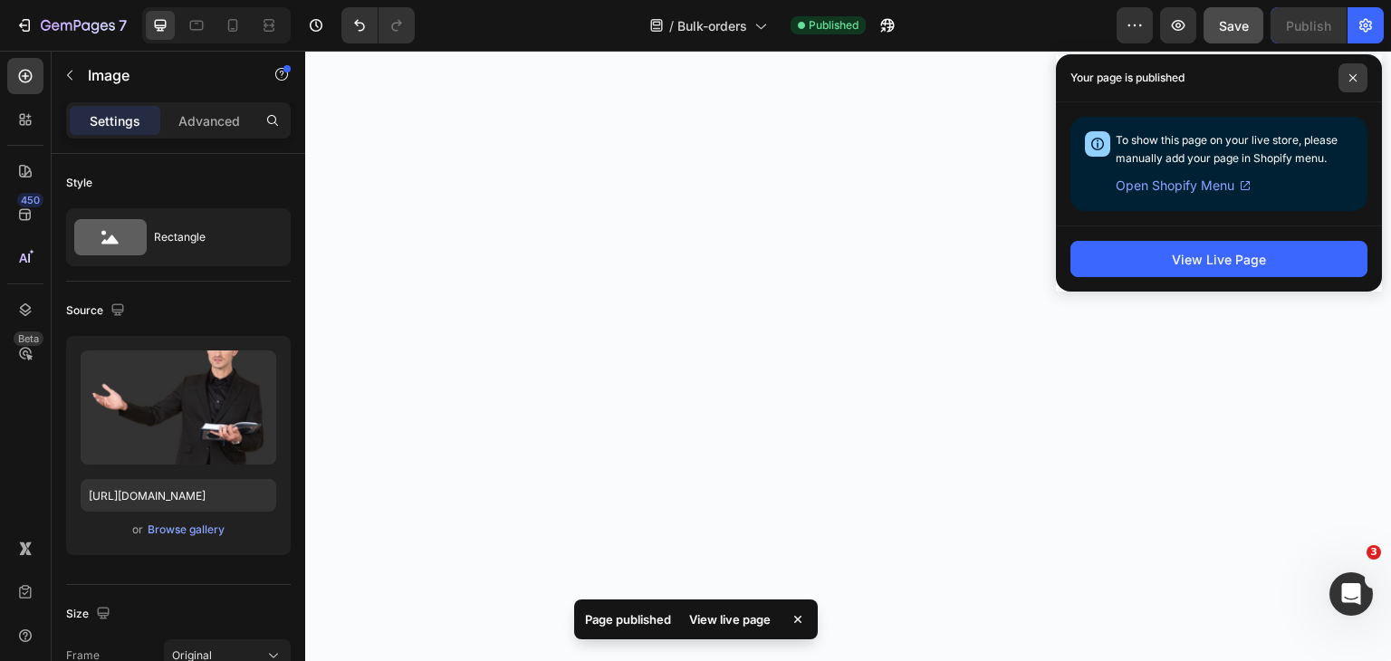
click at [1351, 77] on icon at bounding box center [1352, 77] width 7 height 7
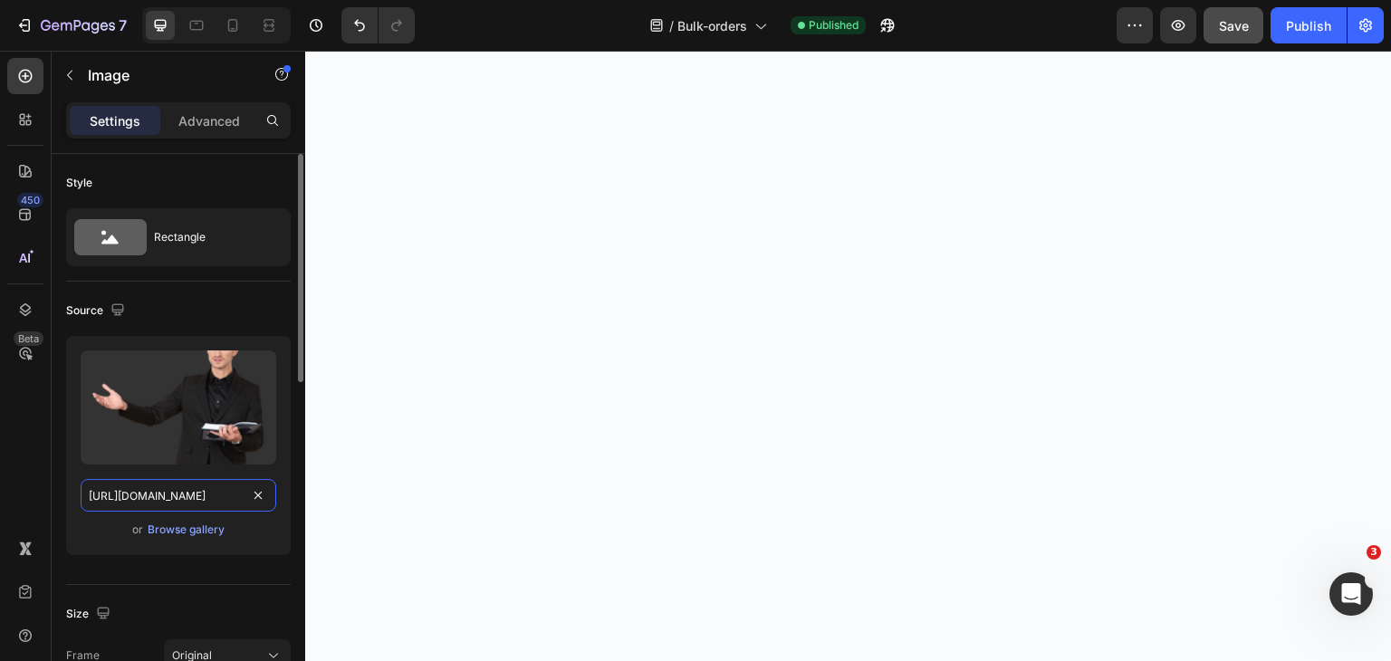
click at [182, 497] on input "https://cdn.shopify.com/s/files/1/0704/8049/4628/files/gempages_547574620954297…" at bounding box center [179, 495] width 196 height 33
click at [187, 524] on div "Browse gallery" at bounding box center [186, 530] width 77 height 16
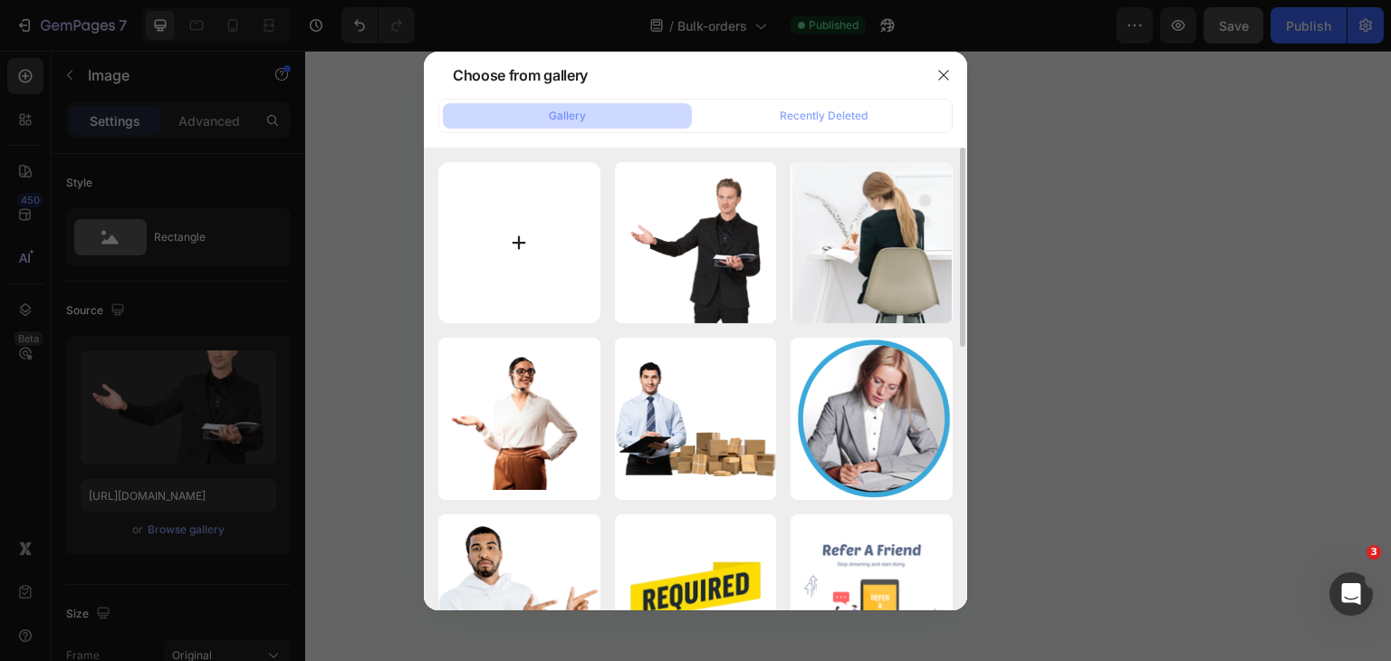
click at [498, 248] on input "file" at bounding box center [519, 243] width 162 height 162
type input "C:\fakepath\Red and Black Bold Marketing YouTube Thumbnail.png"
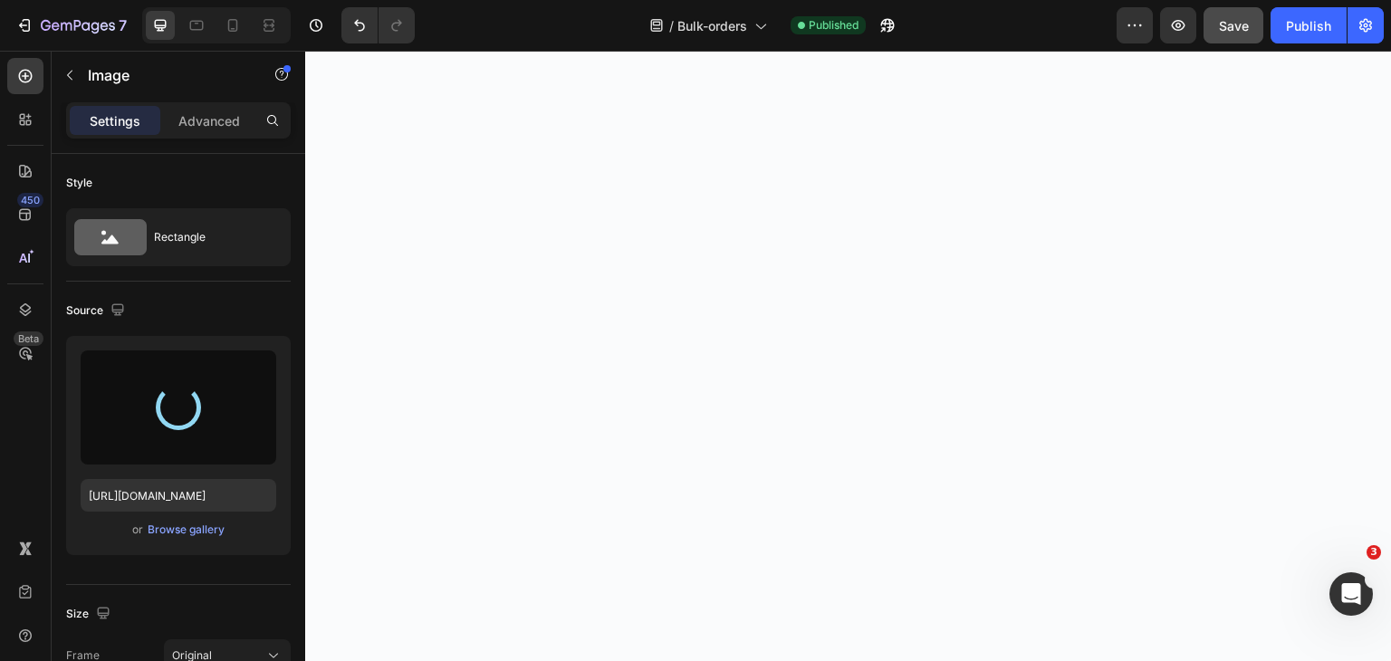
type input "https://cdn.shopify.com/s/files/1/0704/8049/4628/files/gempages_547574620954297…"
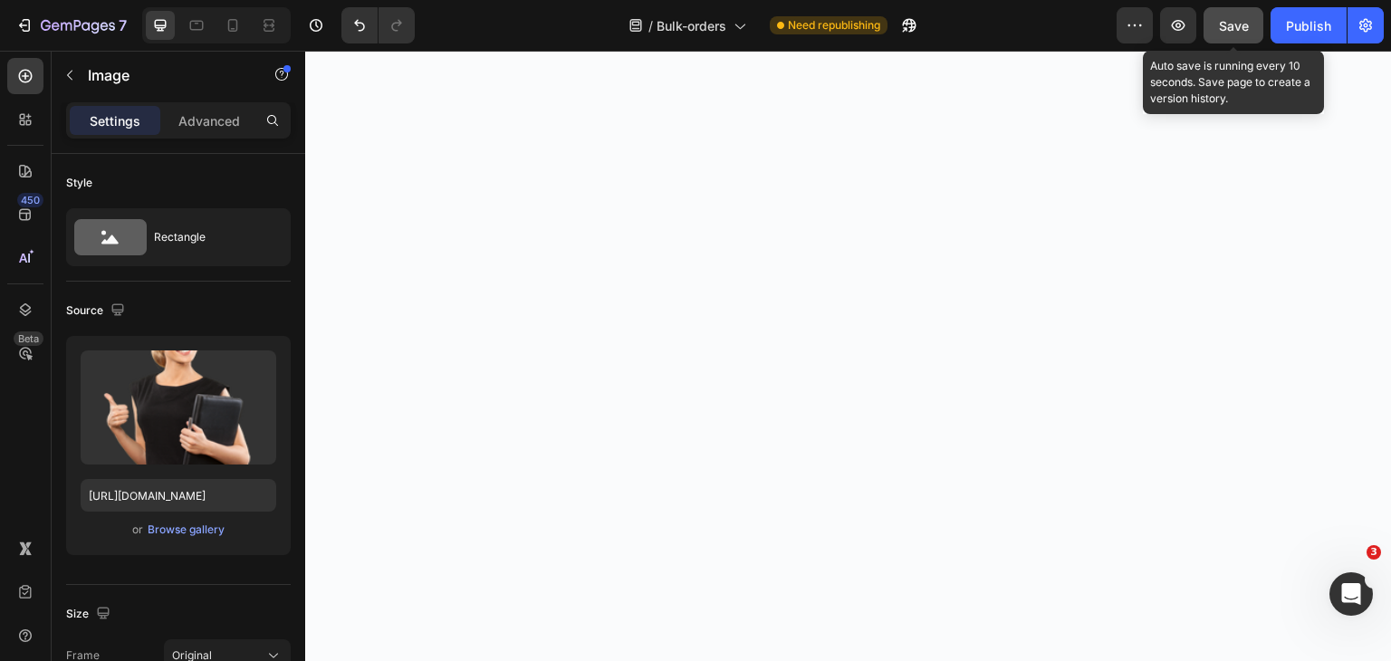
click at [1216, 23] on button "Save" at bounding box center [1233, 25] width 60 height 36
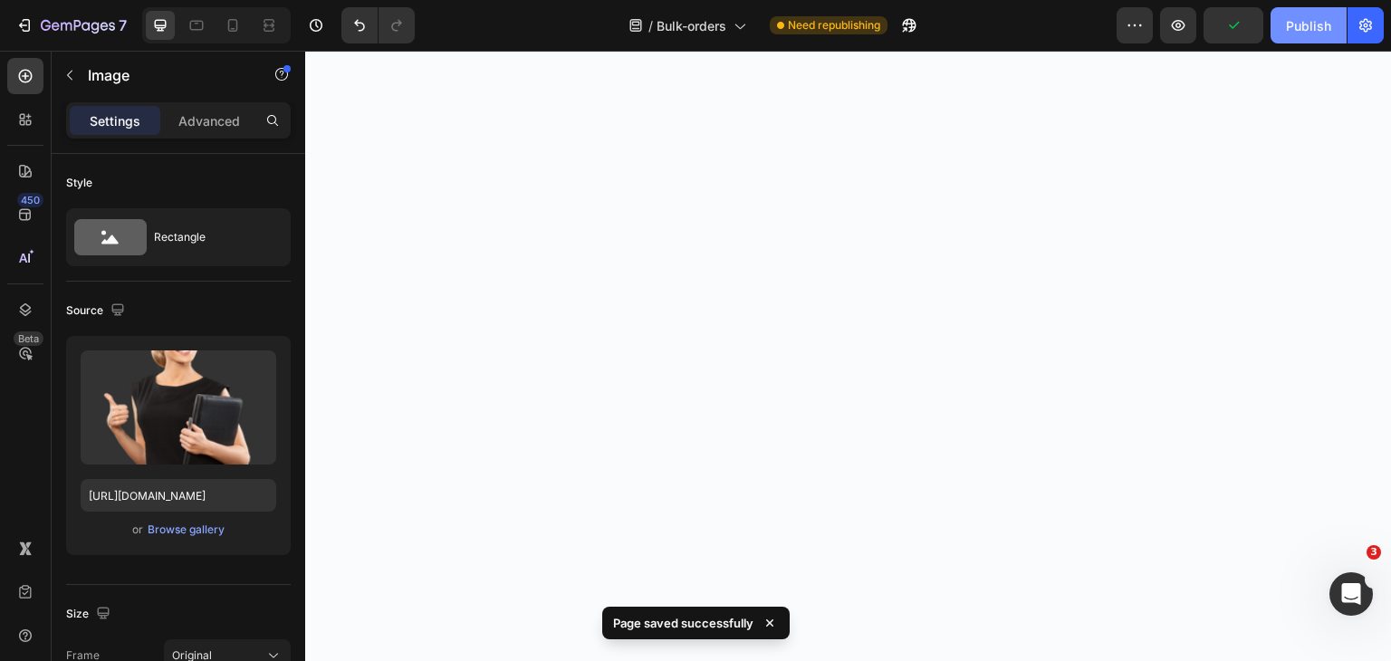
click at [1289, 37] on button "Publish" at bounding box center [1308, 25] width 76 height 36
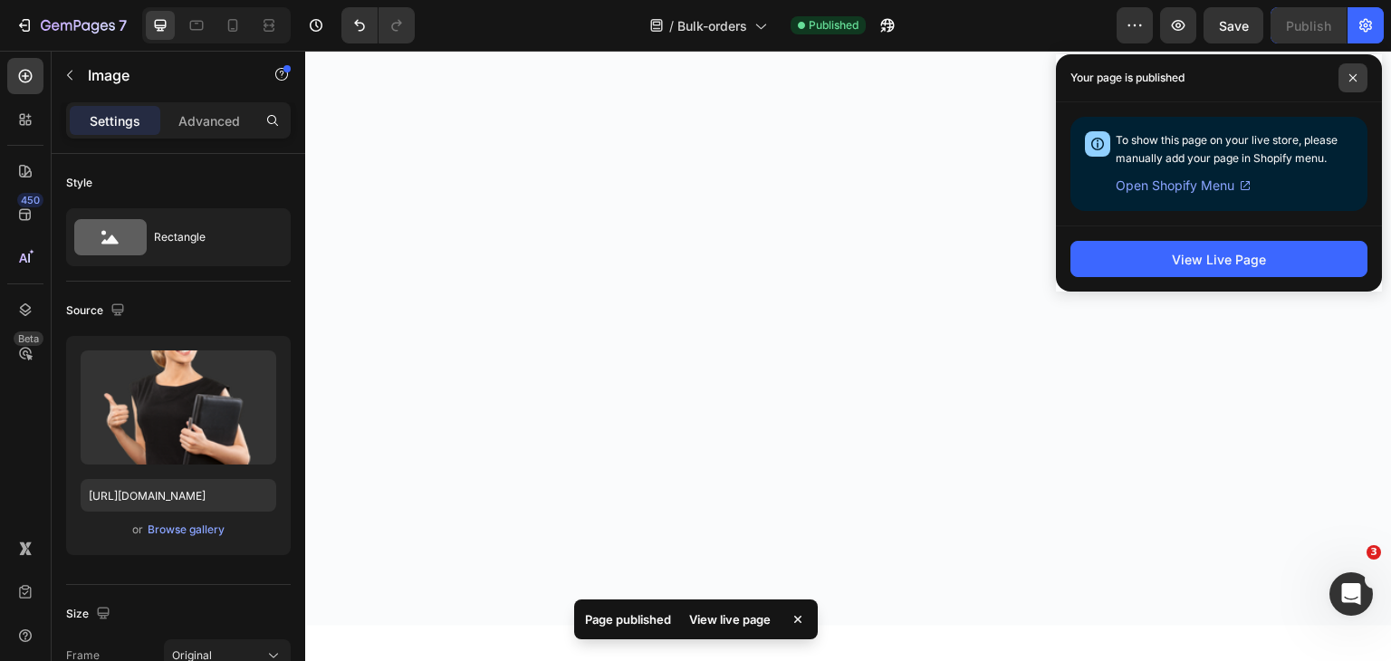
click at [1354, 76] on icon at bounding box center [1352, 77] width 7 height 7
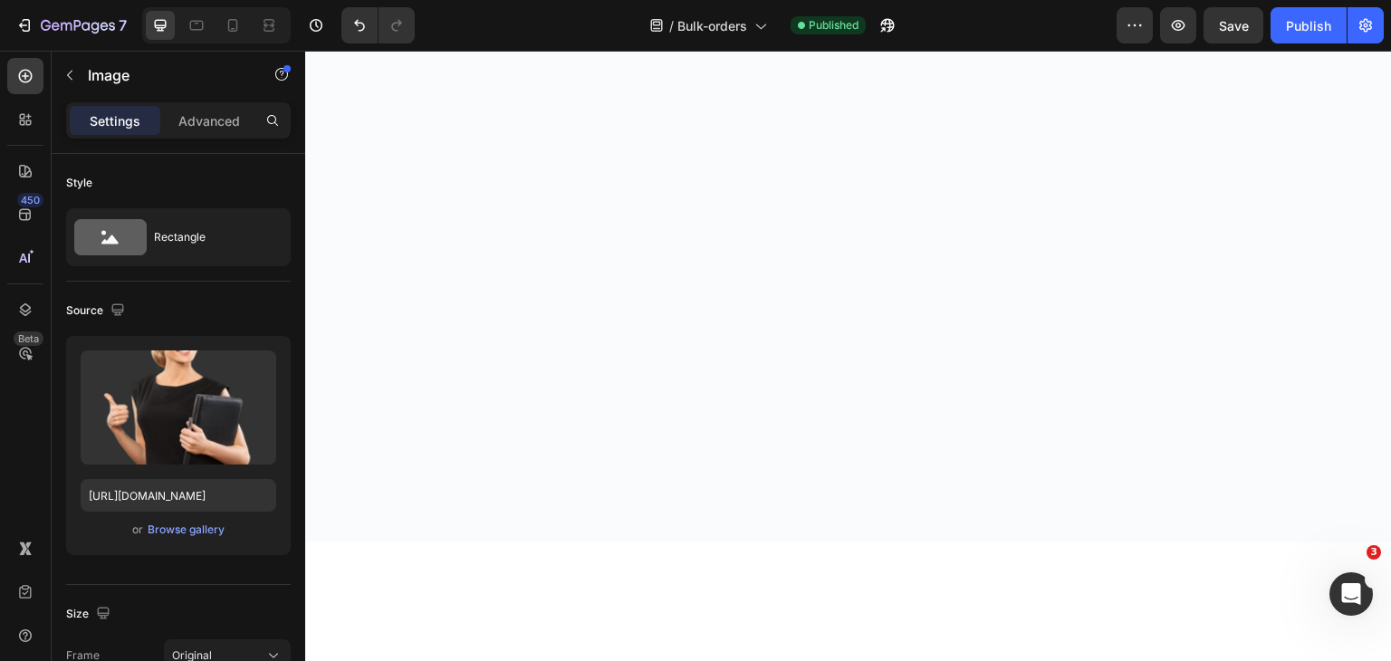
scroll to position [2083, 0]
click at [61, 12] on button "7" at bounding box center [71, 25] width 128 height 36
